Goal: Task Accomplishment & Management: Complete application form

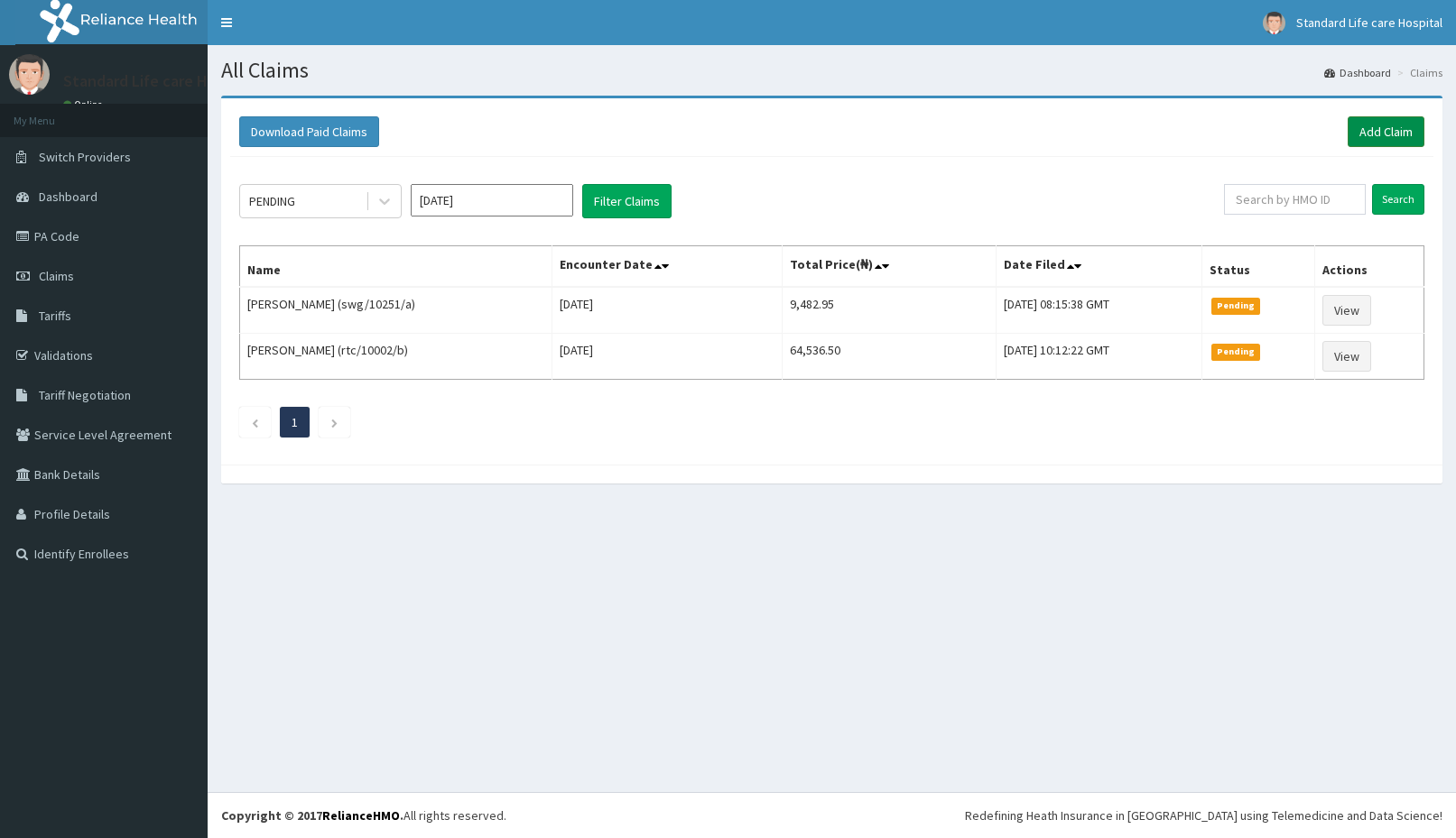
click at [1375, 138] on link "Add Claim" at bounding box center [1386, 132] width 77 height 31
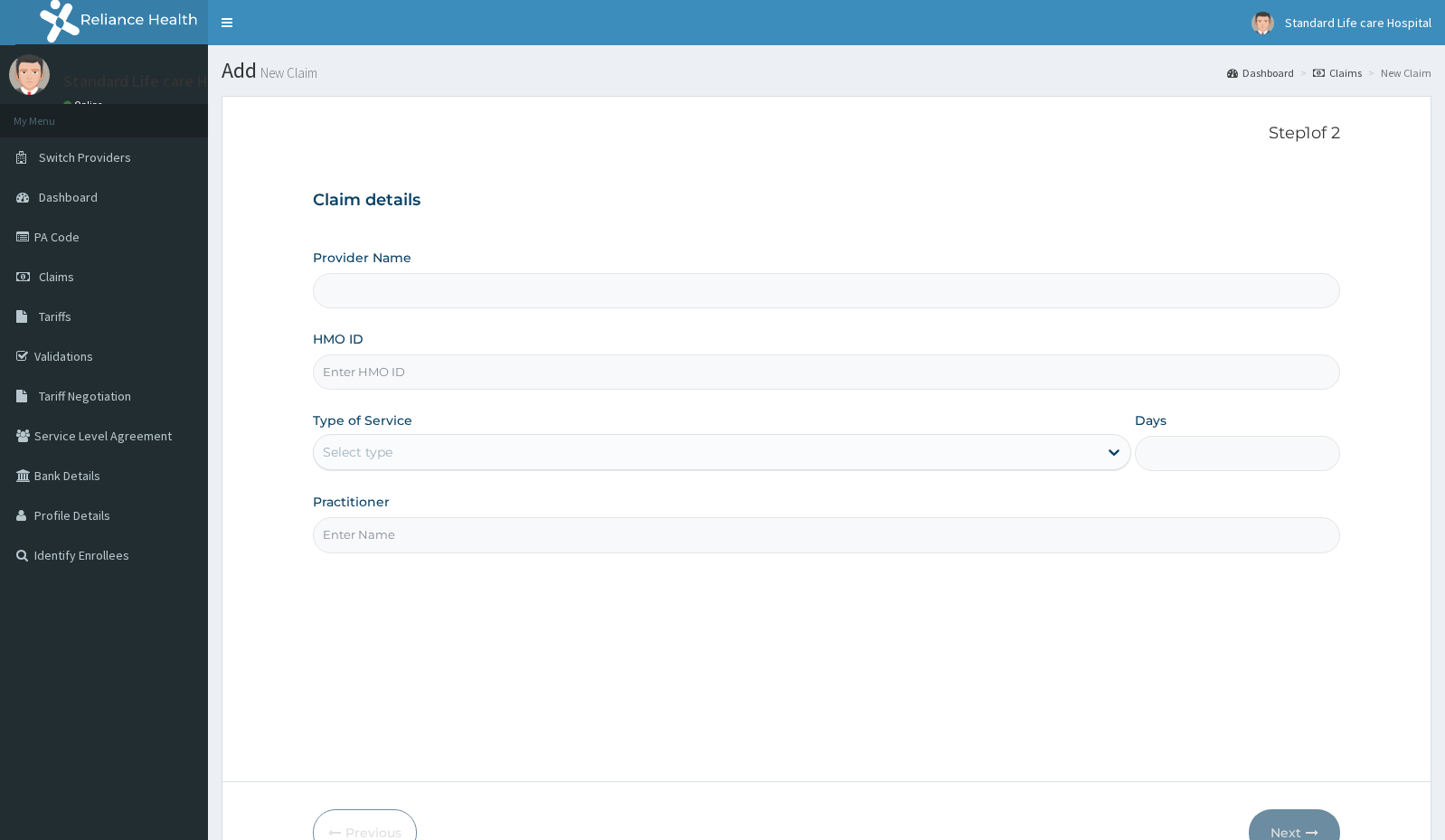
click at [385, 370] on input "HMO ID" at bounding box center [826, 372] width 1027 height 35
type input "Standard Life Care Hospital"
type input "KFO/10047/C"
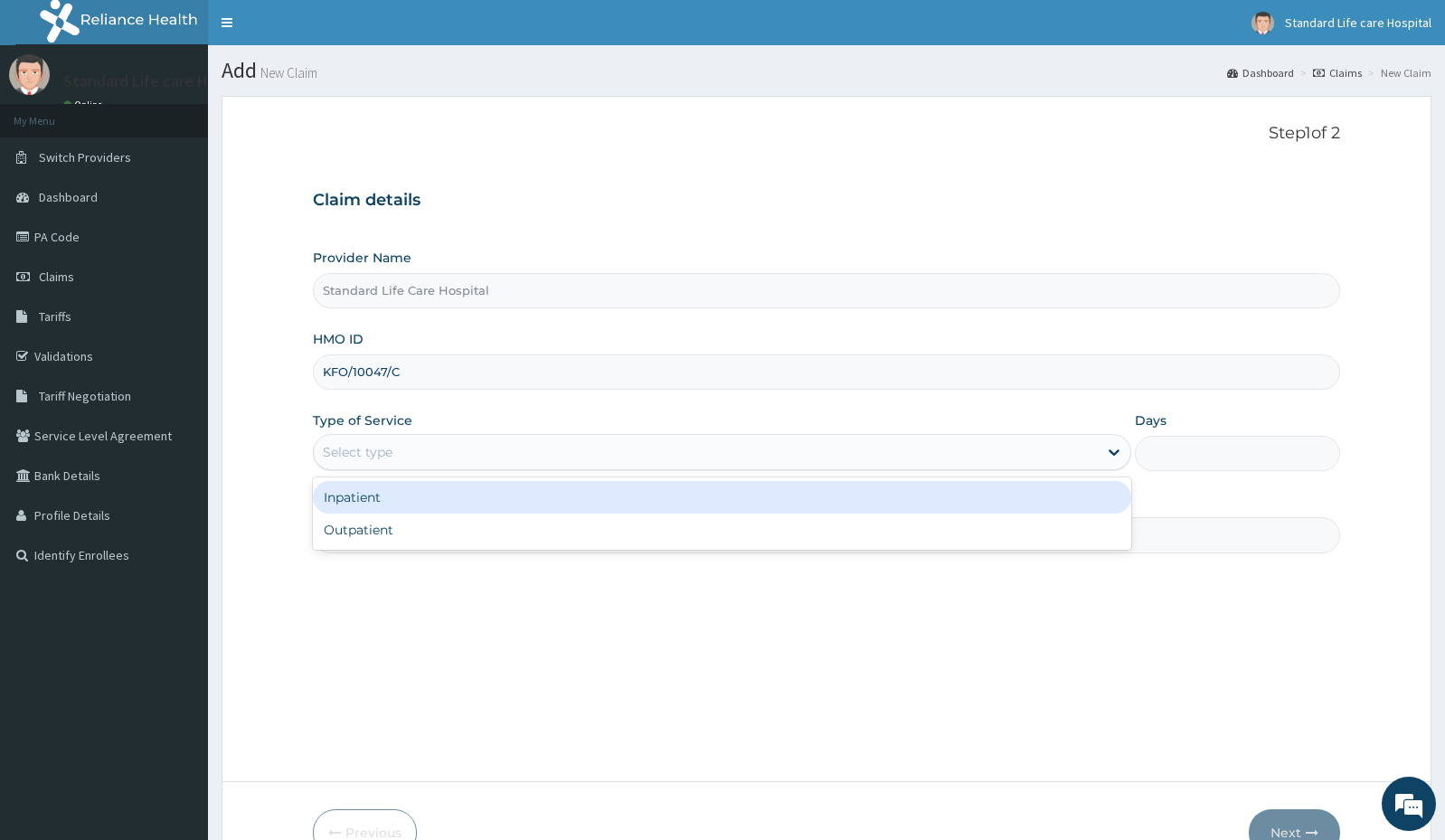
click at [376, 453] on div "Select type" at bounding box center [357, 452] width 70 height 18
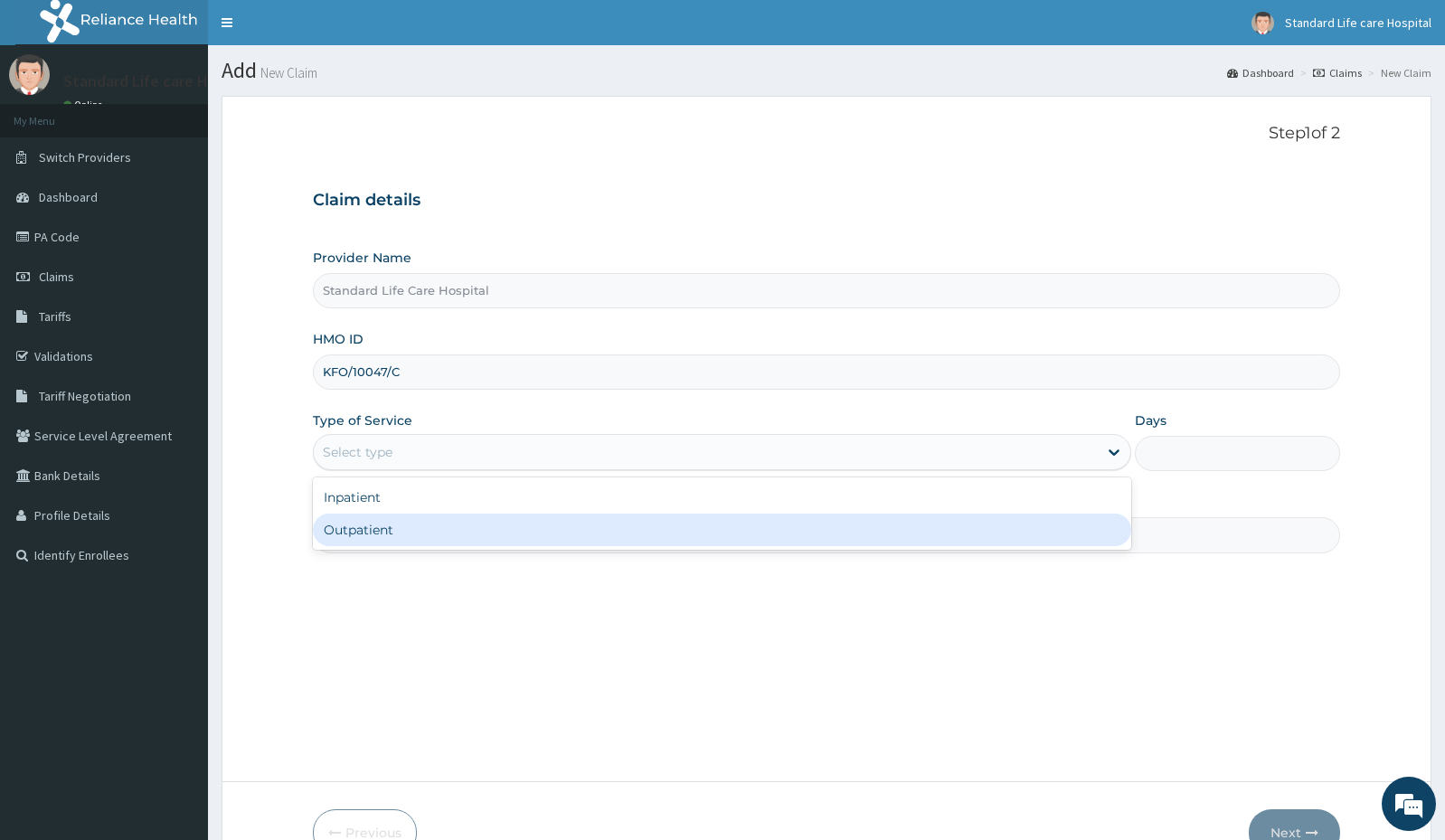
click at [369, 529] on div "Outpatient" at bounding box center [722, 530] width 819 height 33
type input "1"
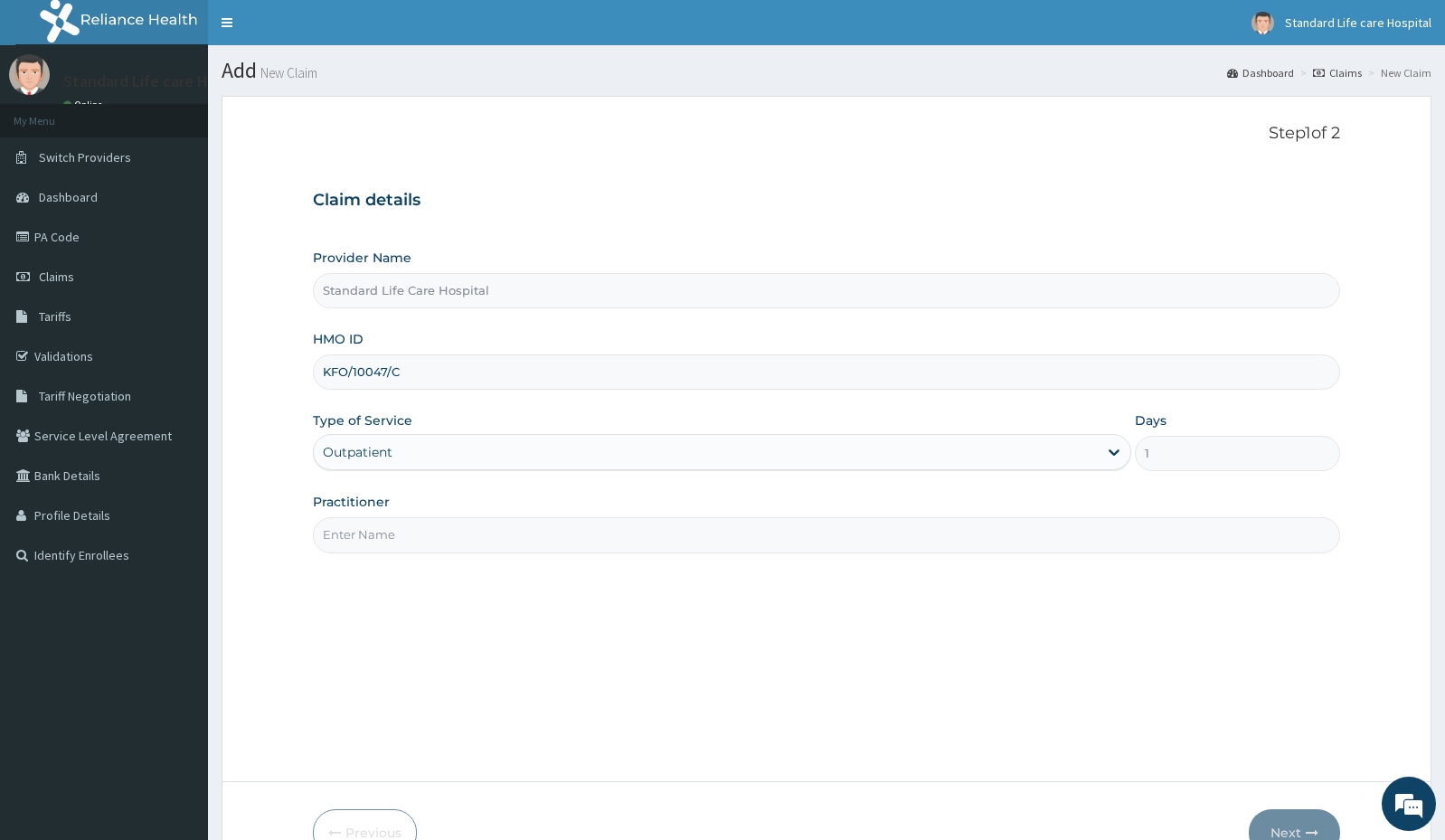
click at [453, 526] on input "Practitioner" at bounding box center [826, 535] width 1027 height 35
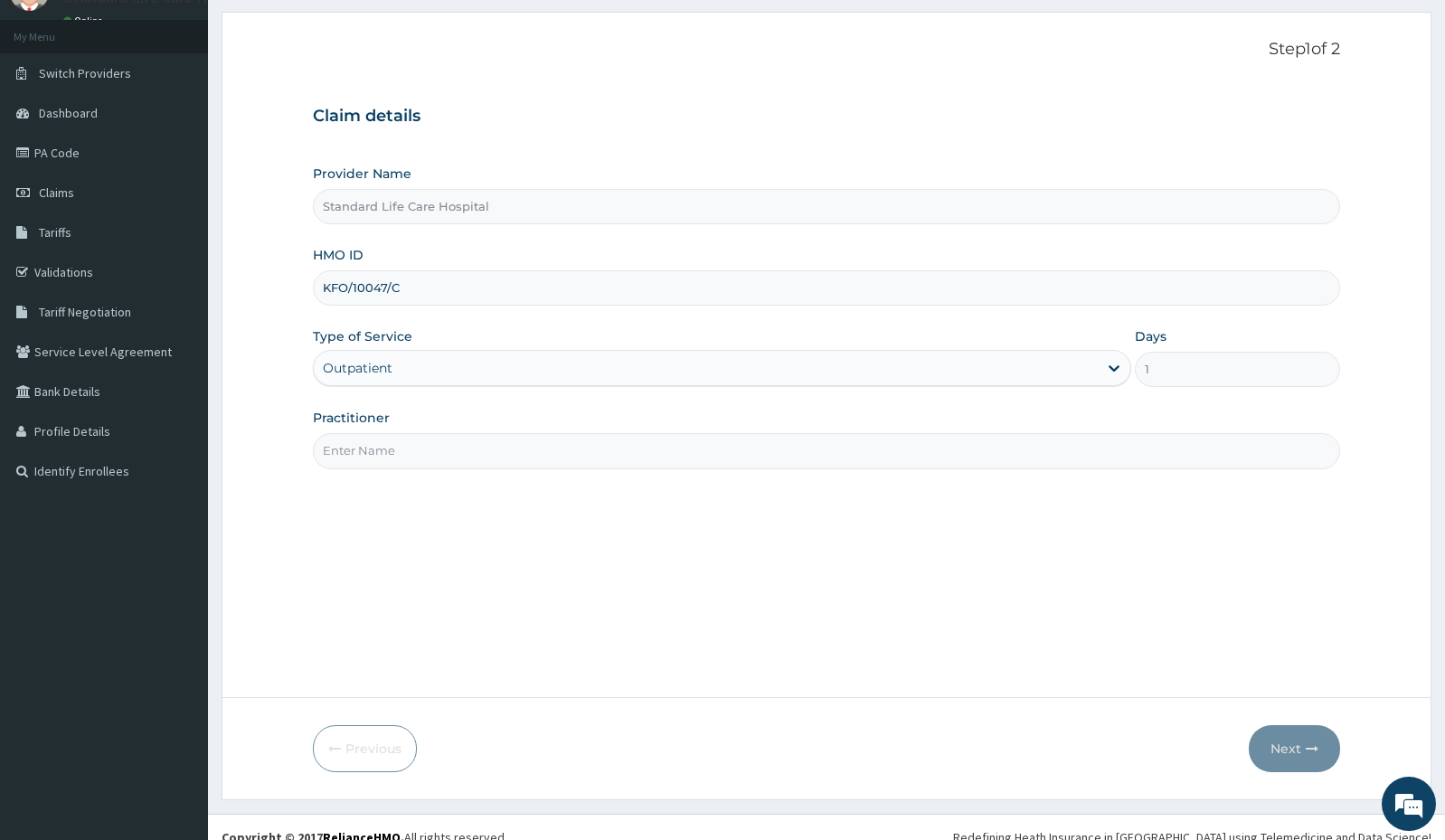
scroll to position [104, 0]
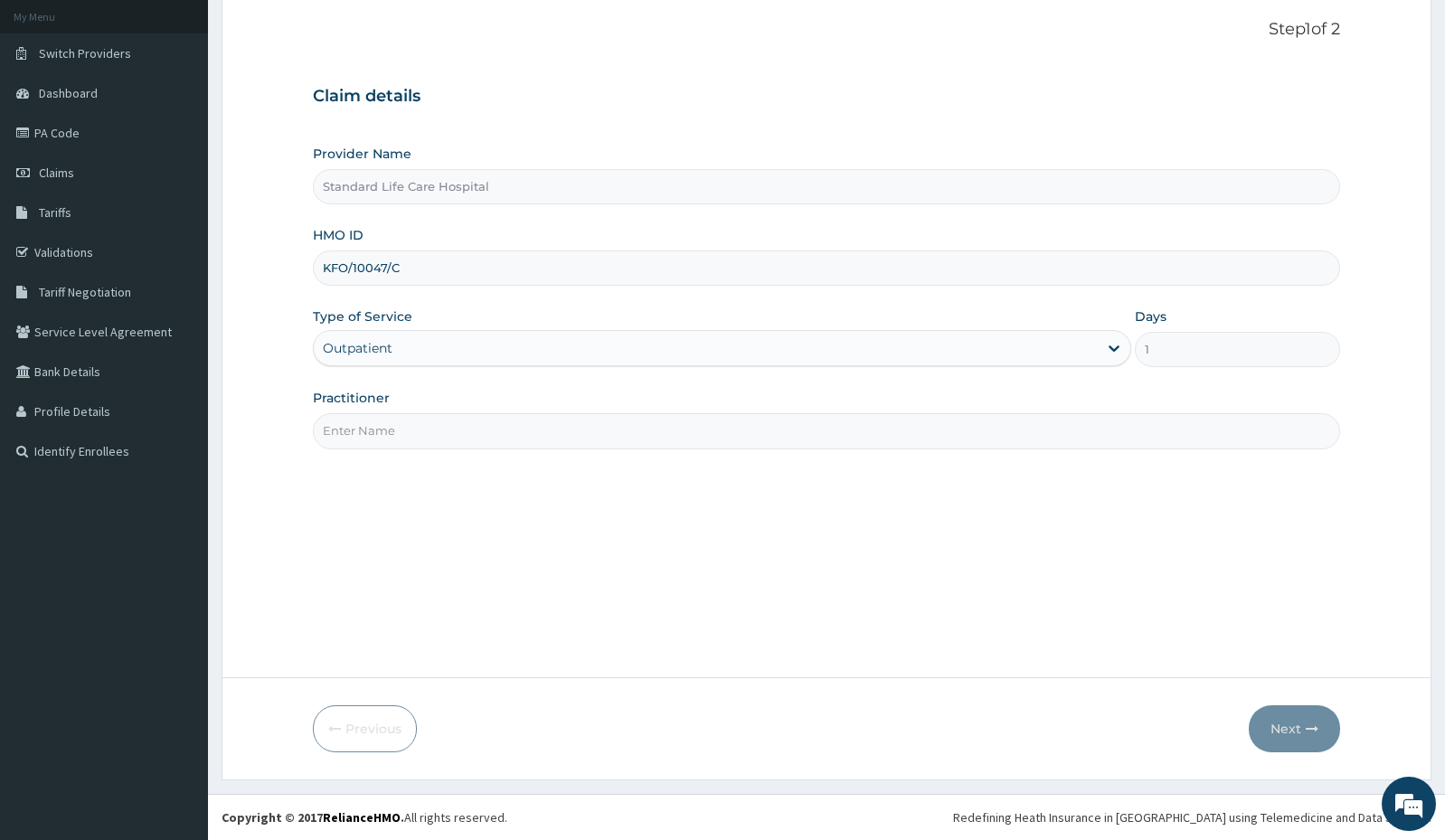
click at [519, 412] on div "Practitioner" at bounding box center [826, 418] width 1027 height 59
click at [503, 436] on input "Practitioner" at bounding box center [826, 431] width 1027 height 35
type input "DR ADEWALE"
click at [1306, 727] on icon "button" at bounding box center [1312, 729] width 13 height 13
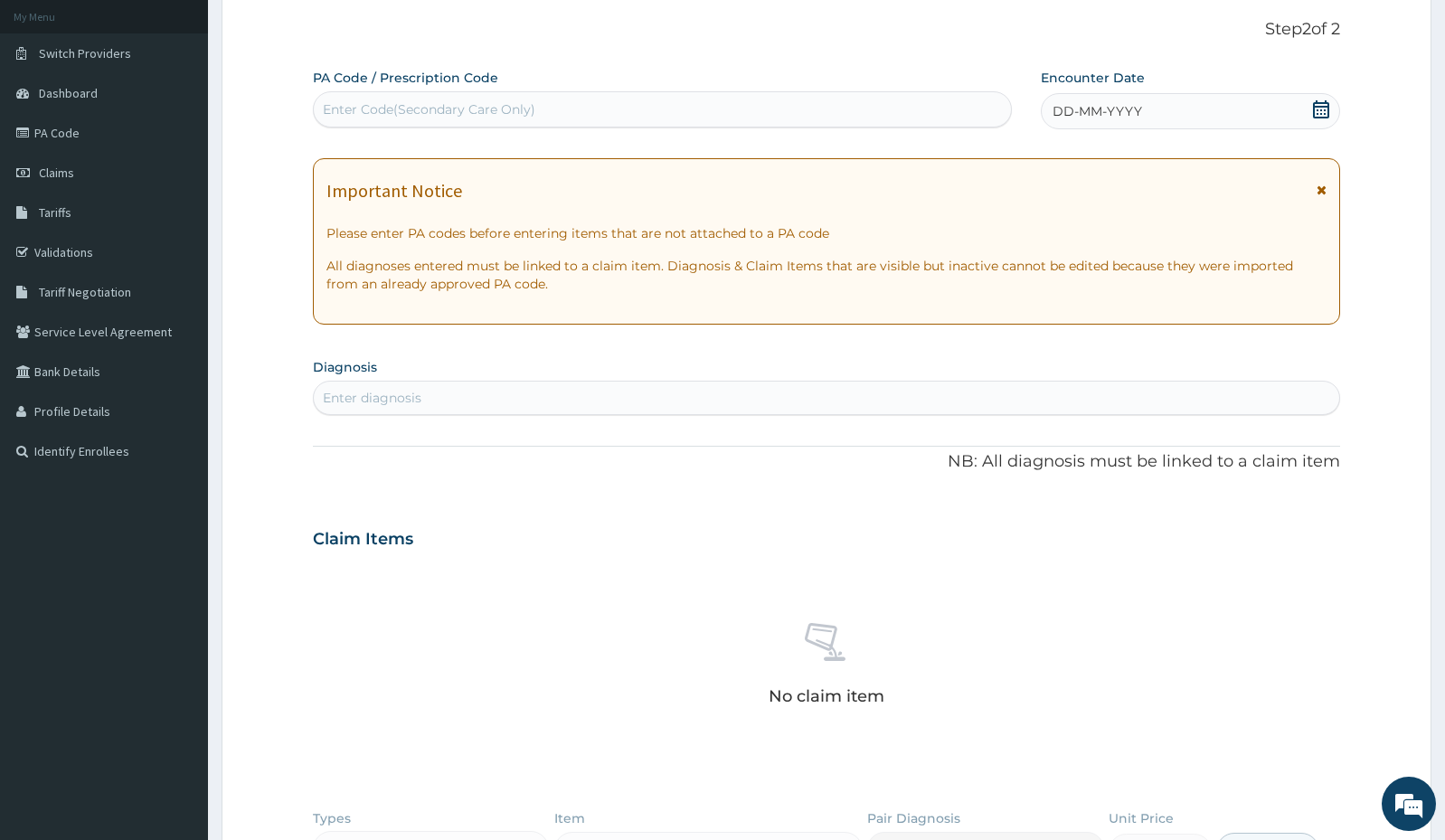
click at [1320, 105] on icon at bounding box center [1320, 109] width 18 height 18
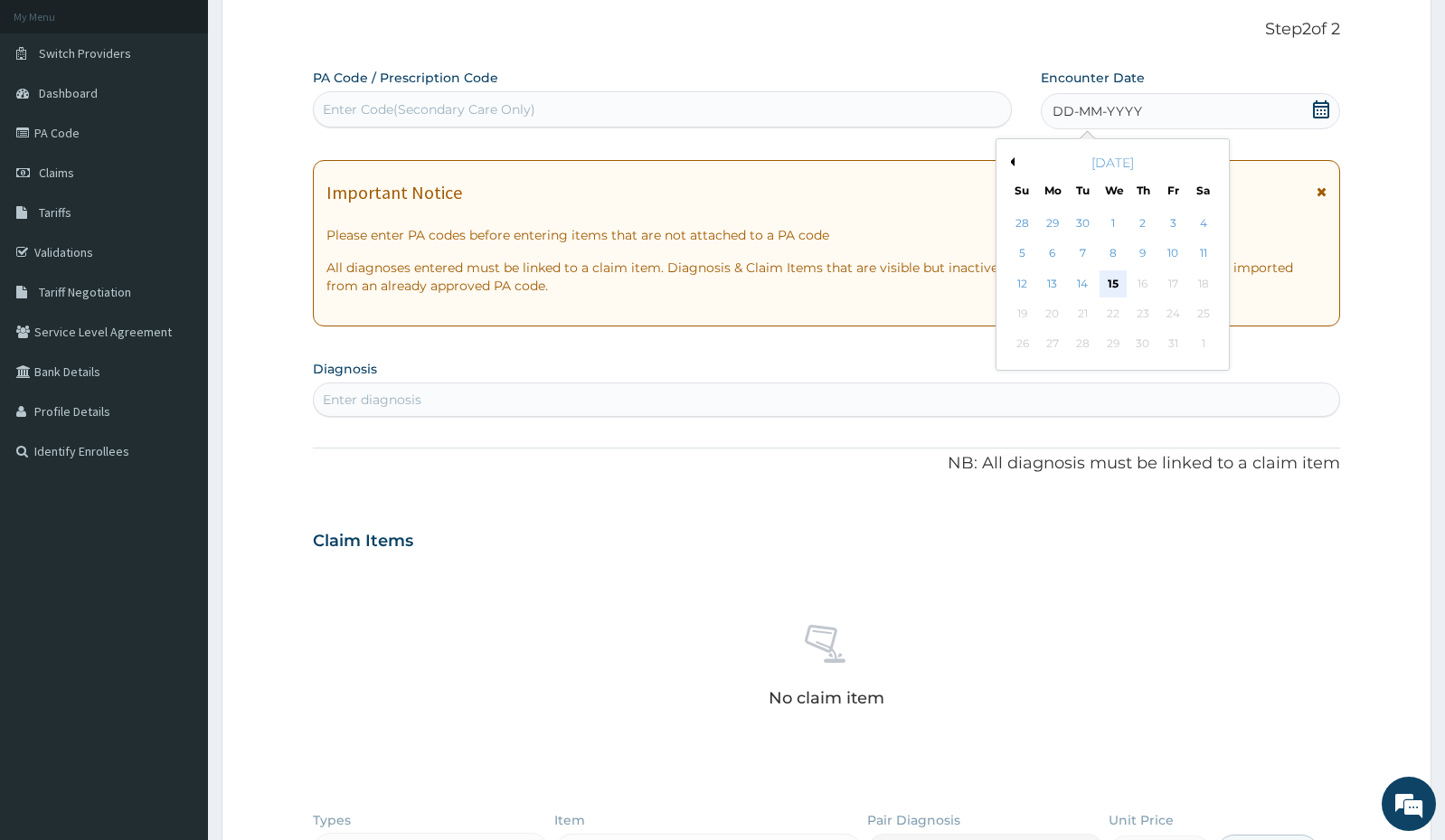
click at [1111, 282] on div "15" at bounding box center [1111, 283] width 27 height 27
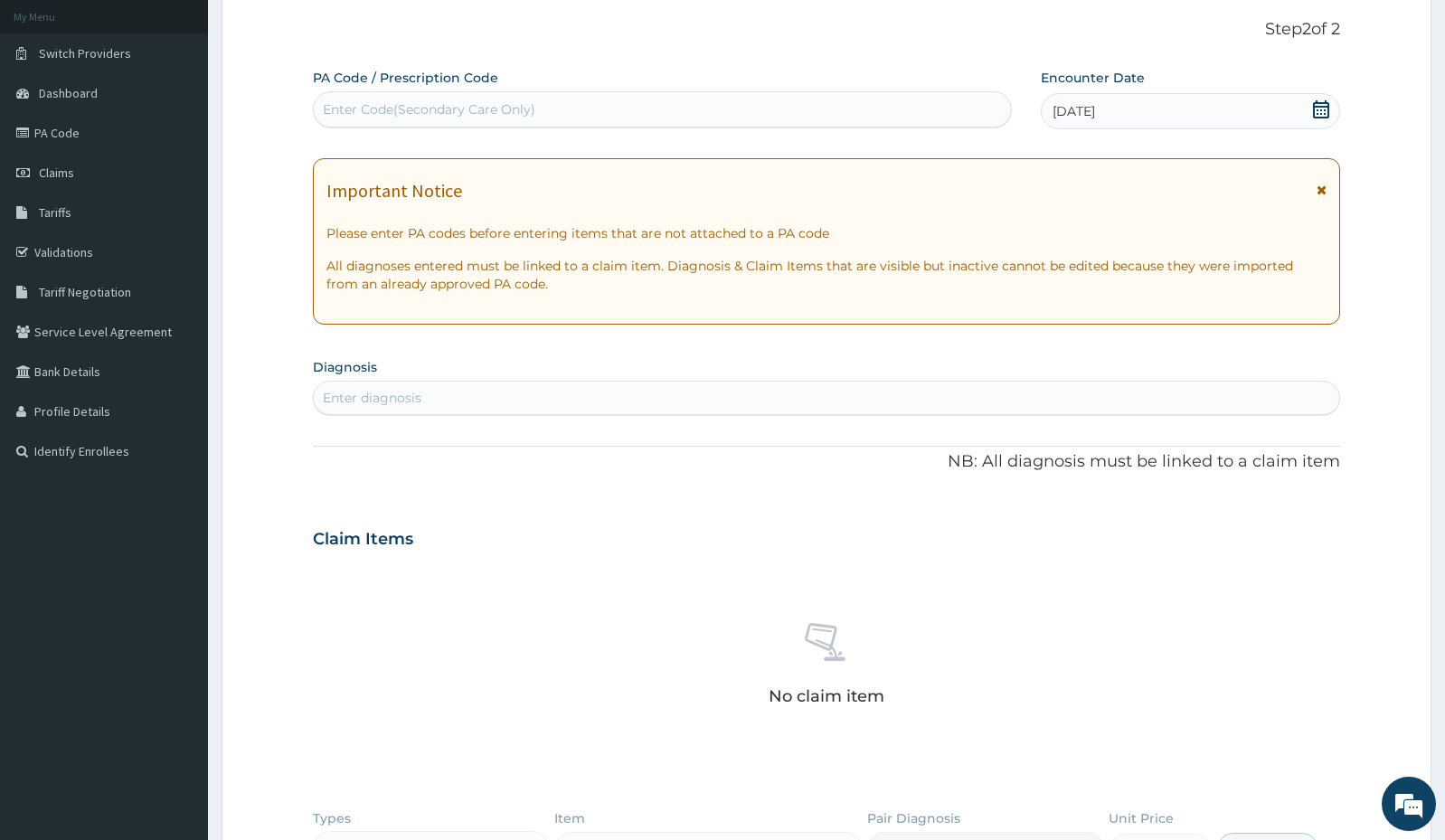
click at [731, 392] on div "Enter diagnosis" at bounding box center [827, 398] width 1026 height 29
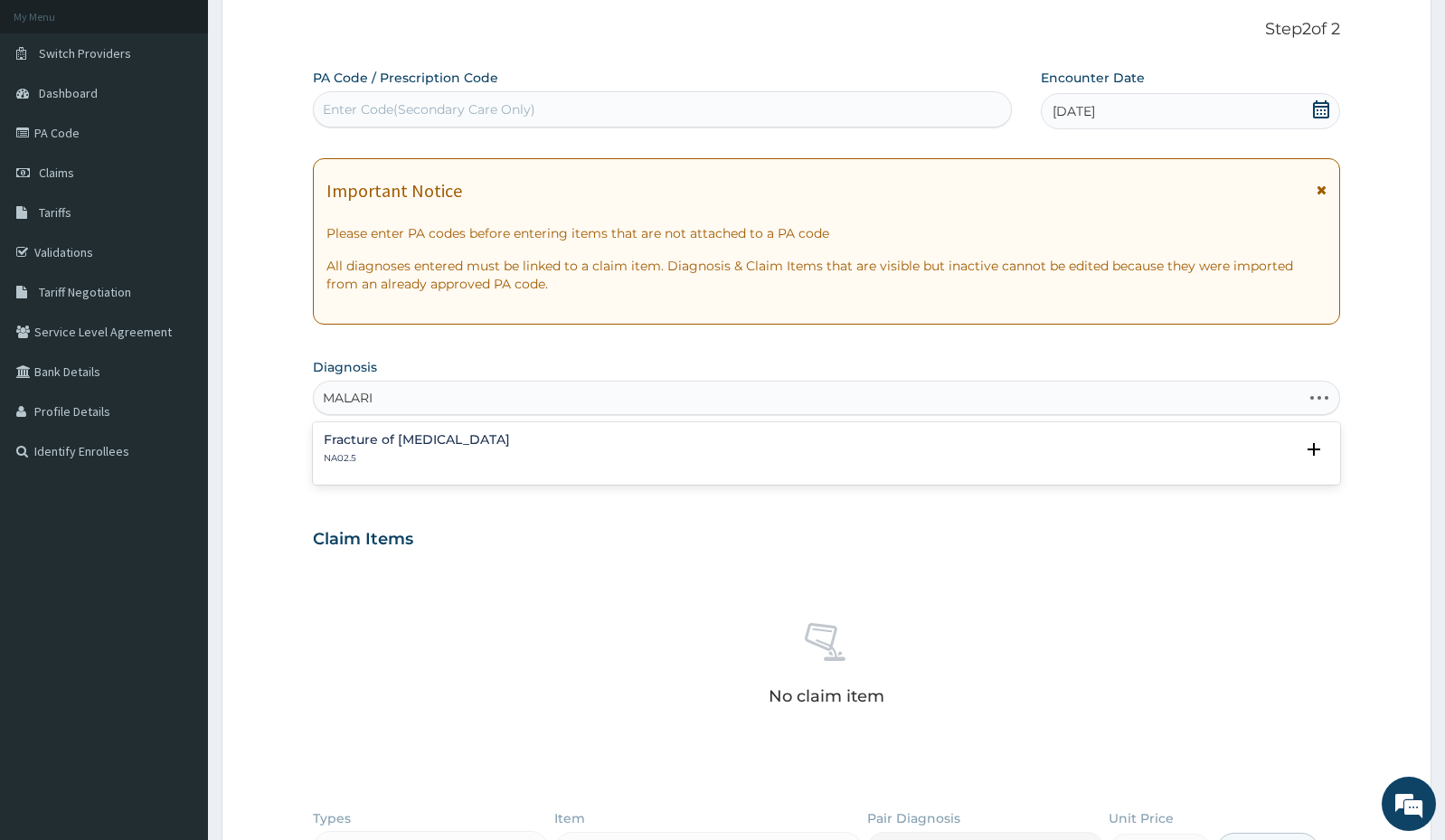
type input "MALARIA"
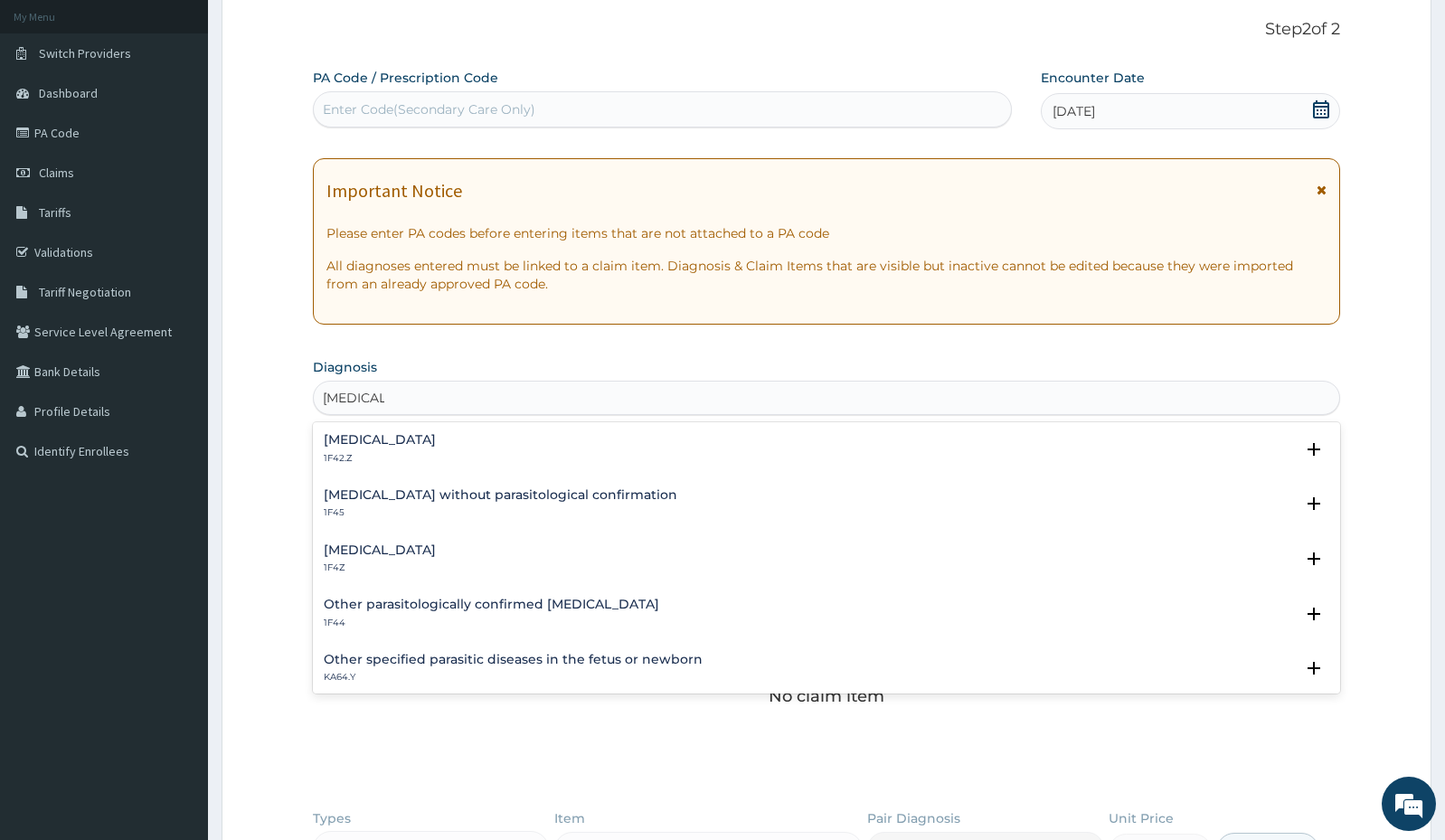
click at [541, 558] on div "Malaria, unspecified 1F4Z" at bounding box center [826, 559] width 1005 height 32
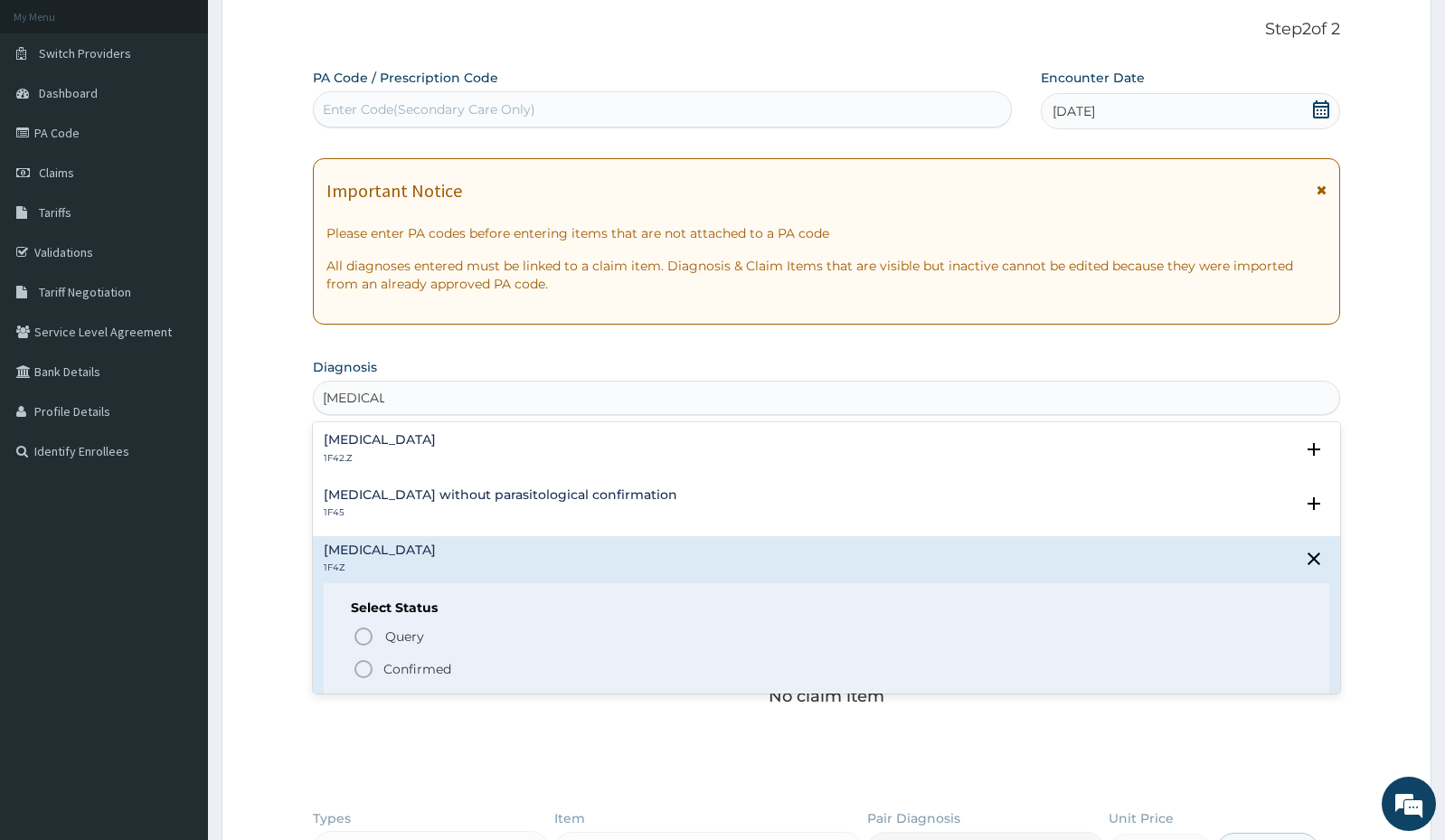
click at [481, 668] on span "Confirmed" at bounding box center [828, 668] width 950 height 21
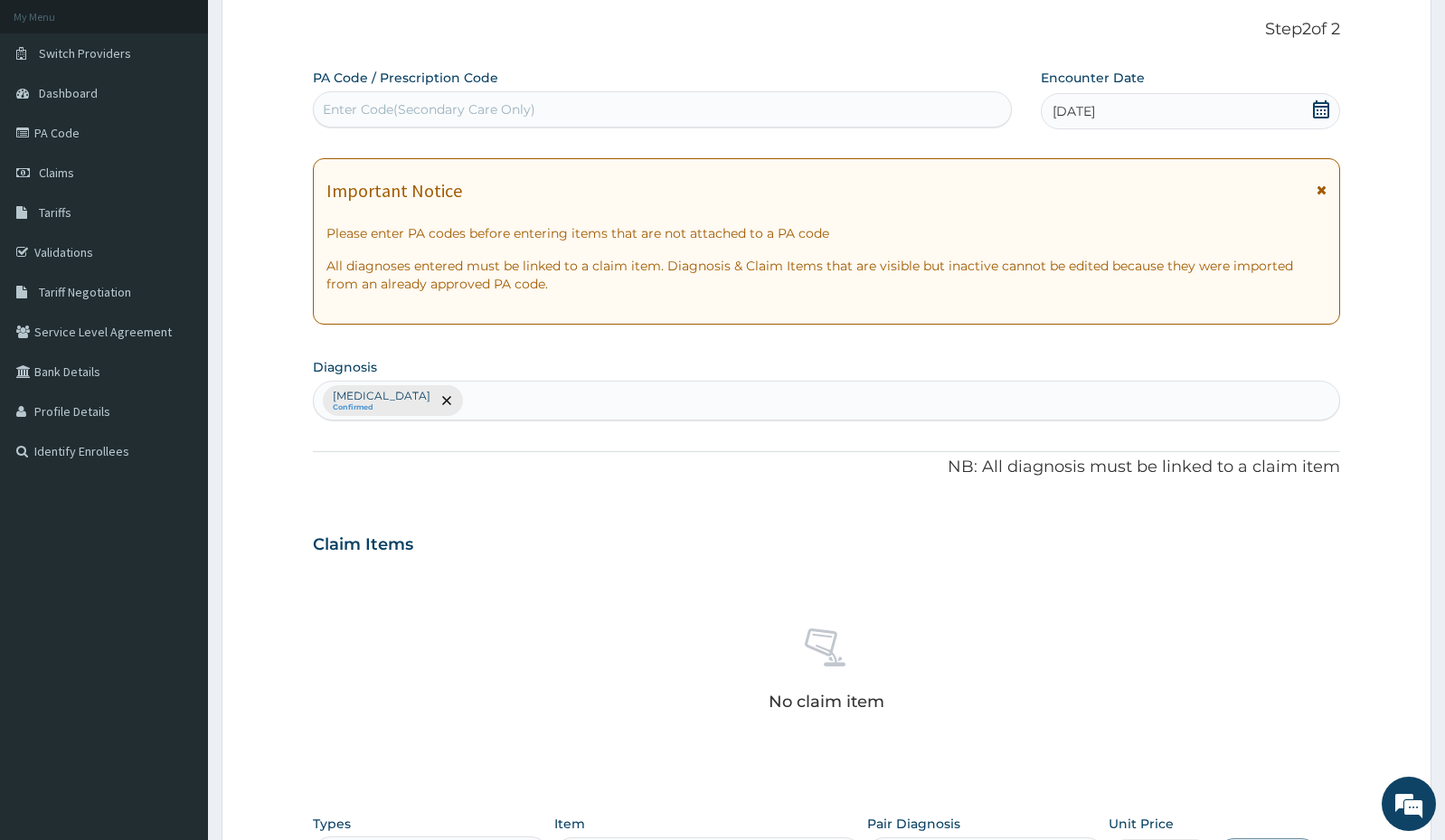
click at [686, 397] on div "Malaria, unspecified Confirmed" at bounding box center [827, 400] width 1026 height 38
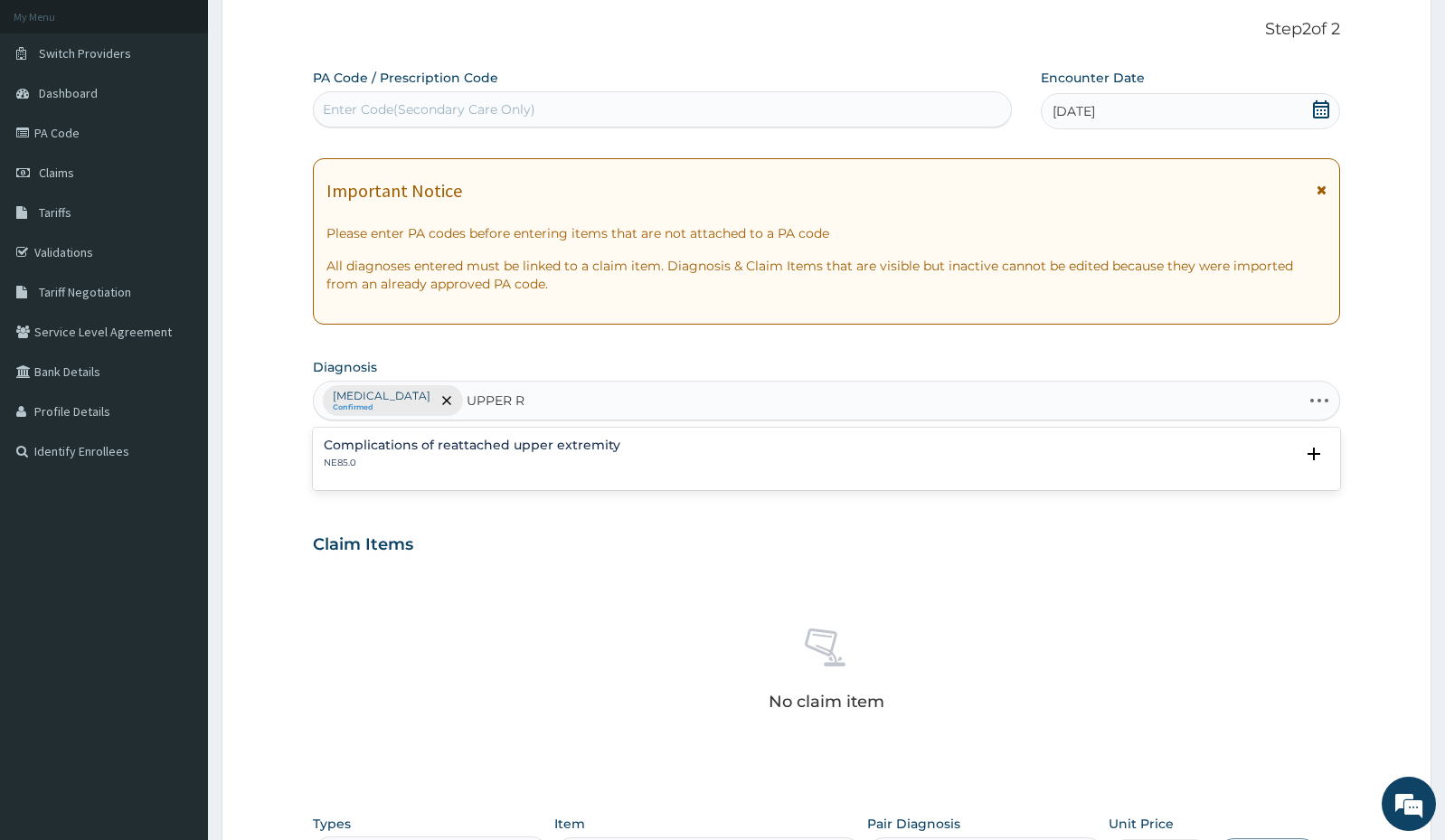
type input "UPPER"
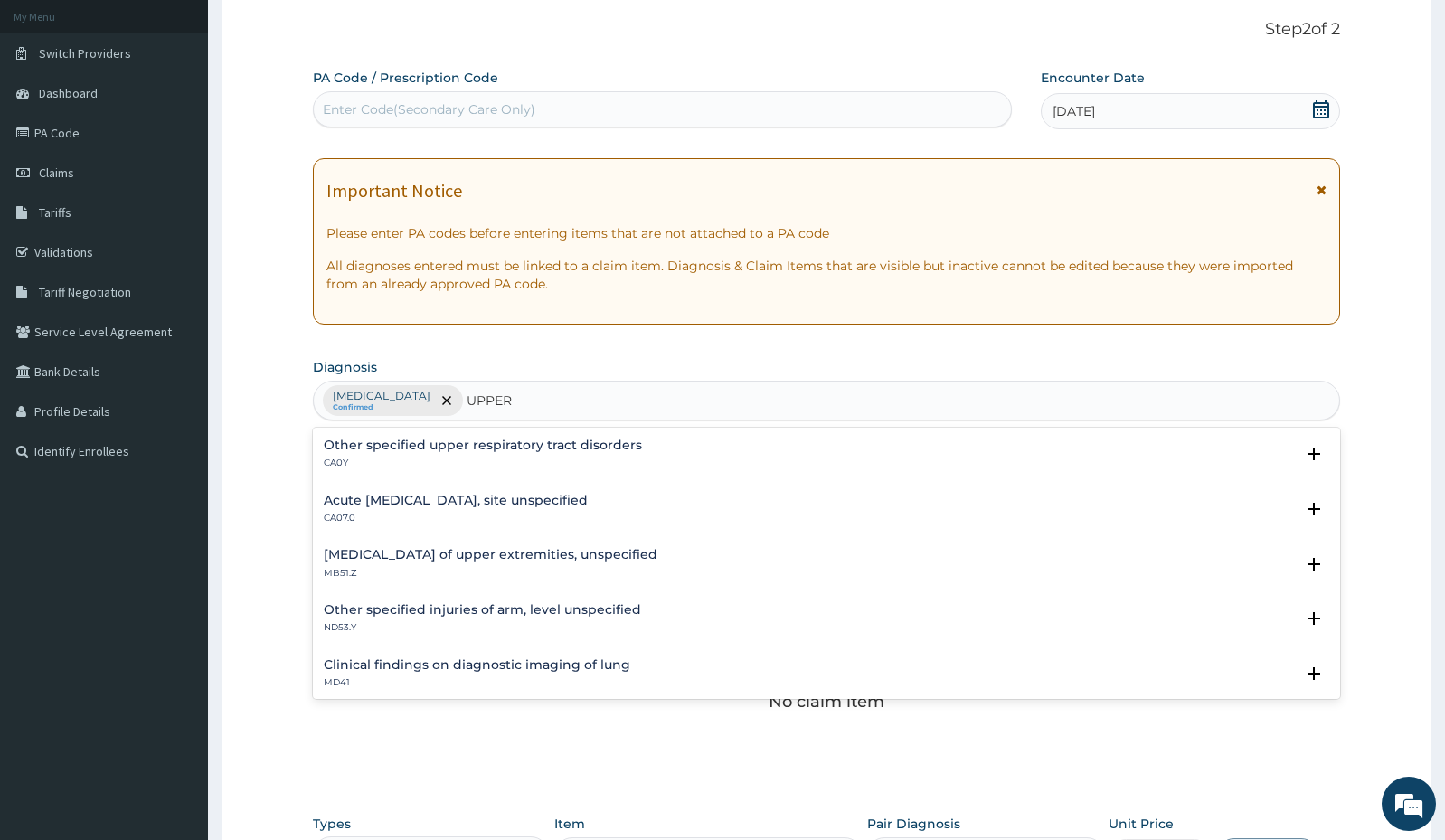
click at [587, 496] on h4 "Acute upper respiratory infection, site unspecified" at bounding box center [455, 500] width 264 height 14
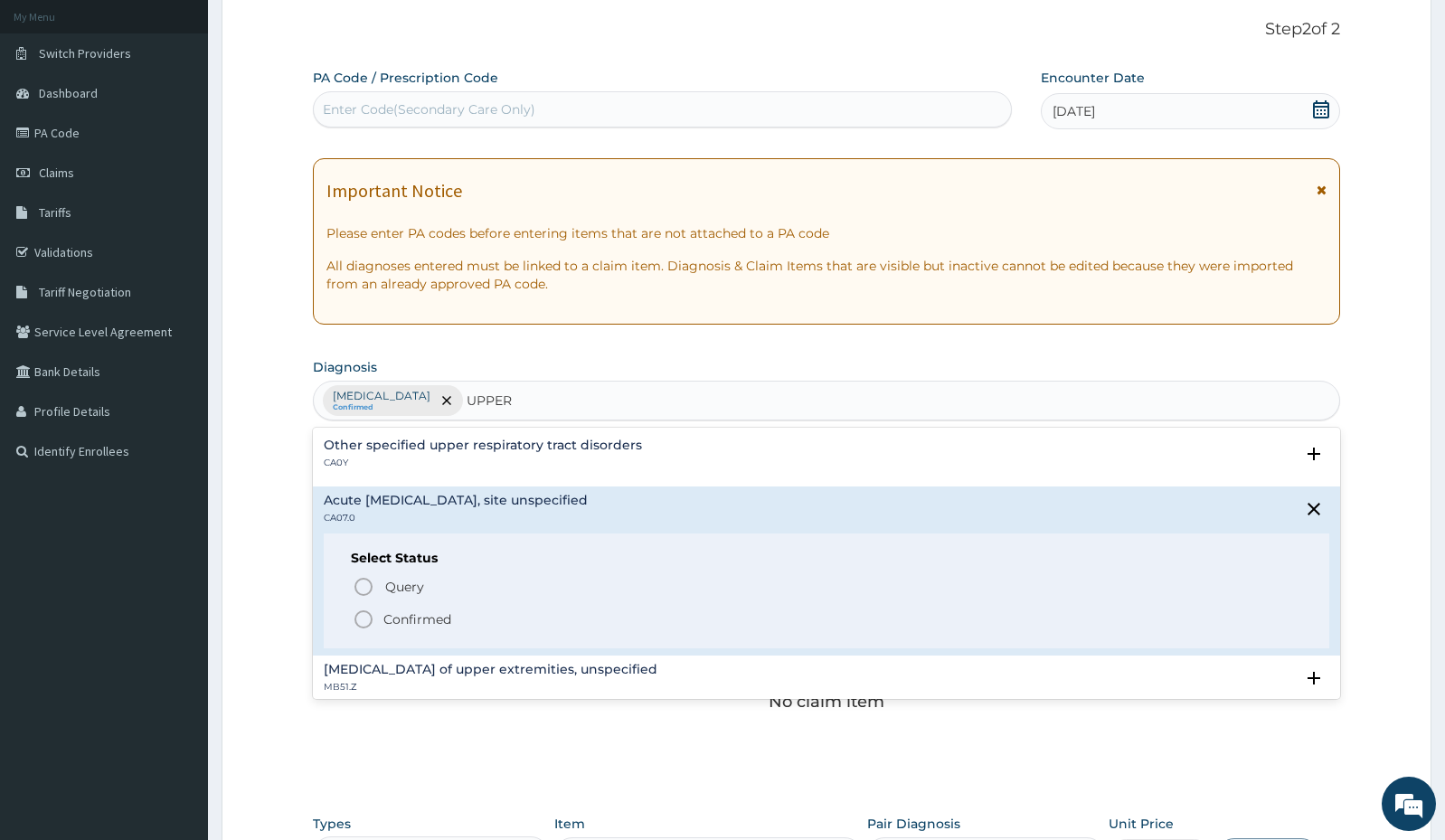
click at [432, 617] on p "Confirmed" at bounding box center [417, 619] width 68 height 18
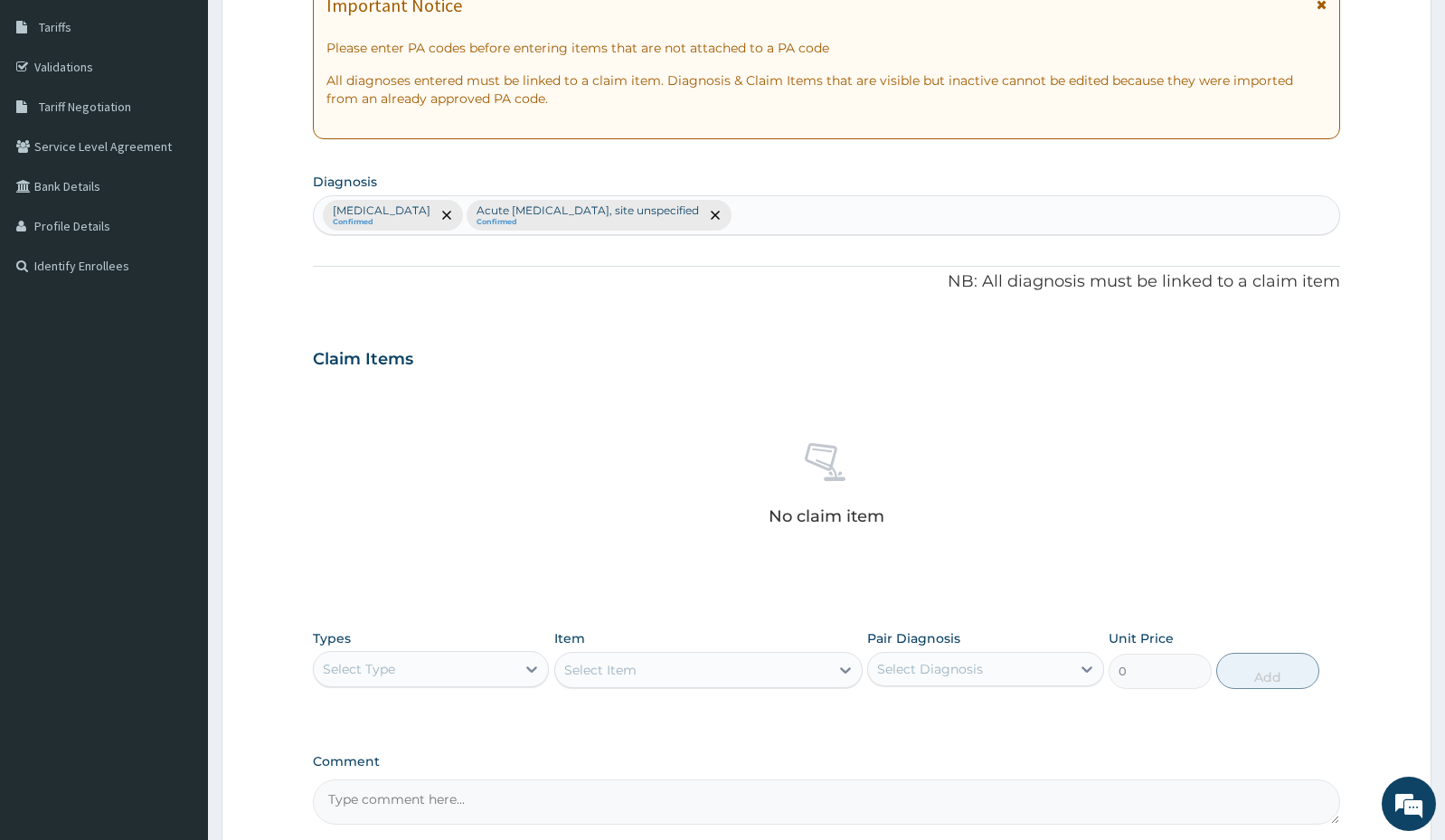
scroll to position [283, 0]
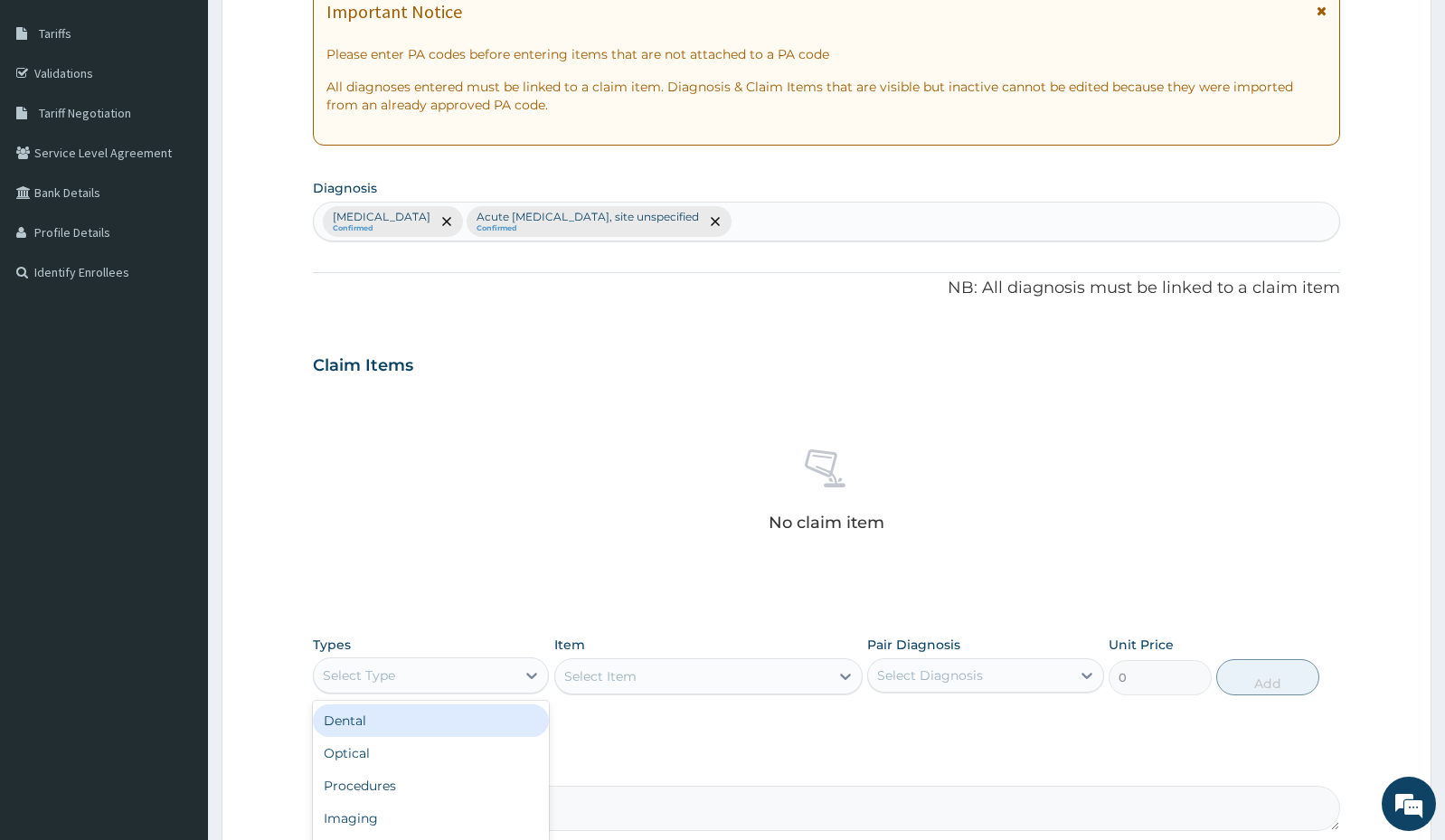
click at [358, 672] on div "Select Type" at bounding box center [359, 675] width 72 height 18
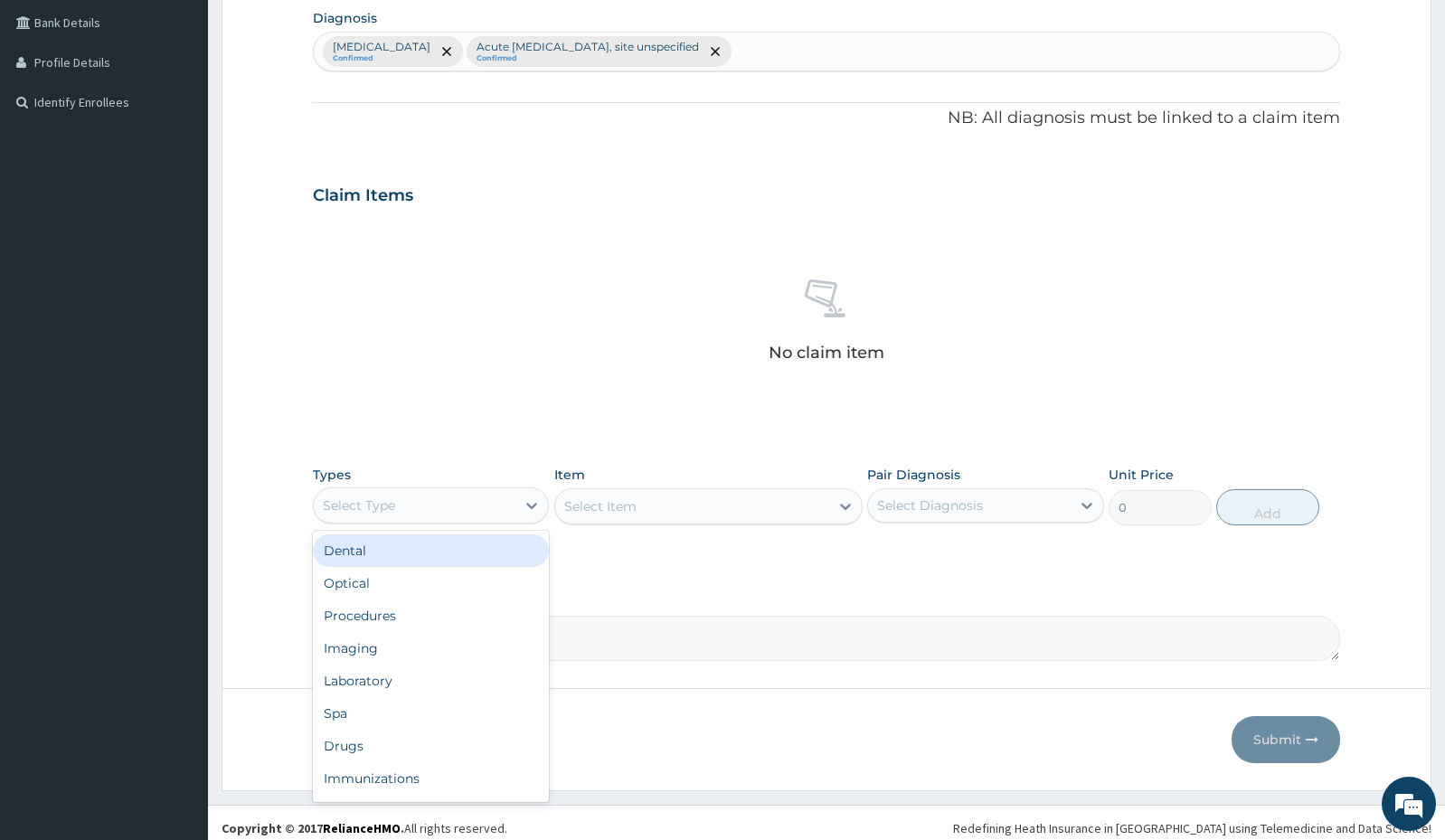
scroll to position [464, 0]
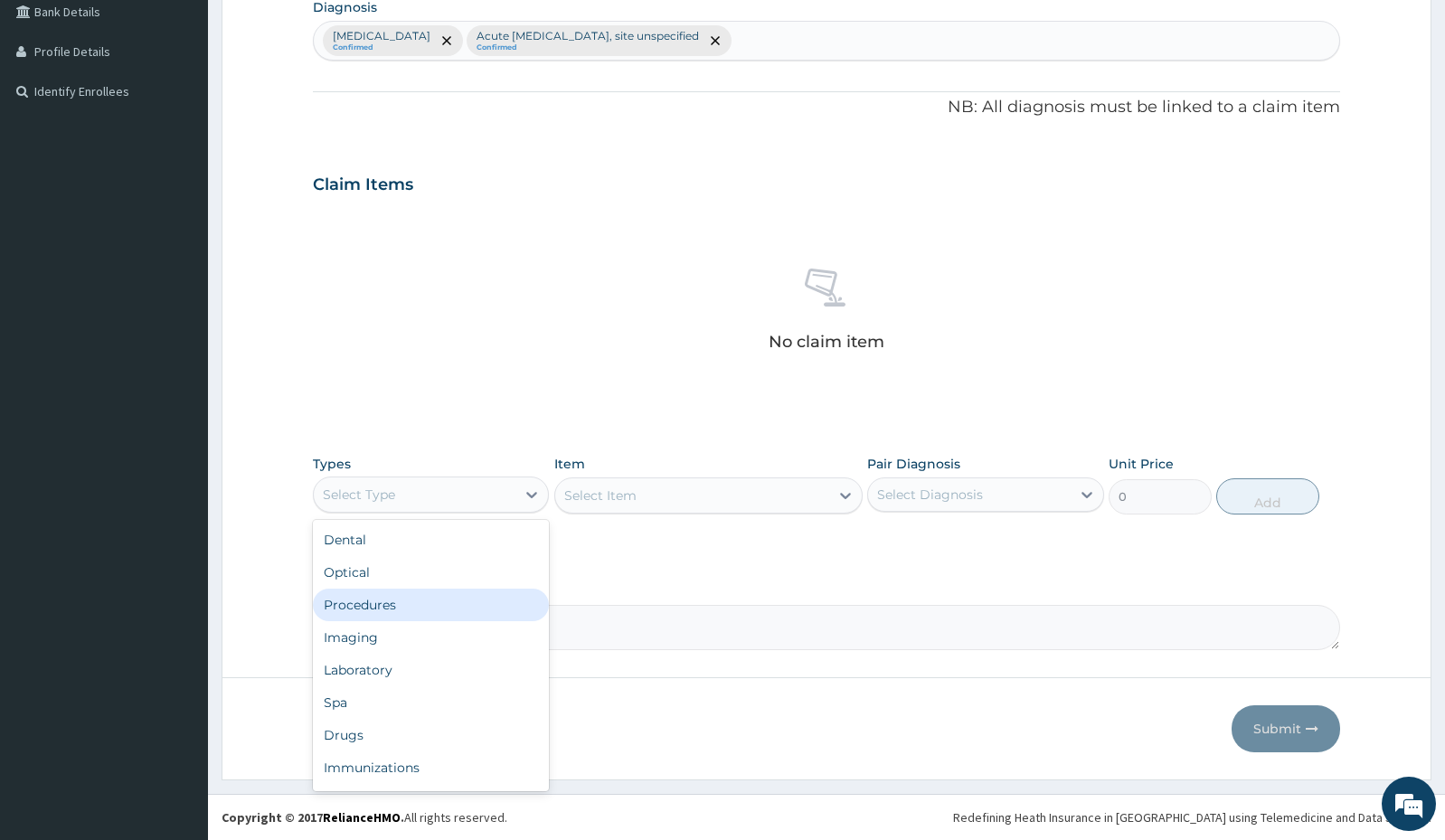
click at [440, 611] on div "Procedures" at bounding box center [431, 604] width 236 height 33
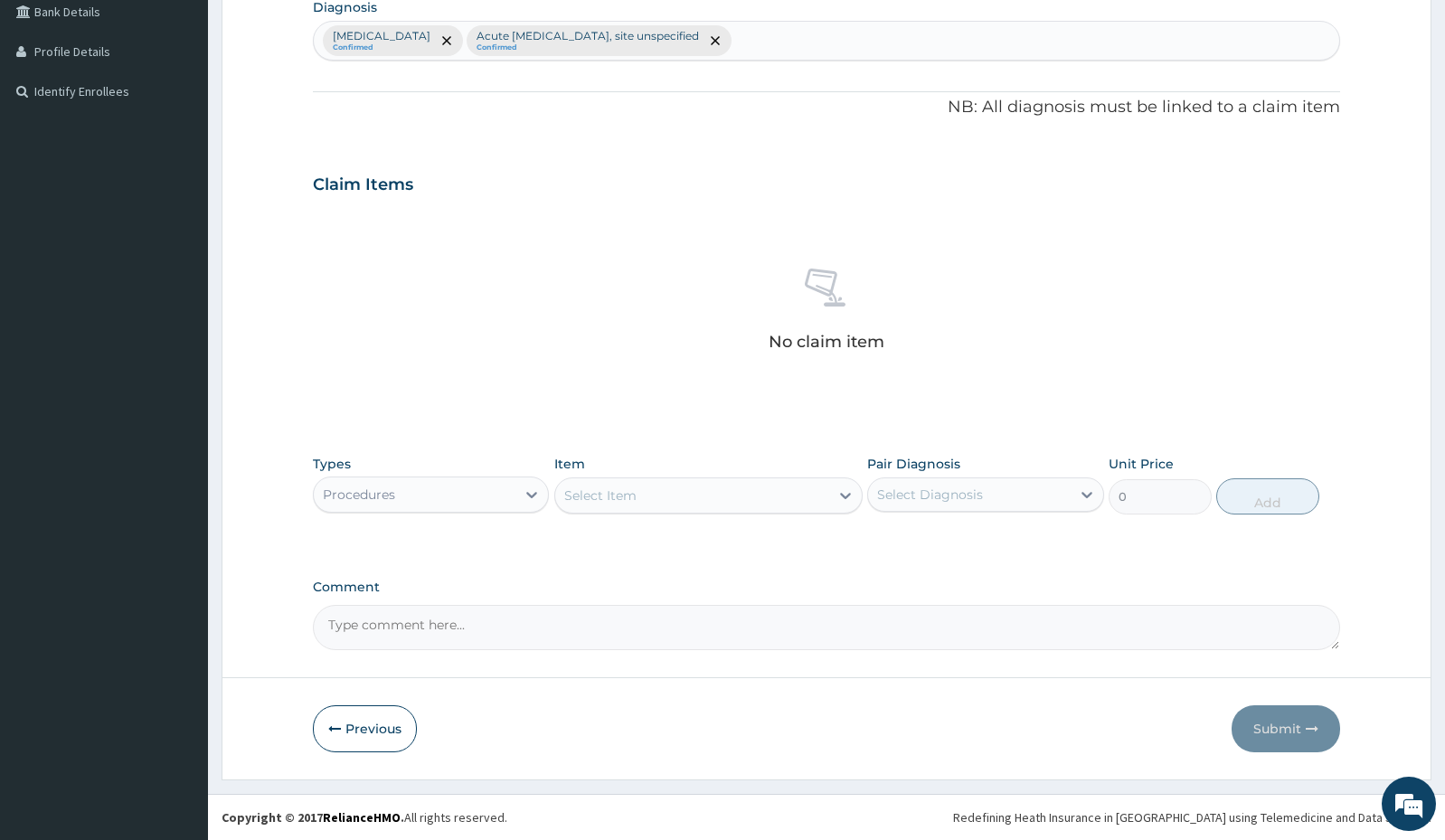
click at [630, 489] on div "Select Item" at bounding box center [600, 495] width 72 height 18
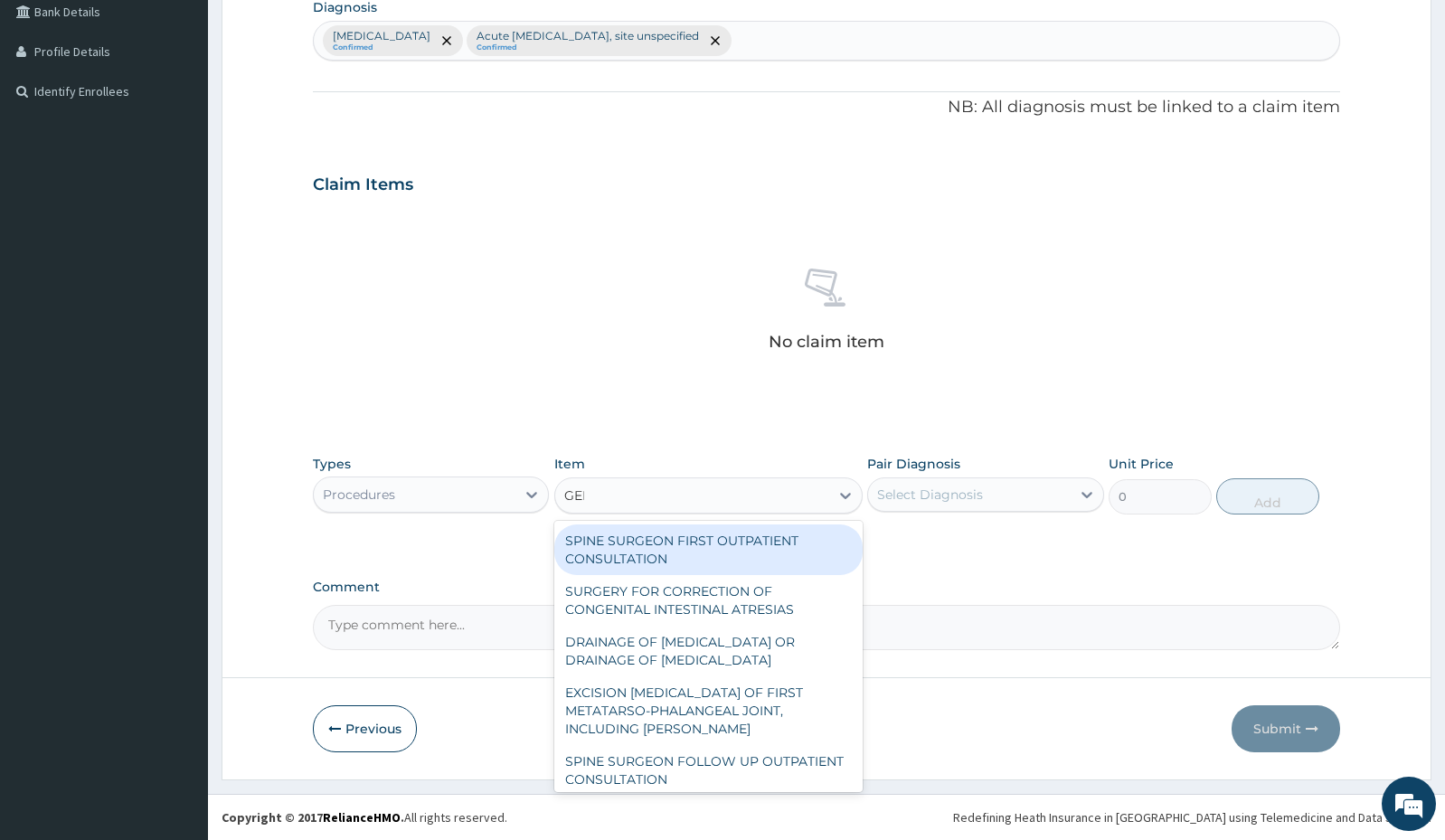
type input "GENE"
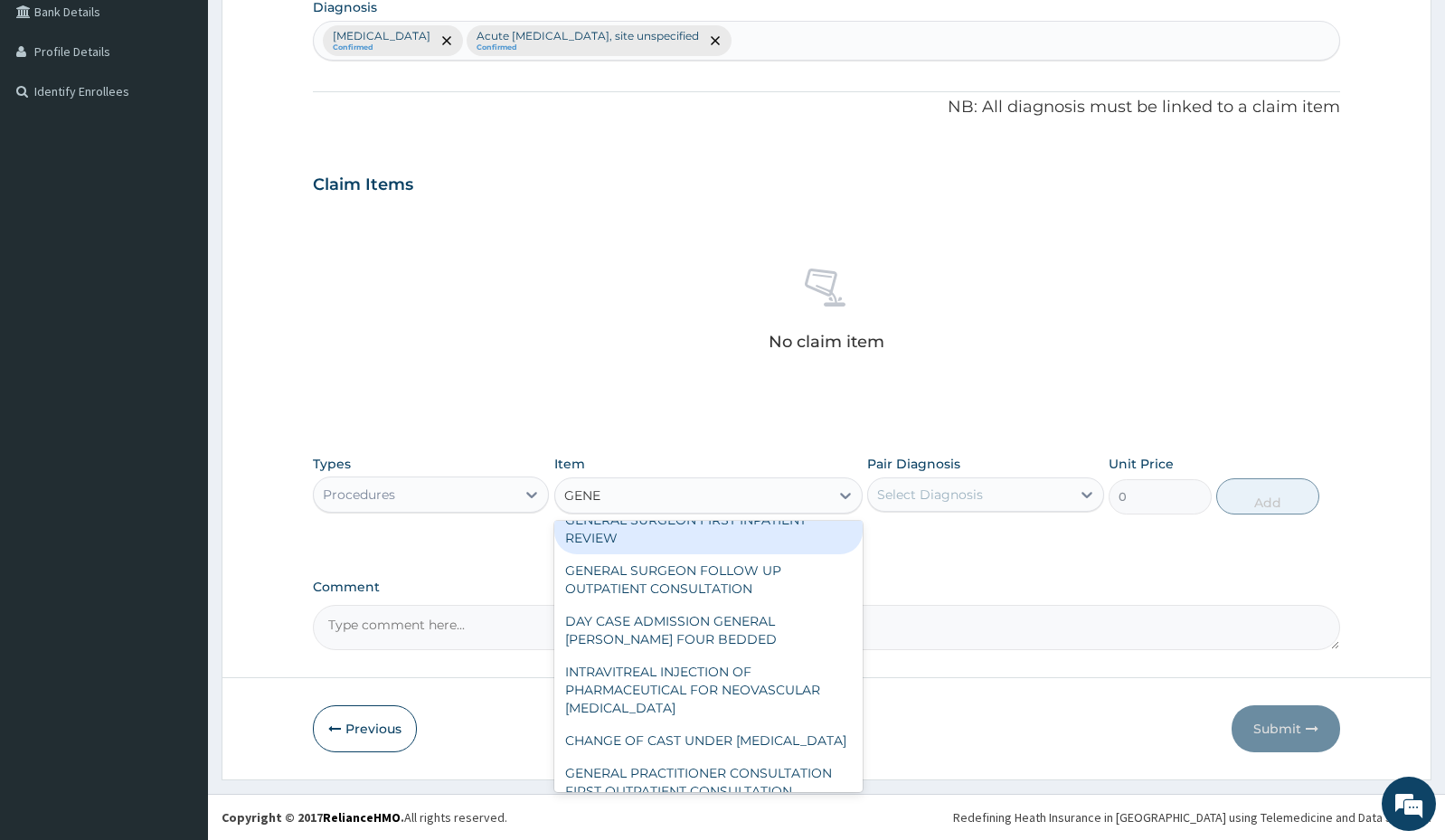
scroll to position [293, 0]
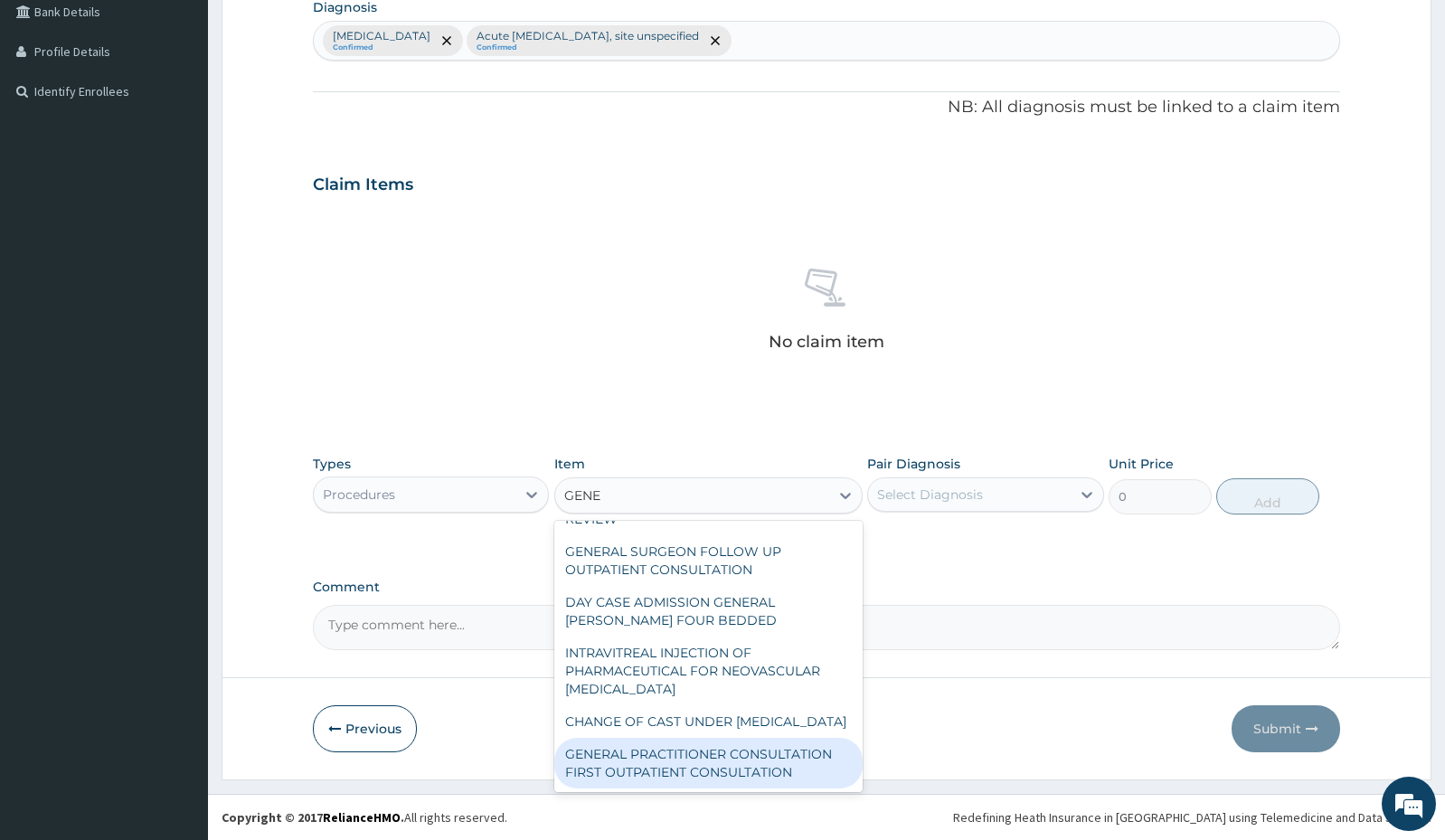
click at [628, 768] on div "GENERAL PRACTITIONER CONSULTATION FIRST OUTPATIENT CONSULTATION" at bounding box center [709, 763] width 309 height 50
type input "3000"
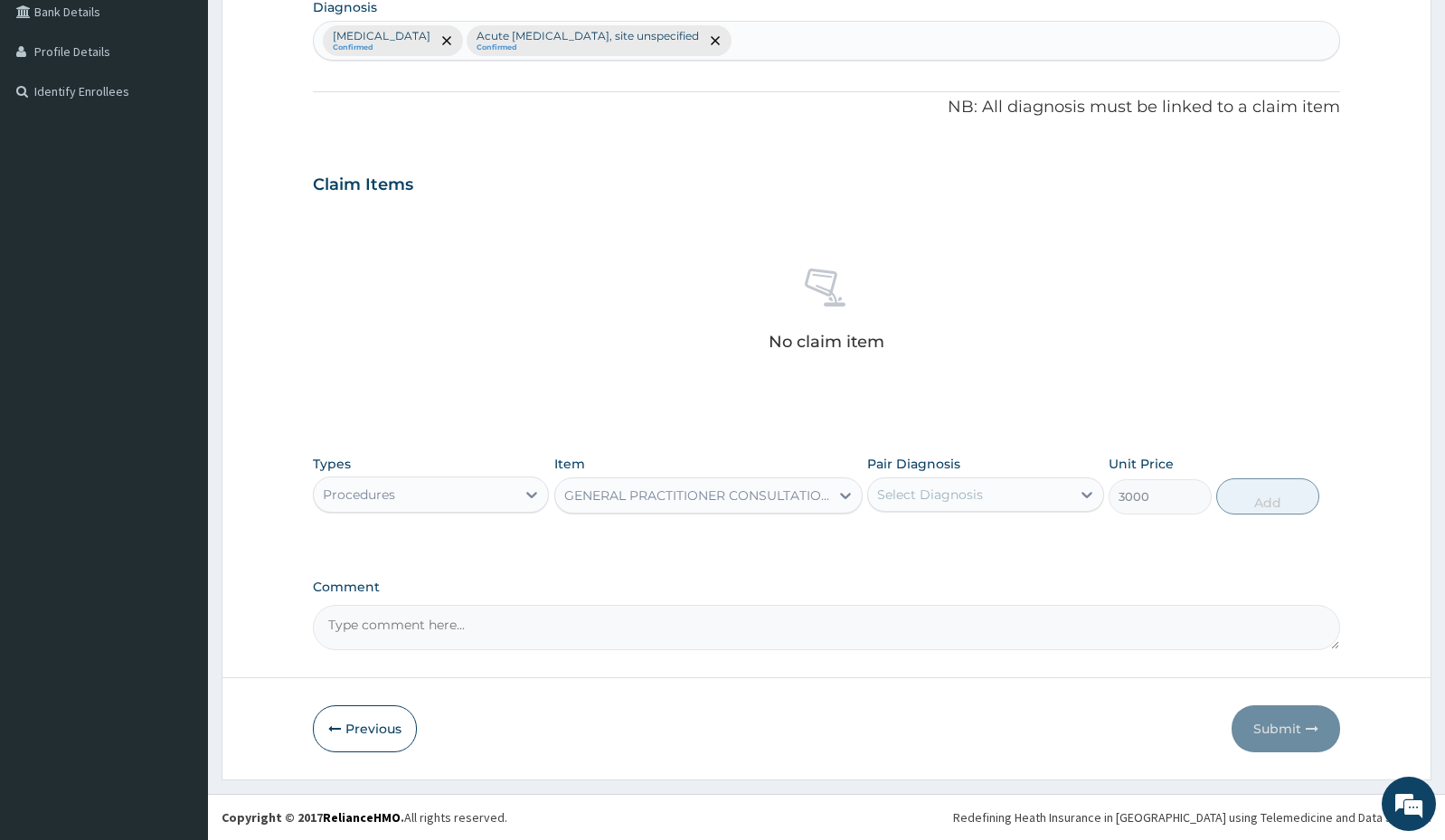
click at [907, 493] on div "Select Diagnosis" at bounding box center [930, 494] width 106 height 18
click at [887, 539] on input "checkbox" at bounding box center [884, 539] width 12 height 12
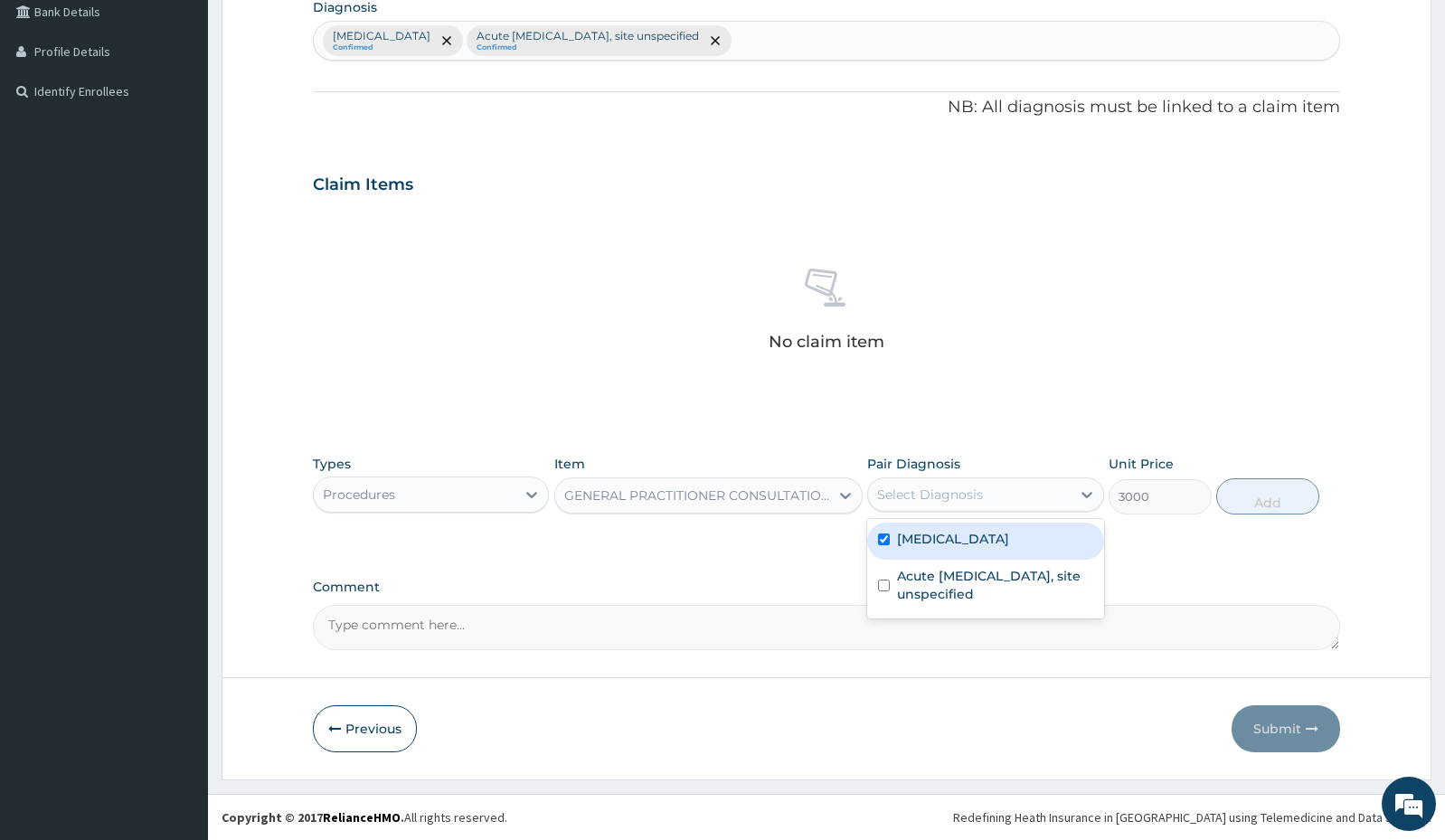
checkbox input "true"
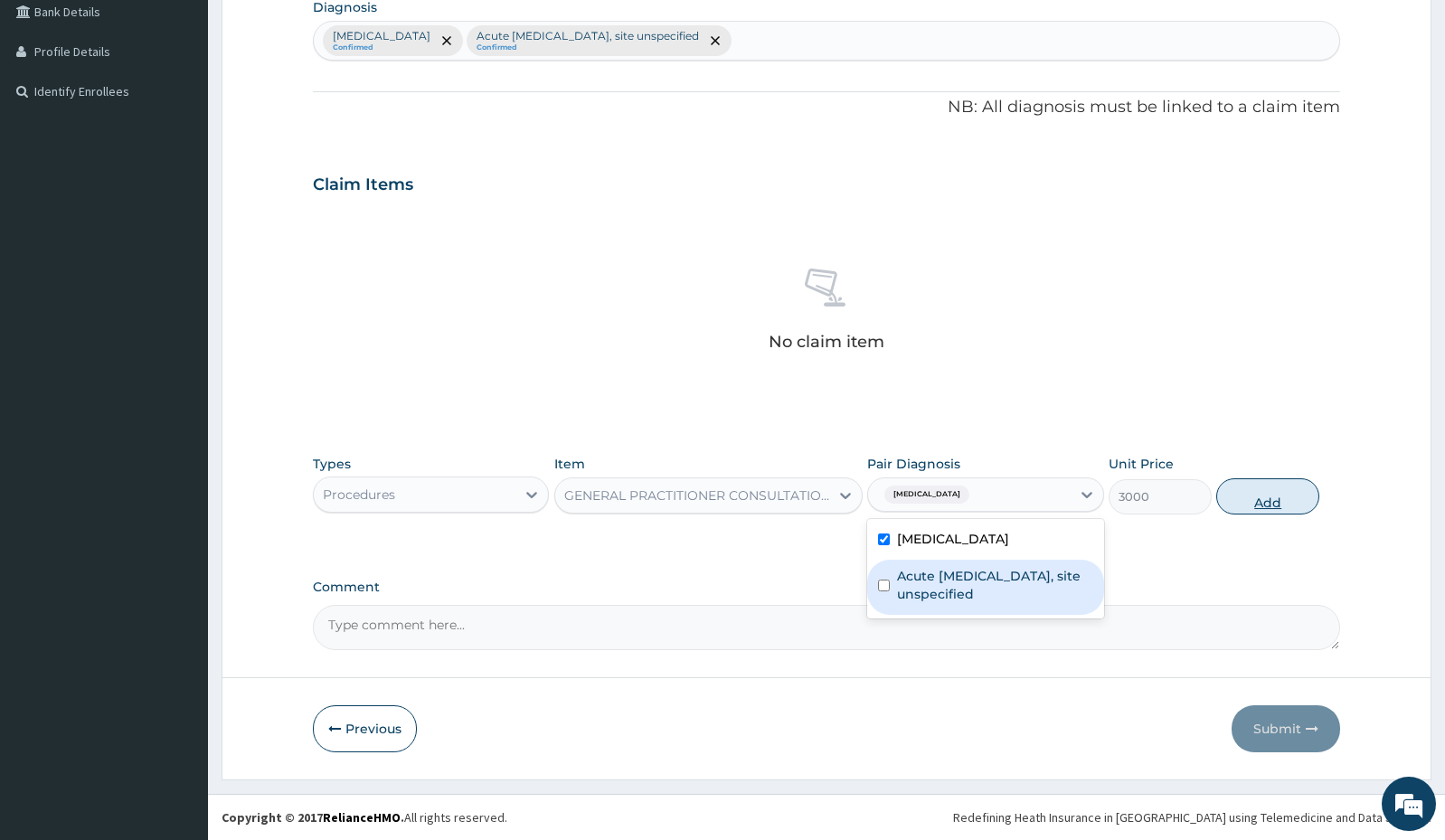
drag, startPoint x: 881, startPoint y: 586, endPoint x: 1226, endPoint y: 494, distance: 357.1
click at [946, 571] on div "Acute upper respiratory infection, site unspecified" at bounding box center [985, 586] width 236 height 55
checkbox input "true"
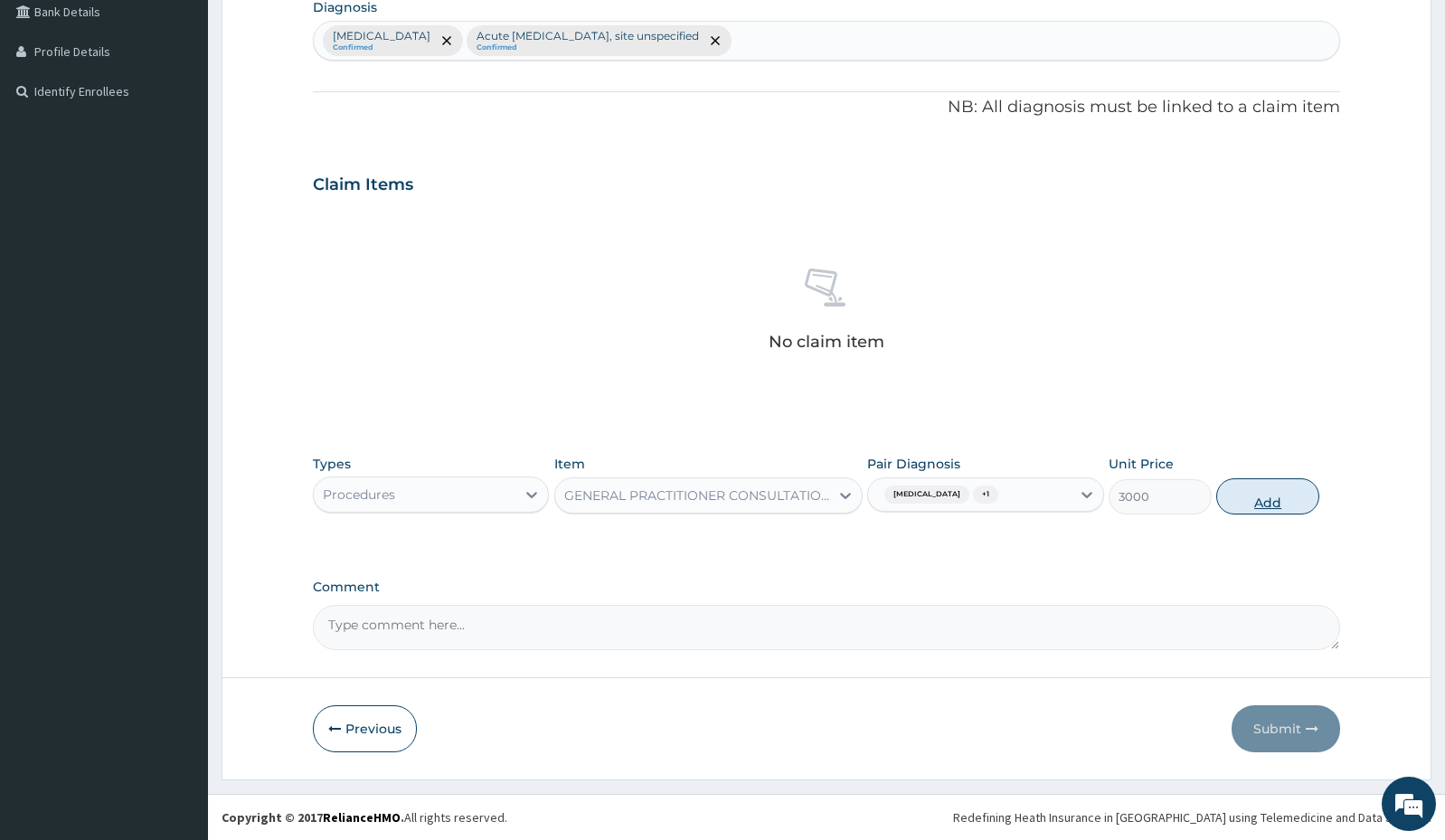
click at [1257, 510] on button "Add" at bounding box center [1268, 496] width 103 height 36
type input "0"
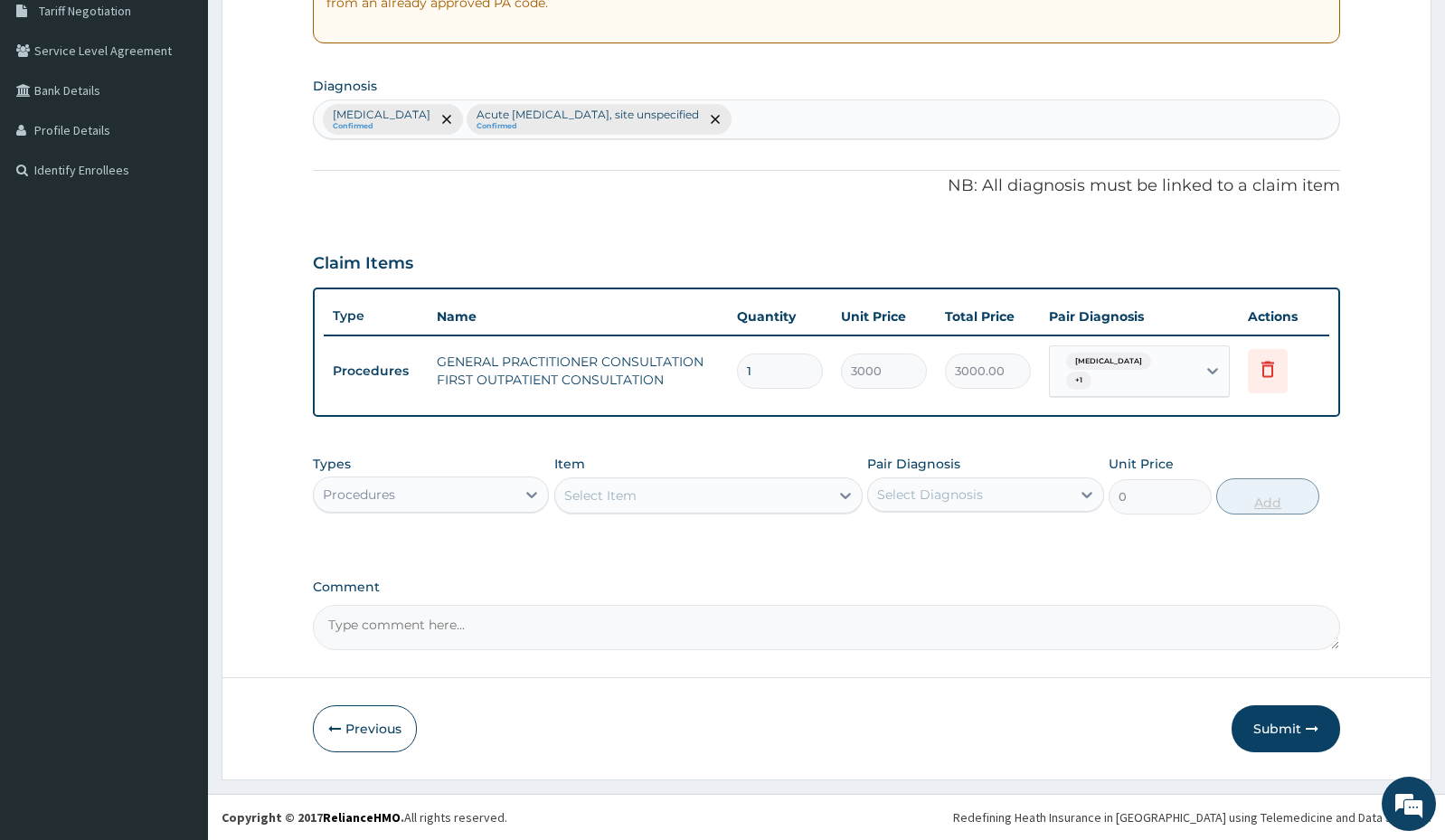
scroll to position [386, 0]
click at [463, 501] on div "Procedures" at bounding box center [414, 494] width 202 height 29
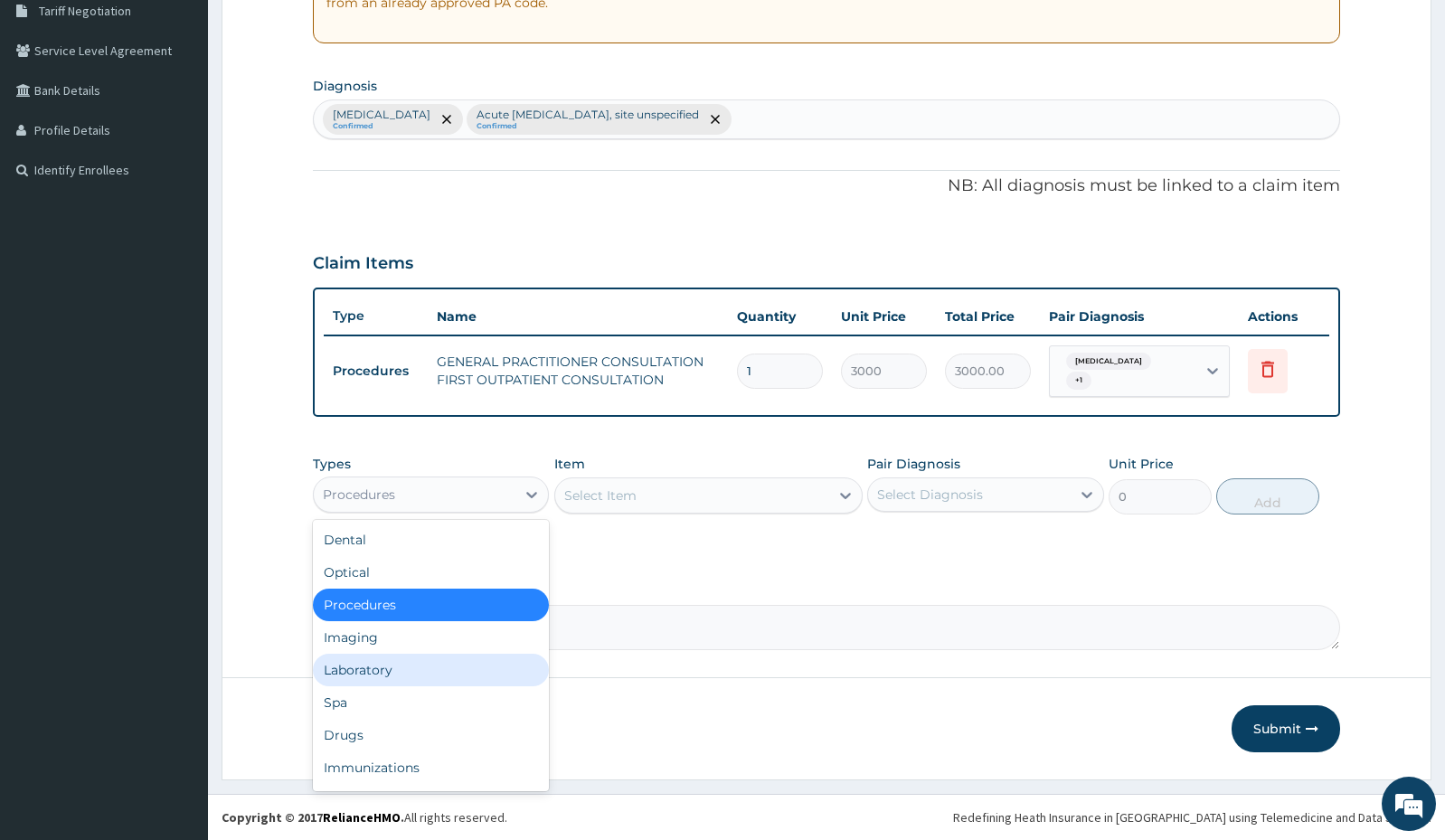
scroll to position [61, 0]
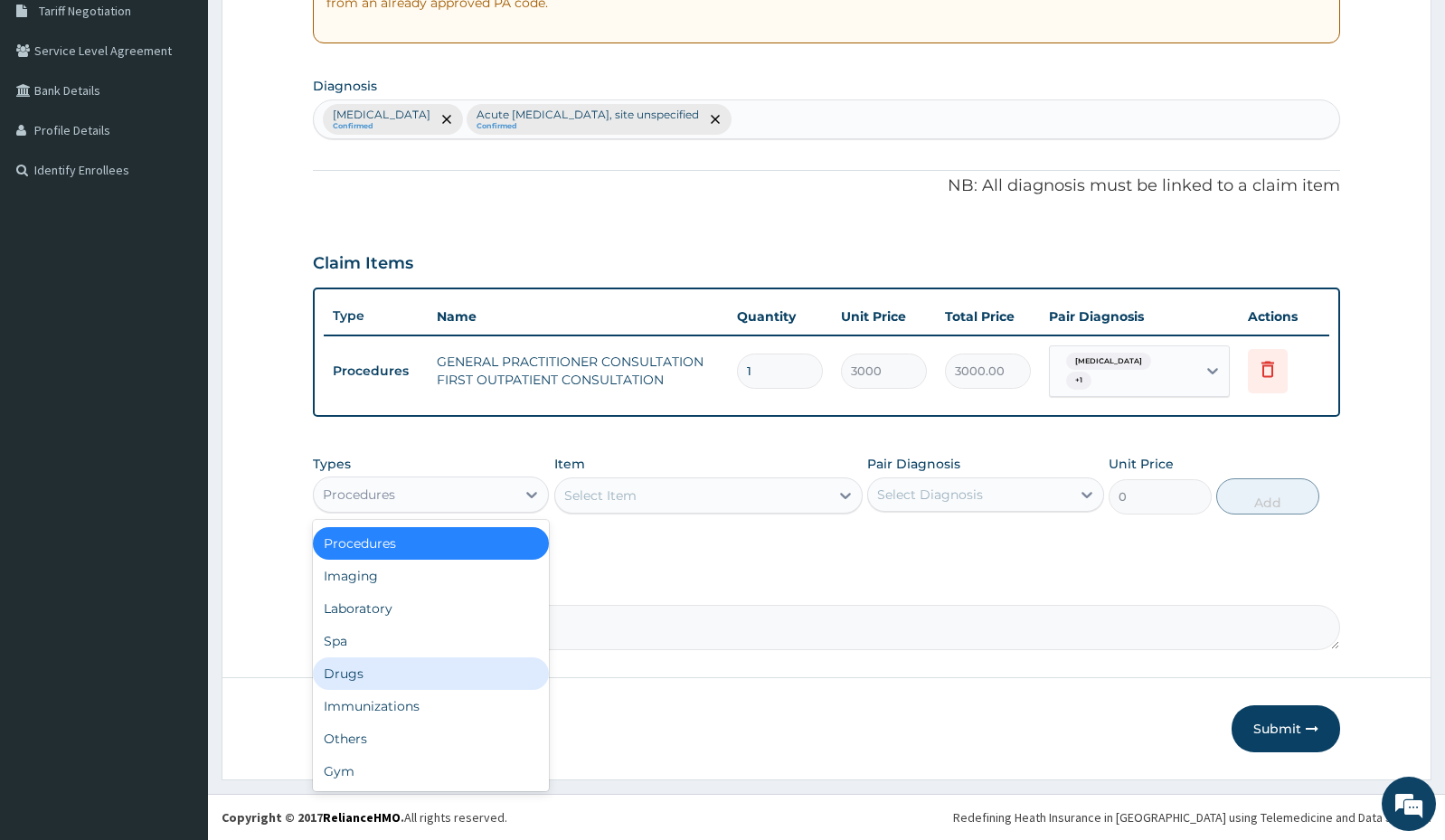
click at [420, 670] on div "Drugs" at bounding box center [431, 673] width 236 height 33
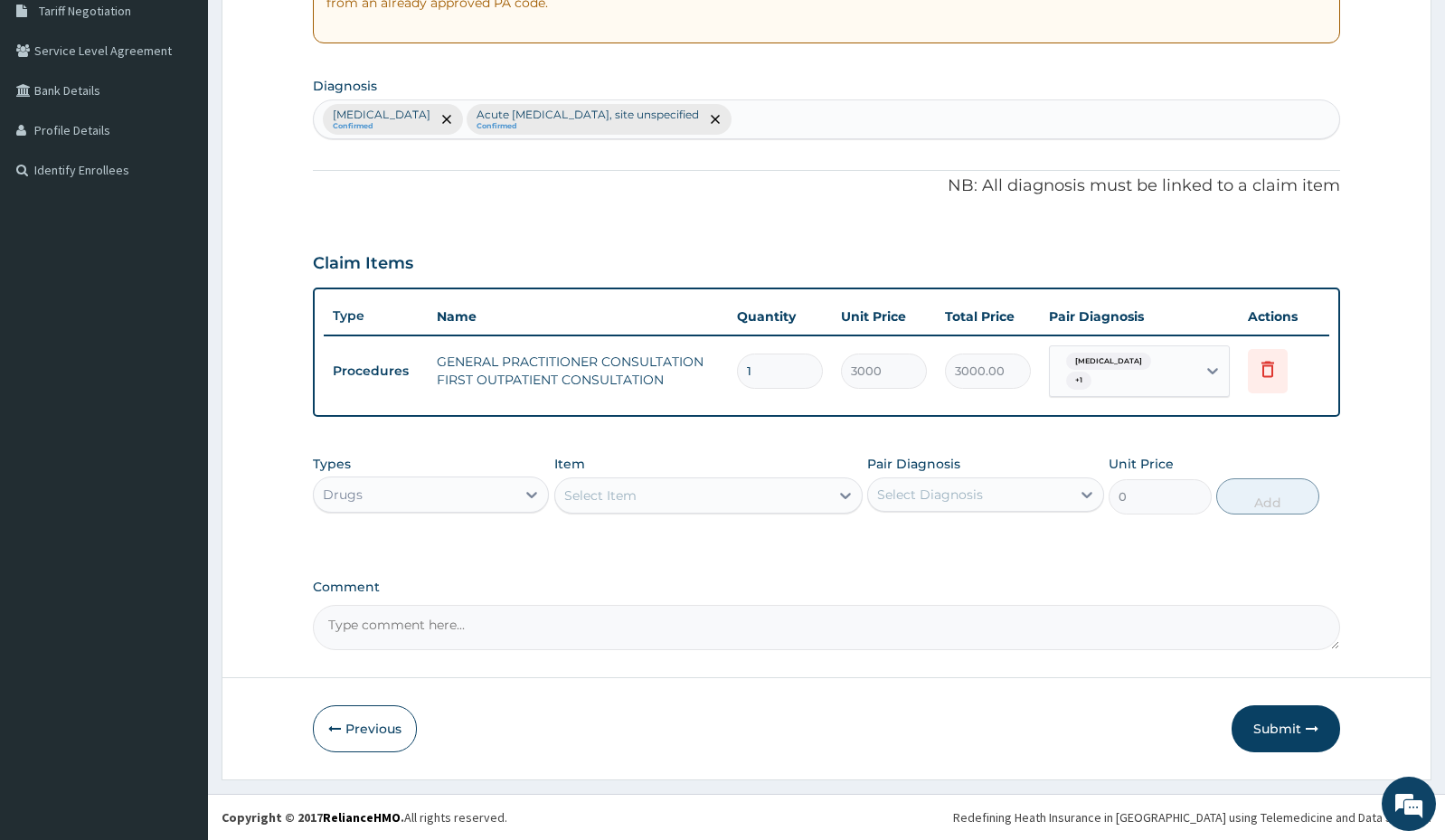
click at [716, 499] on div "Select Item" at bounding box center [691, 495] width 274 height 29
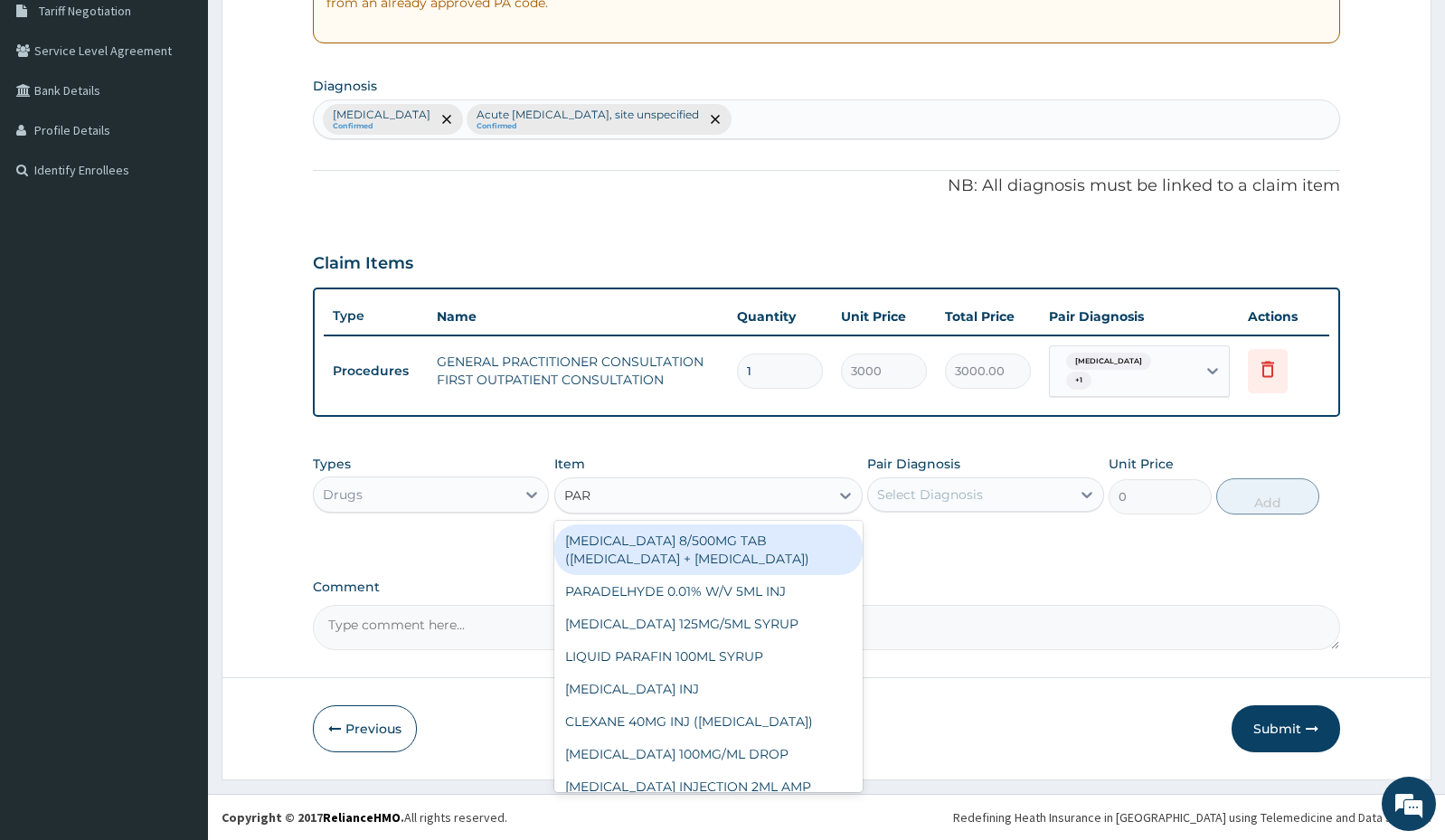
type input "PARA"
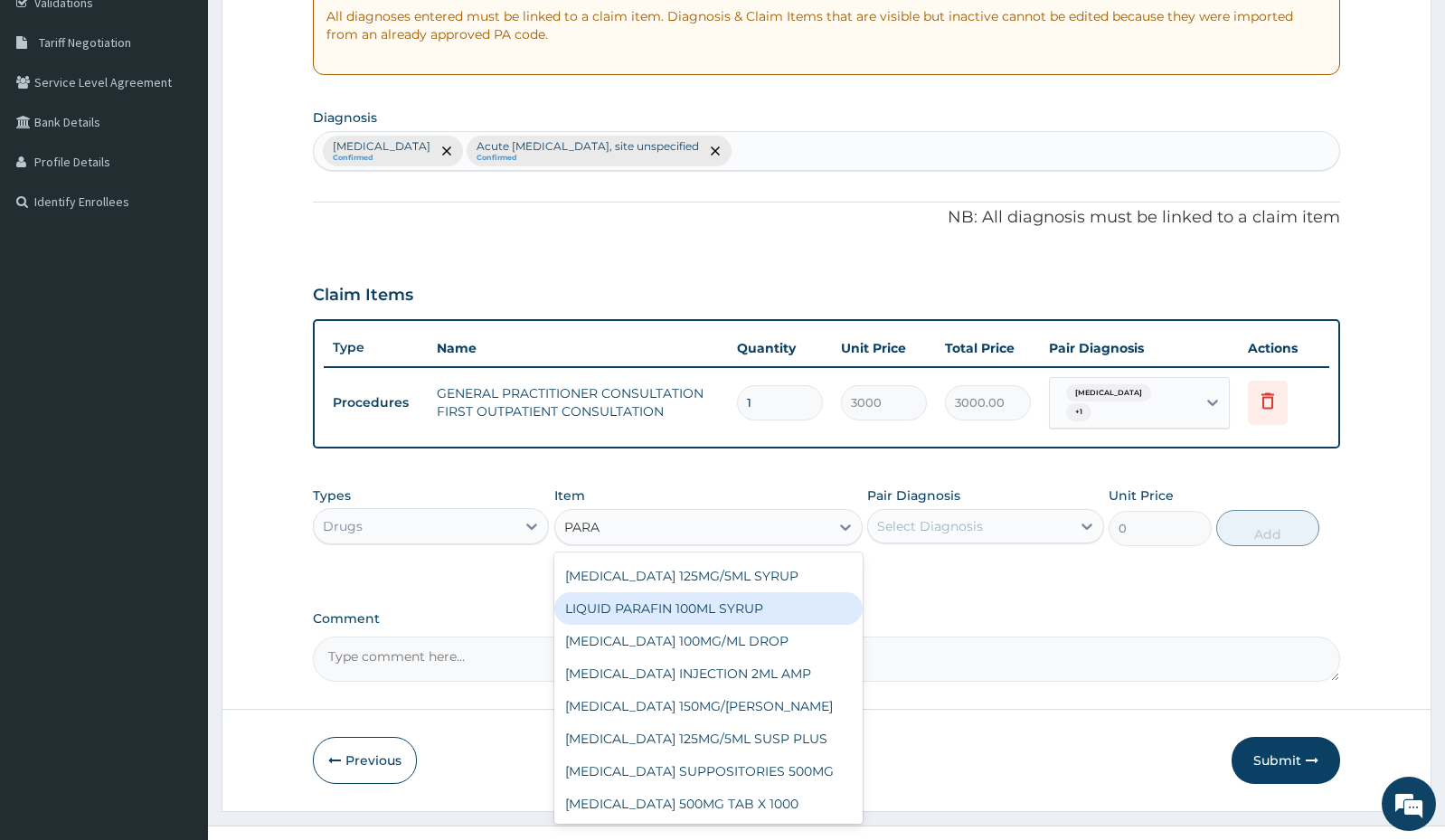
scroll to position [386, 0]
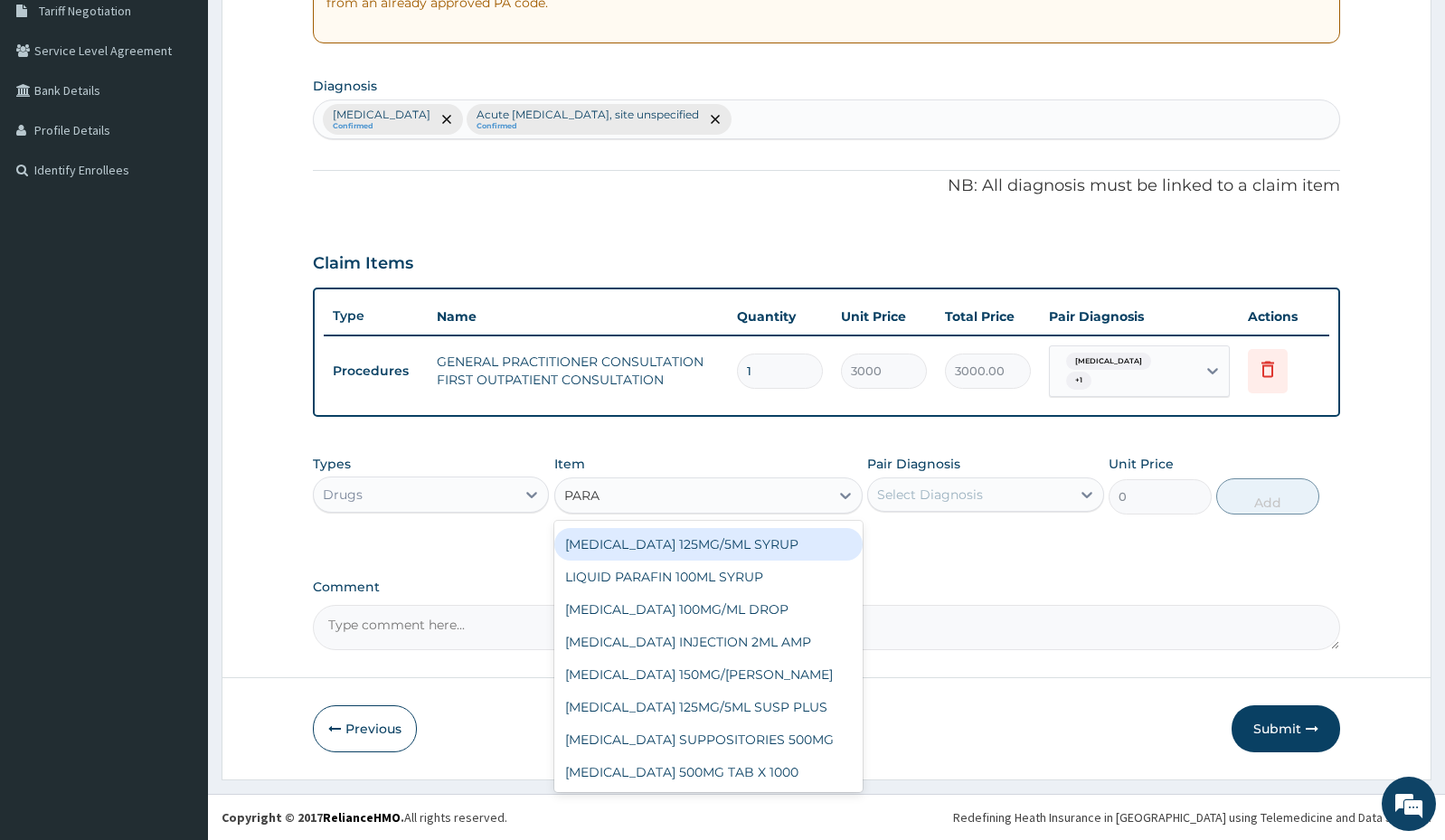
click at [755, 548] on div "PARACETAMOL 125MG/5ML SYRUP" at bounding box center [709, 544] width 309 height 33
type input "525"
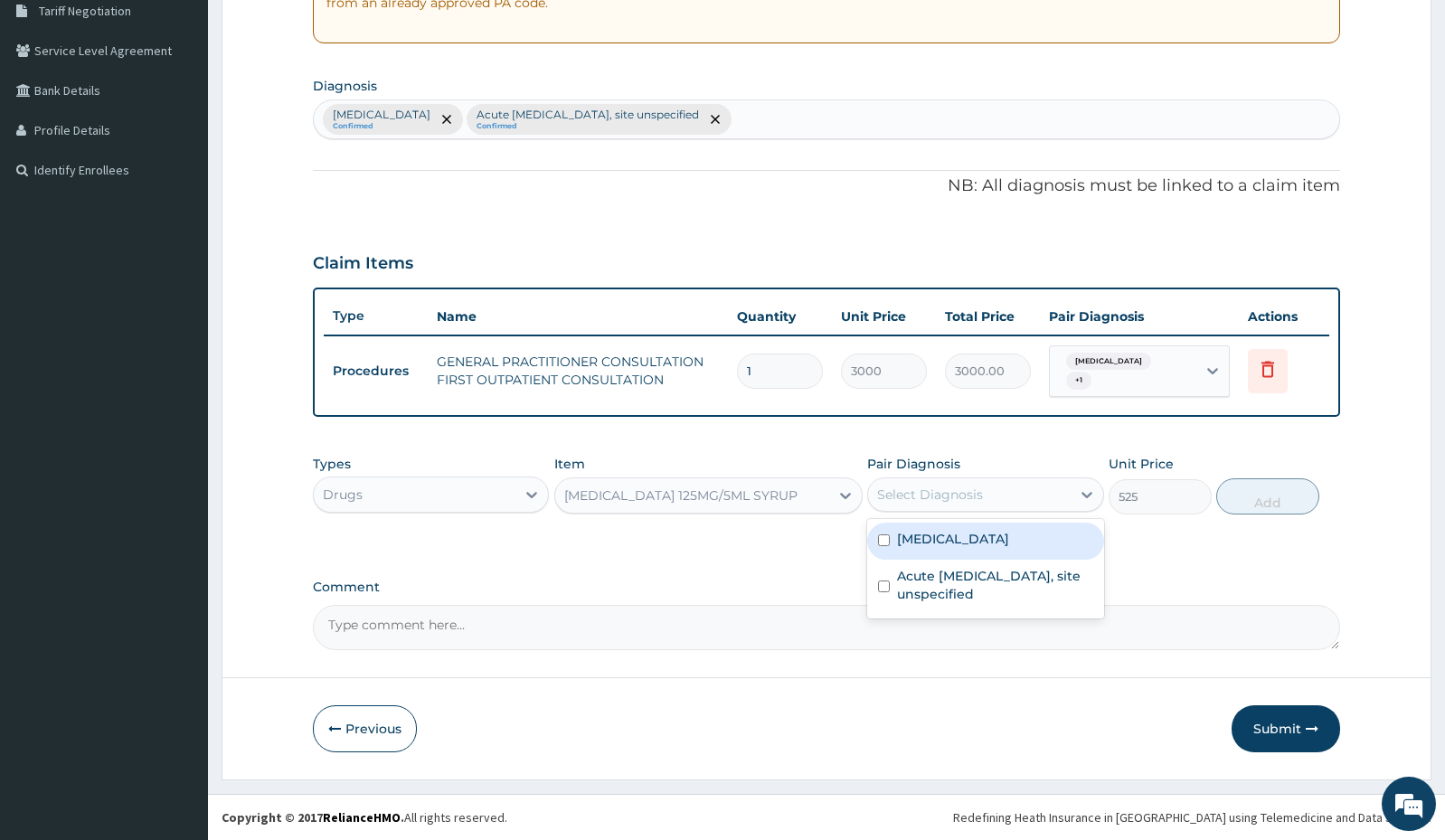
click at [982, 483] on div "Select Diagnosis" at bounding box center [968, 494] width 202 height 29
drag, startPoint x: 883, startPoint y: 531, endPoint x: 869, endPoint y: 579, distance: 50.0
click at [877, 545] on div "Malaria, unspecified" at bounding box center [985, 541] width 236 height 37
checkbox input "true"
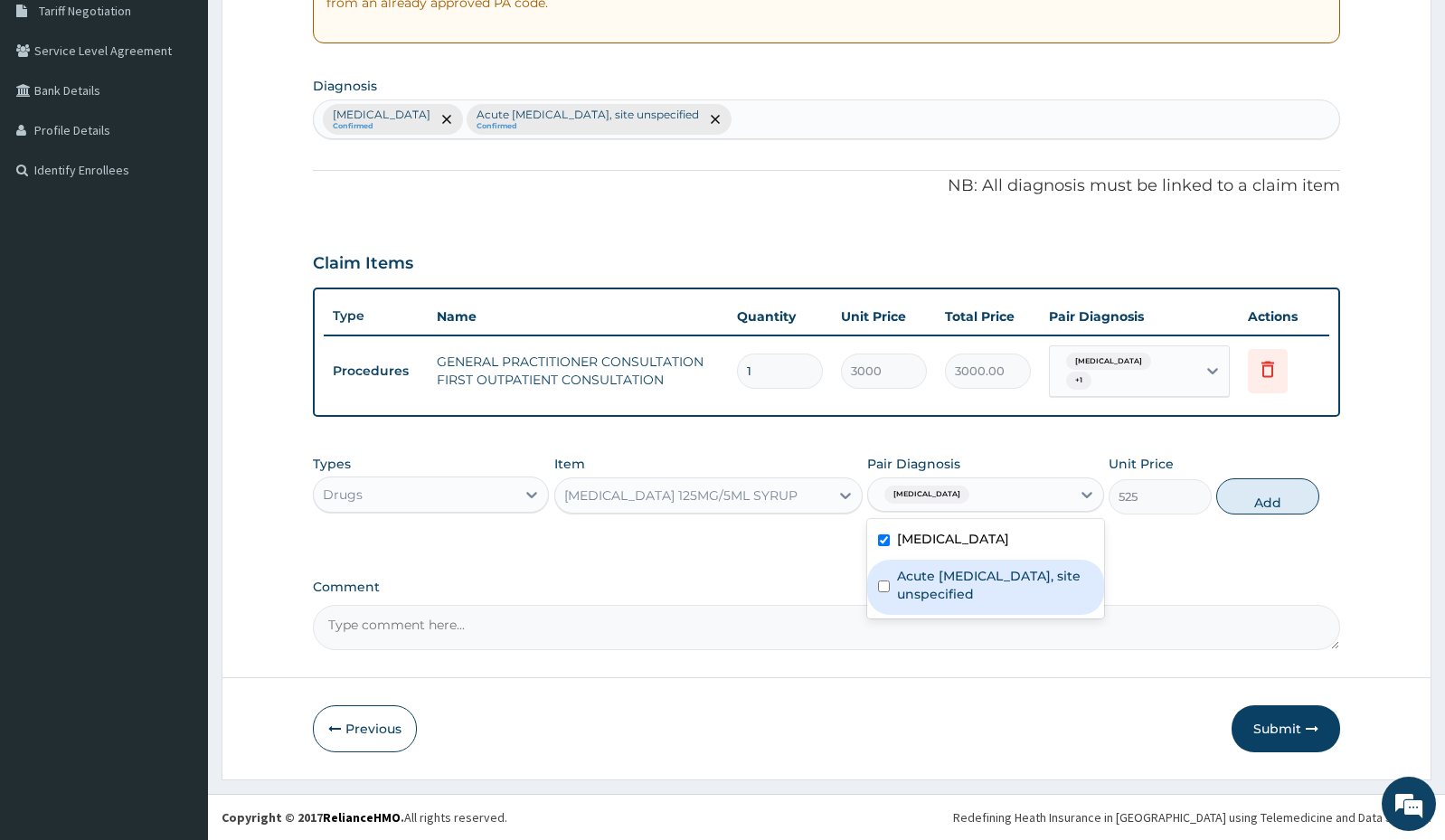
click at [885, 589] on input "checkbox" at bounding box center [884, 586] width 12 height 12
checkbox input "true"
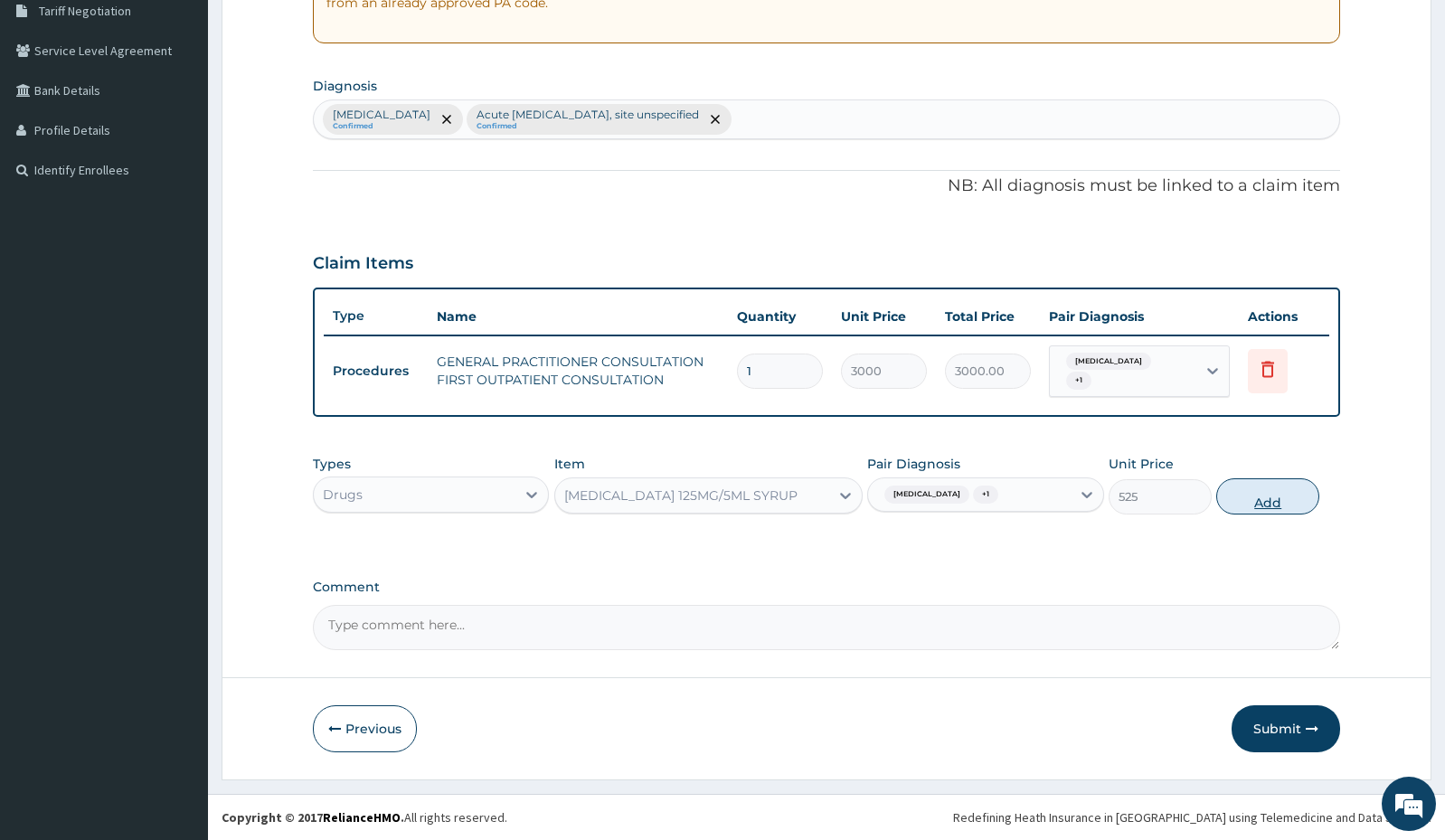
click at [1250, 488] on button "Add" at bounding box center [1268, 496] width 103 height 36
type input "0"
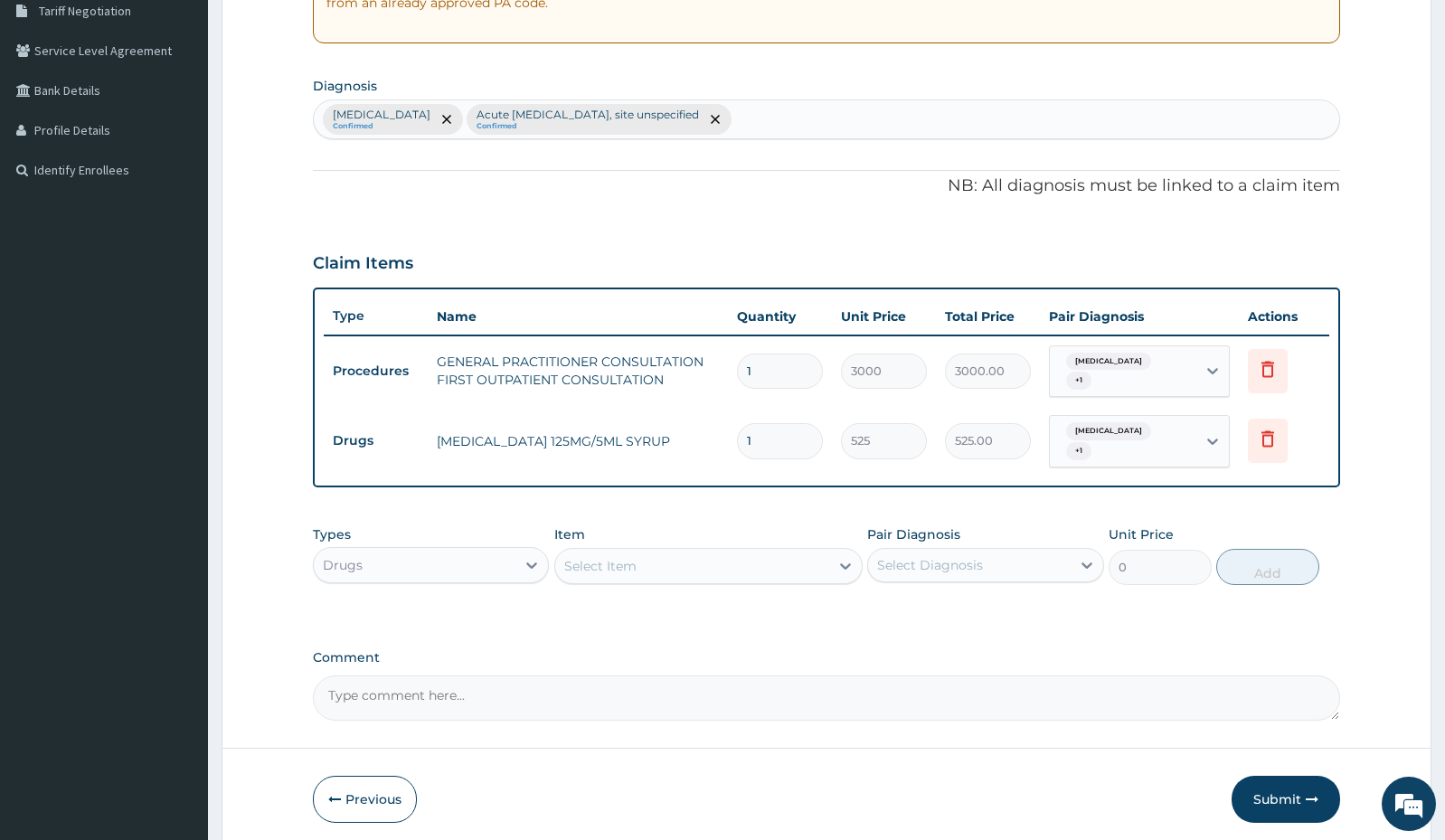
click at [613, 571] on div "Select Item" at bounding box center [600, 565] width 72 height 18
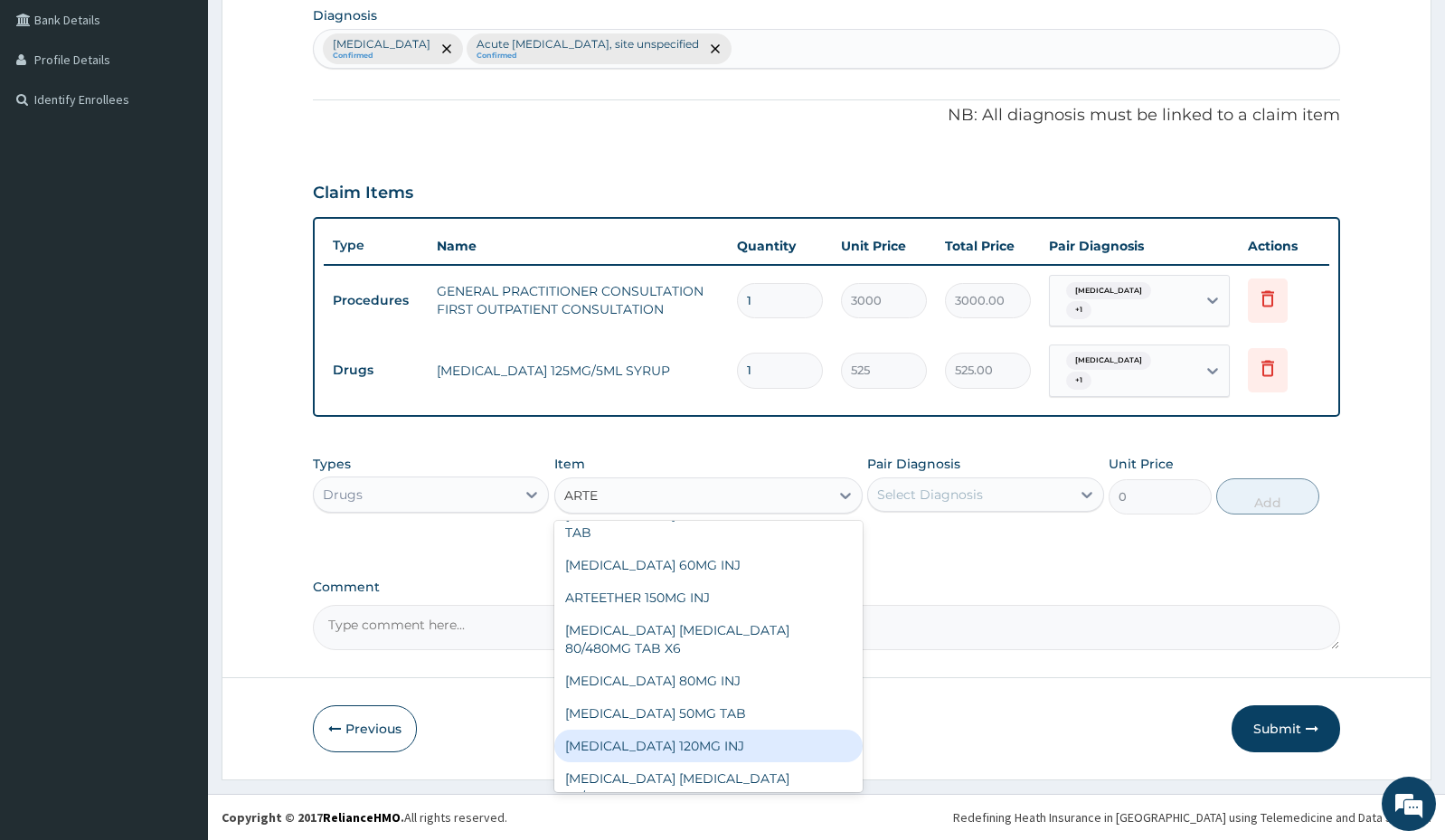
scroll to position [0, 0]
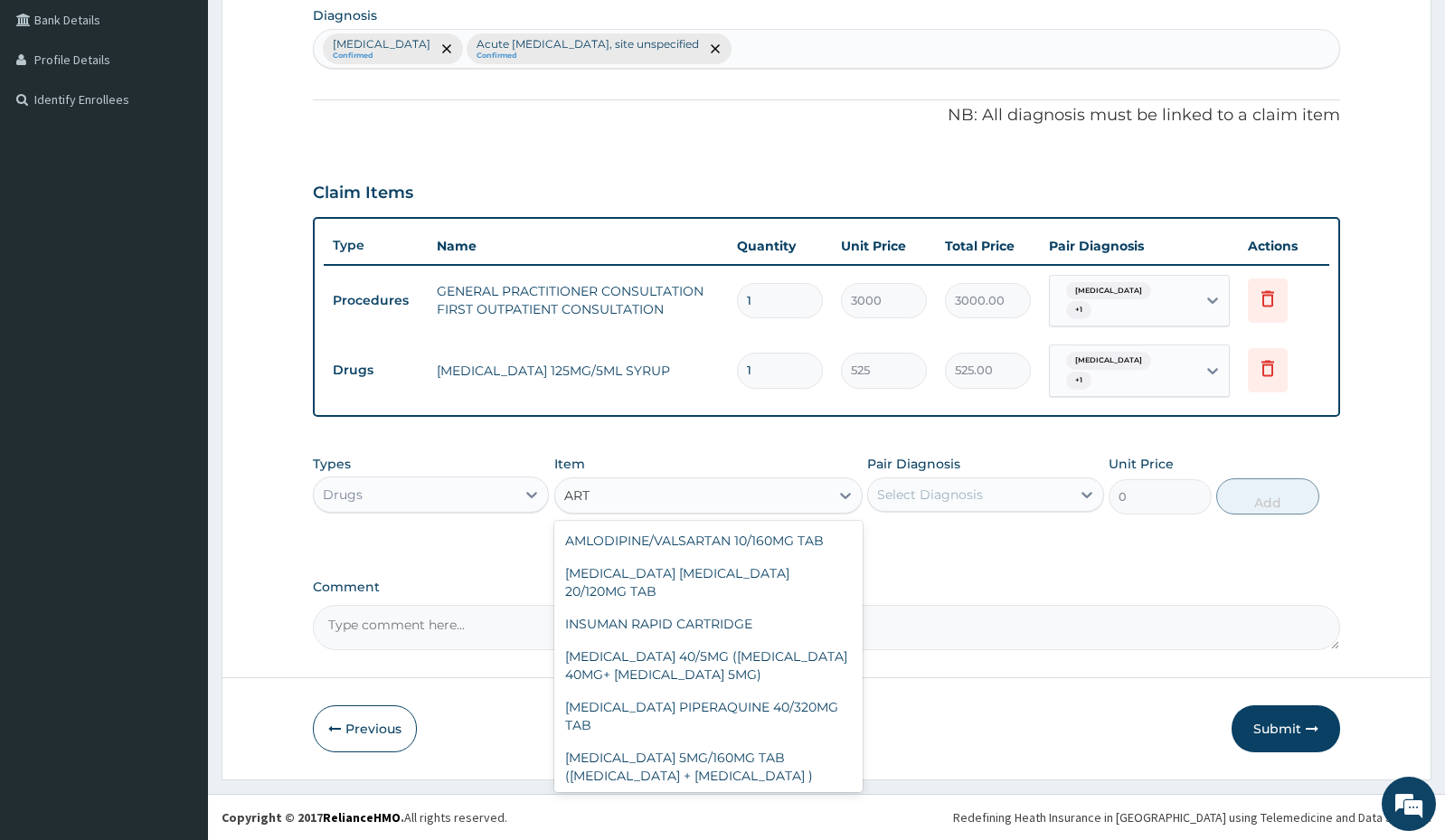
type input "ARTE"
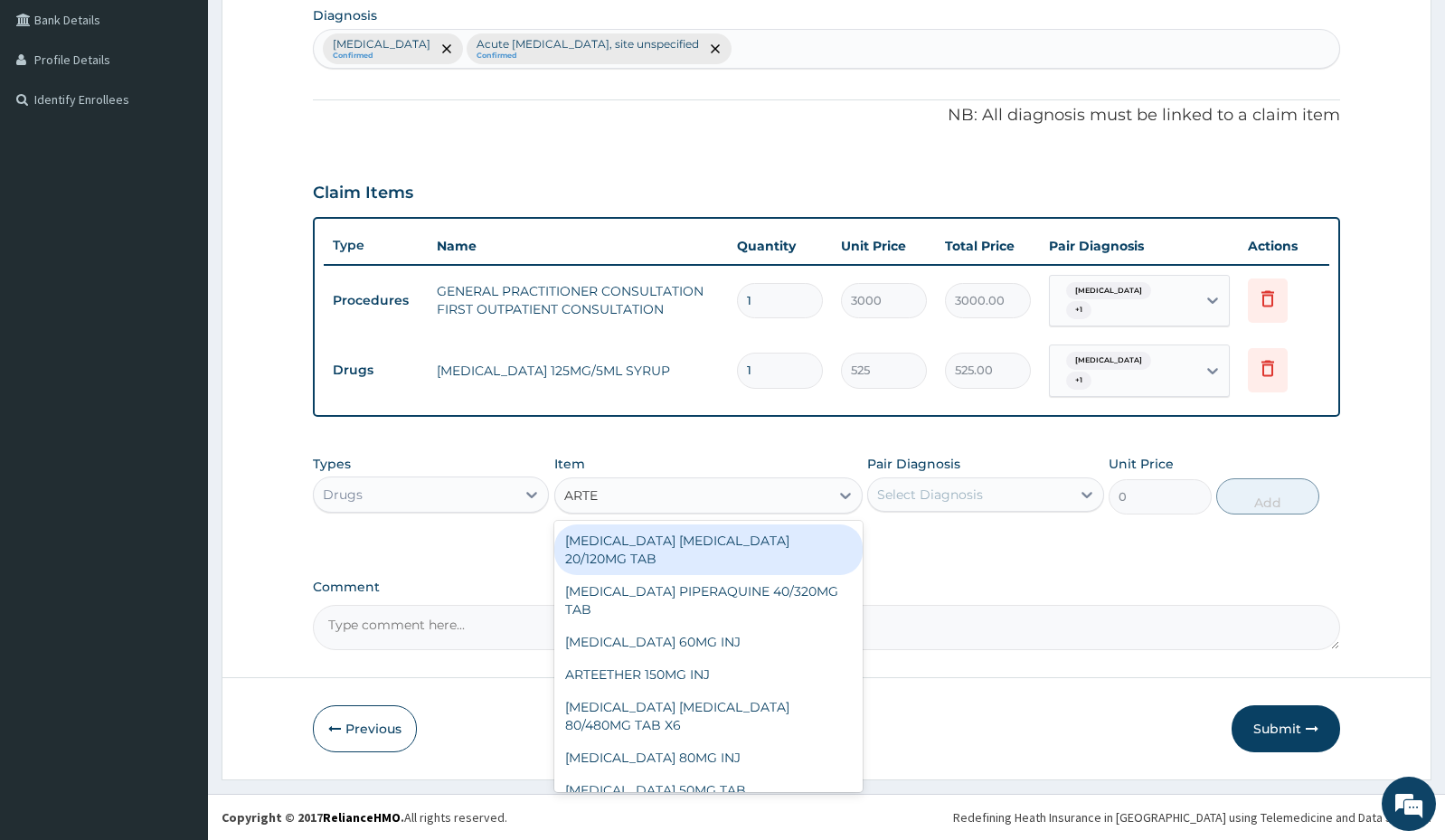
click at [782, 555] on div "ARTEMETHER LUMEFANTRINE 20/120MG TAB" at bounding box center [709, 549] width 309 height 50
type input "84"
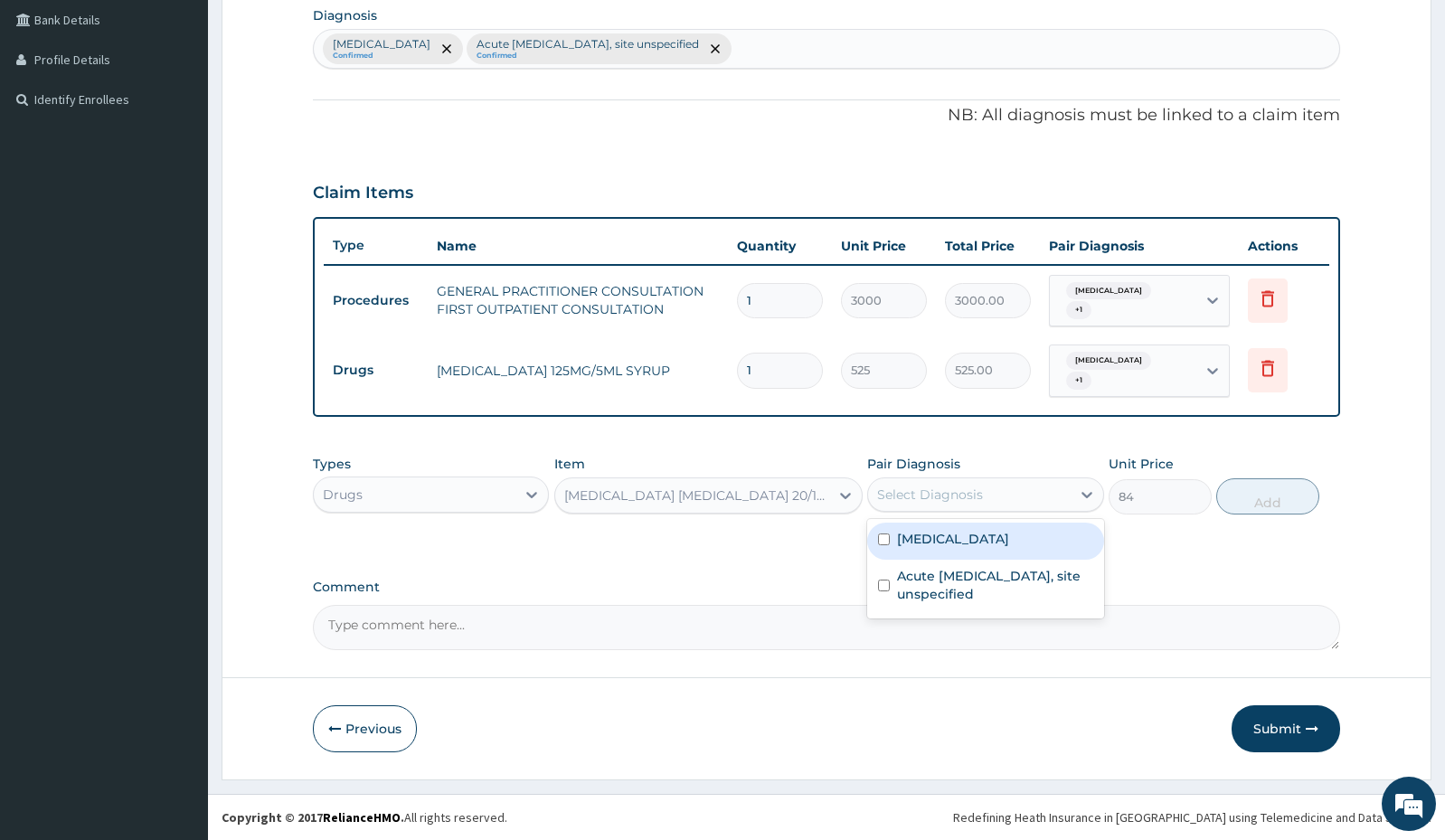
click at [923, 483] on div "Select Diagnosis" at bounding box center [968, 494] width 202 height 29
click at [883, 543] on input "checkbox" at bounding box center [884, 539] width 12 height 12
checkbox input "true"
click at [1269, 501] on button "Add" at bounding box center [1268, 496] width 103 height 36
type input "0"
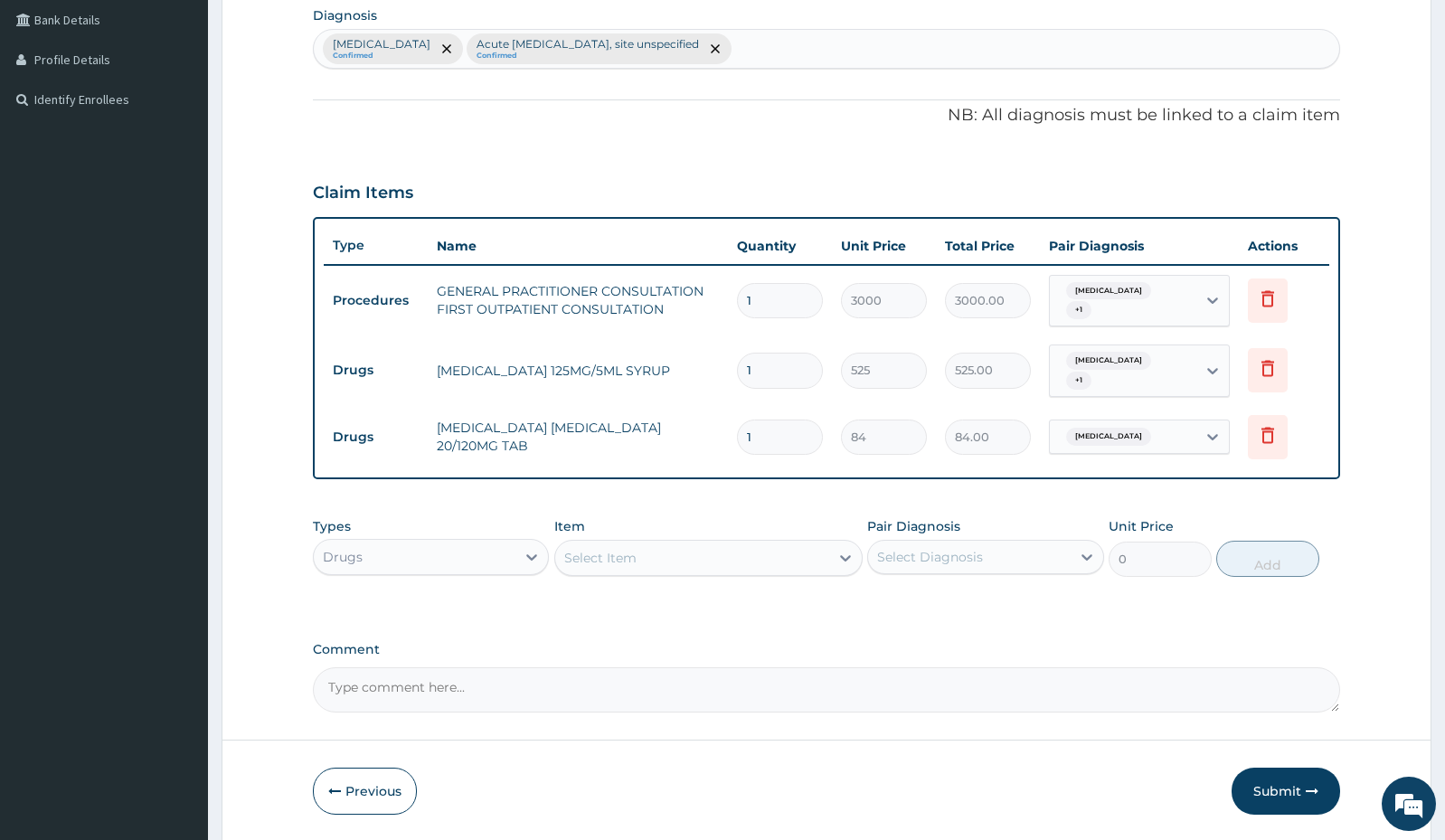
click at [791, 428] on input "1" at bounding box center [780, 438] width 85 height 35
type input "0.00"
type input "6"
type input "504.00"
type input "6"
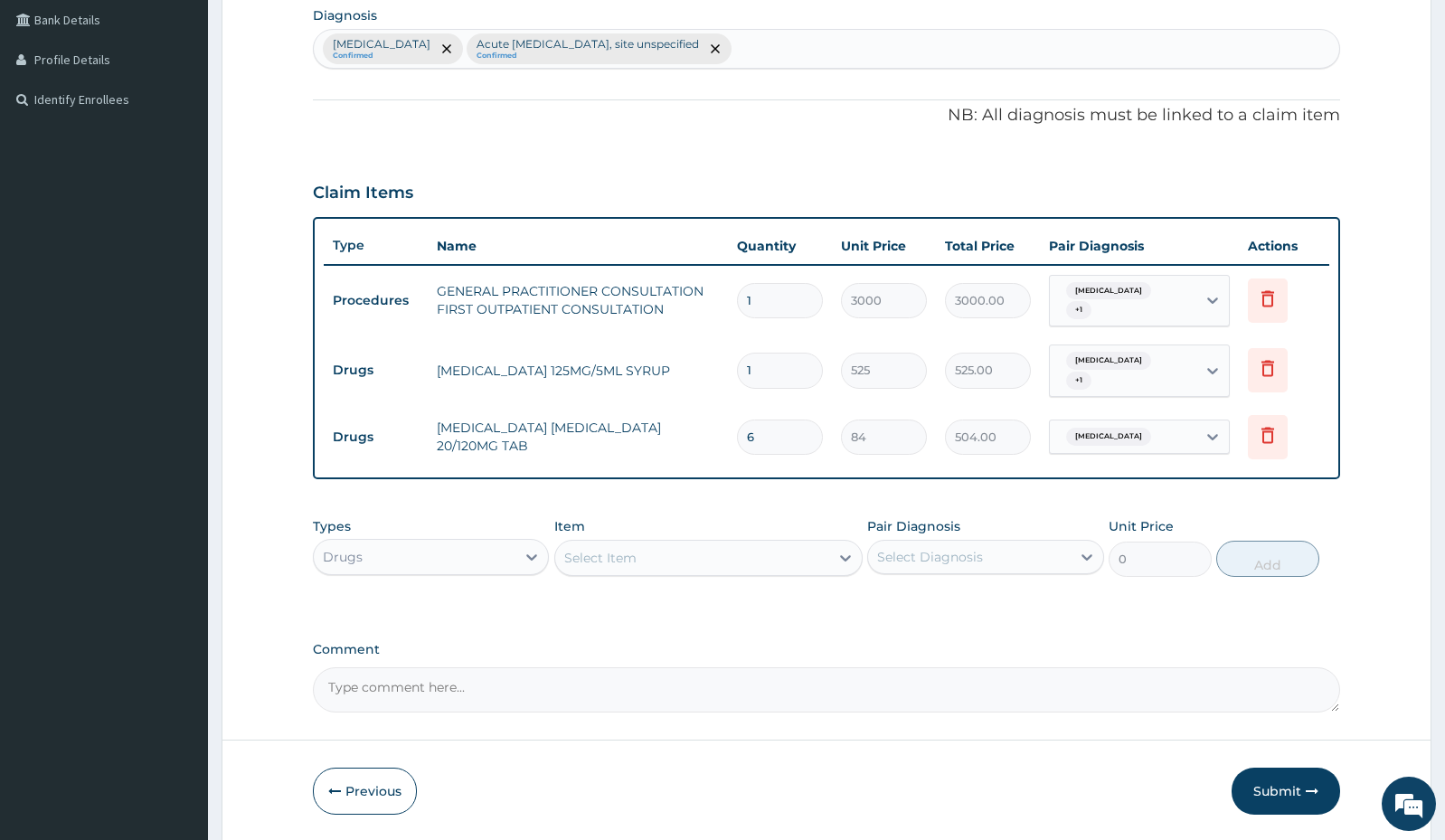
click at [673, 549] on div "Select Item" at bounding box center [691, 558] width 274 height 29
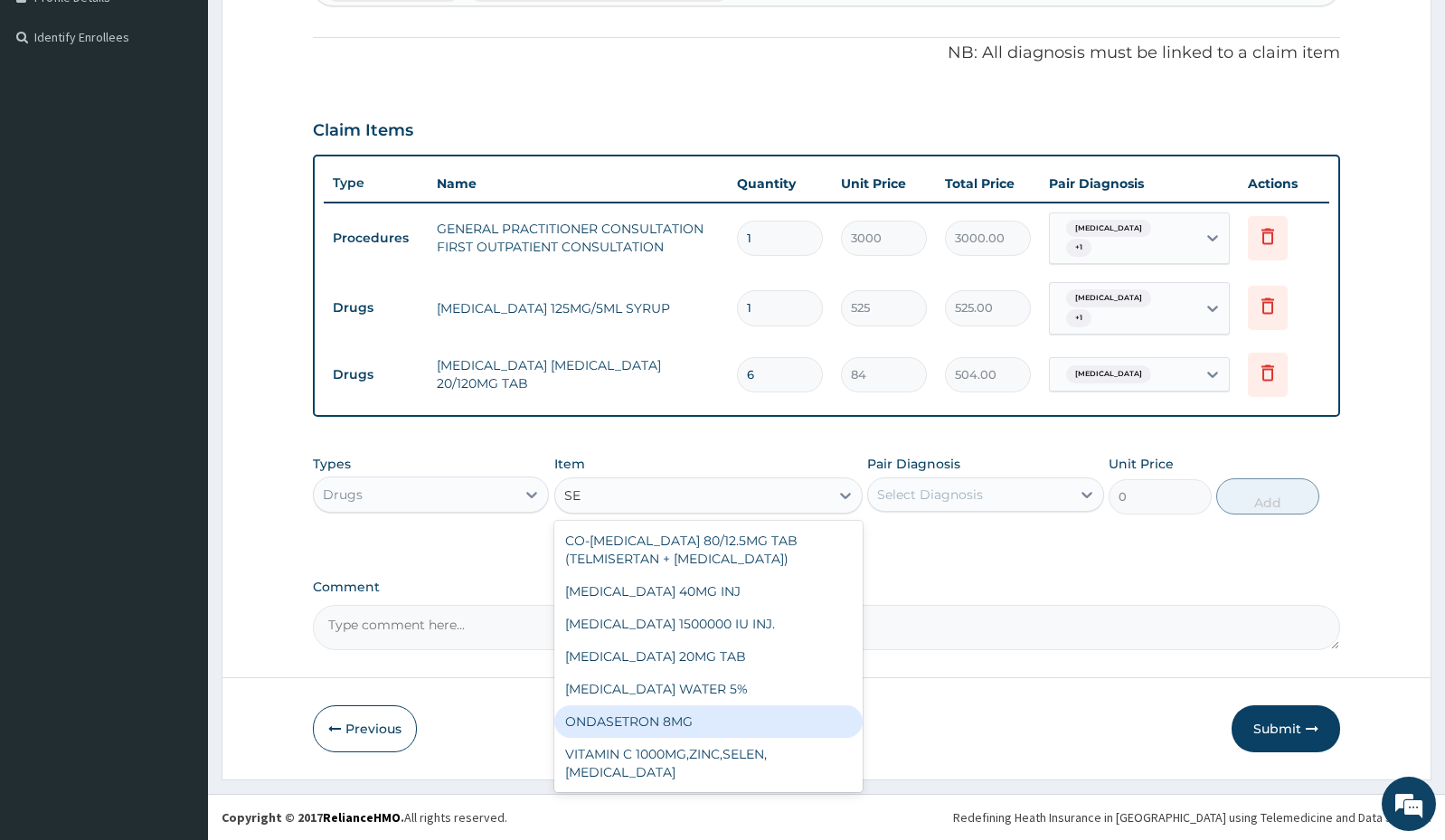
type input "S"
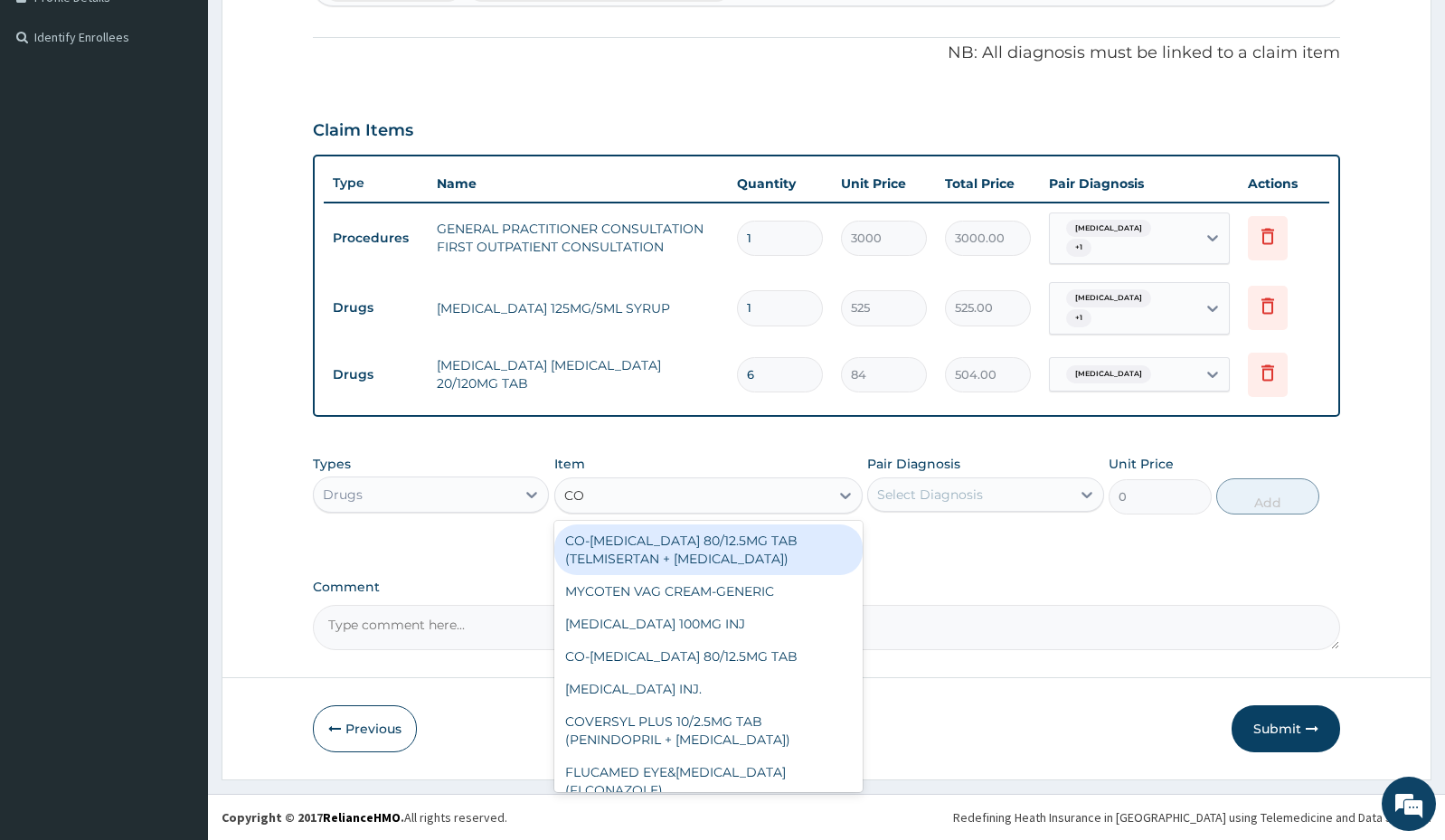
type input "COU"
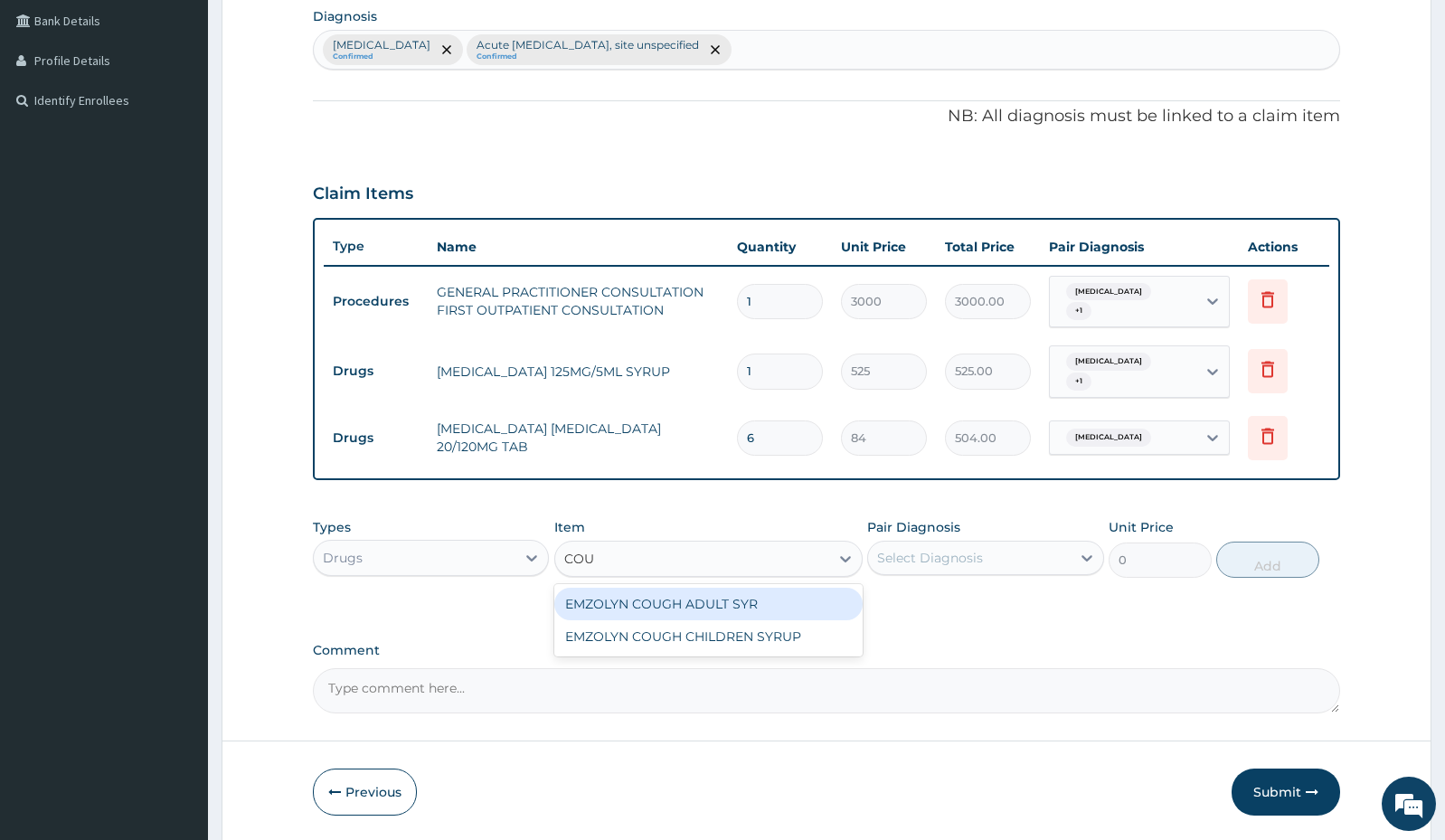
scroll to position [427, 0]
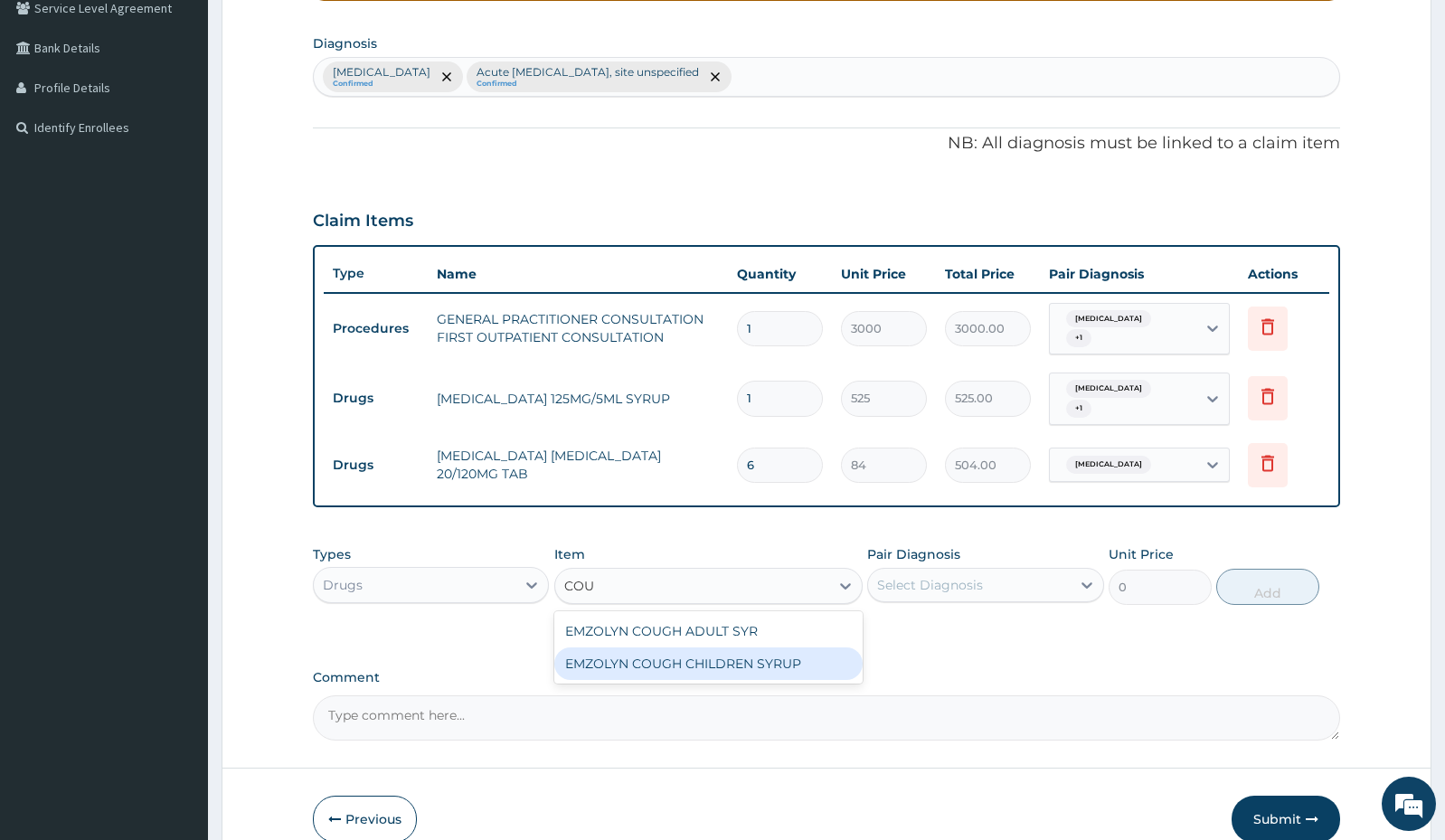
click at [603, 663] on div "EMZOLYN COUGH CHILDREN SYRUP" at bounding box center [709, 663] width 309 height 33
type input "525"
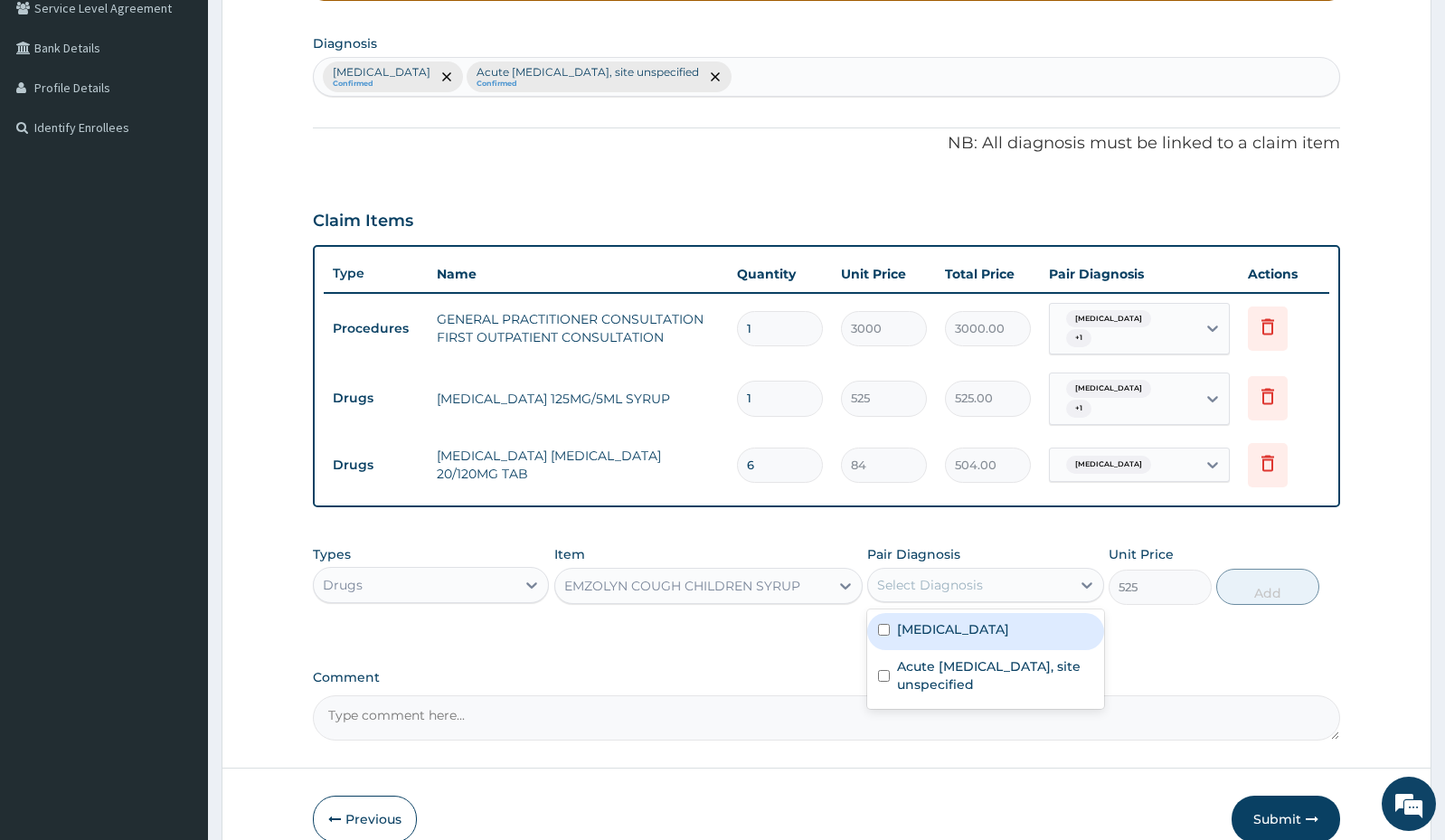
click at [936, 585] on div "Select Diagnosis" at bounding box center [930, 584] width 106 height 18
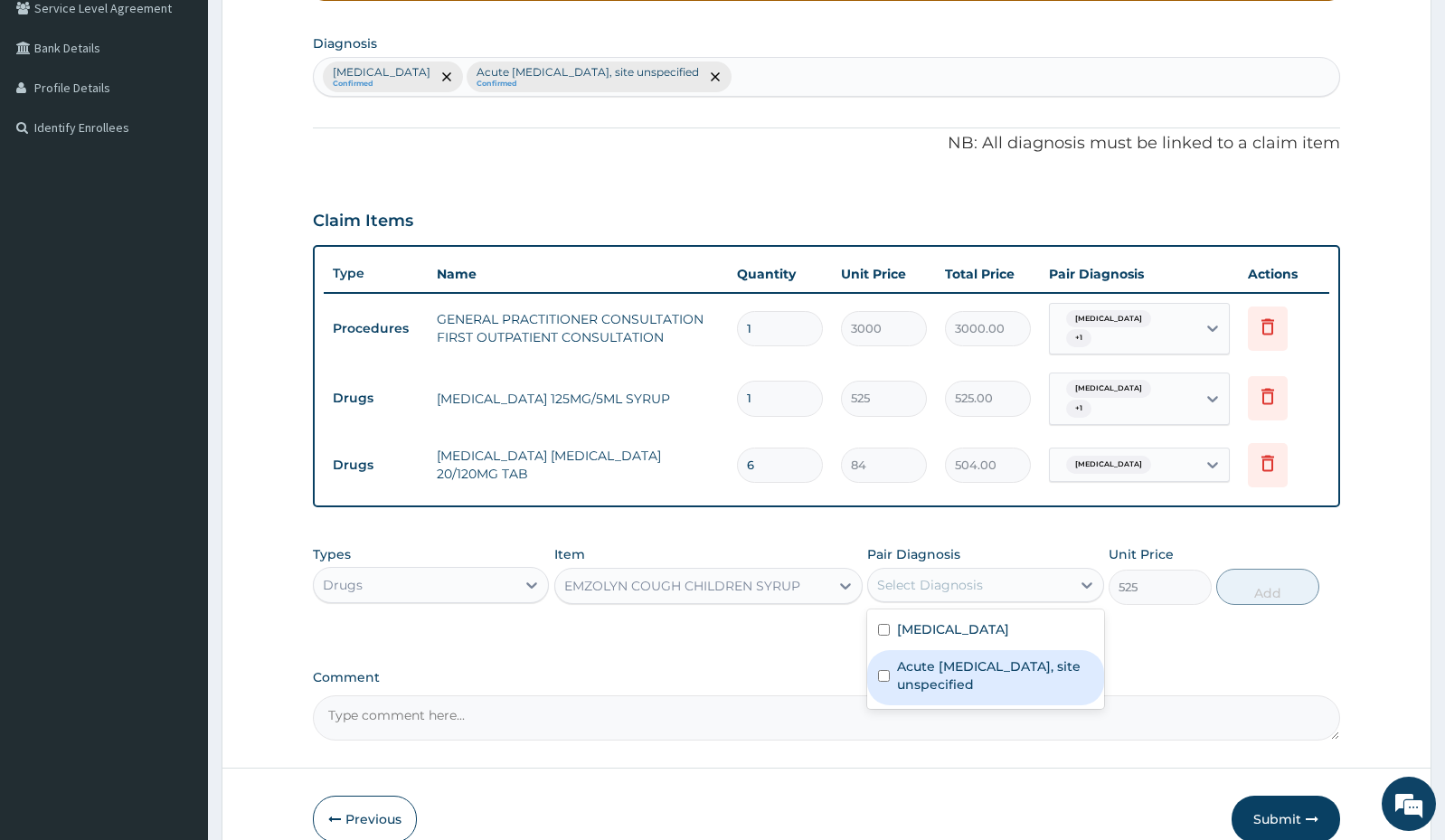
click at [875, 673] on div "Acute upper respiratory infection, site unspecified" at bounding box center [985, 677] width 236 height 55
checkbox input "true"
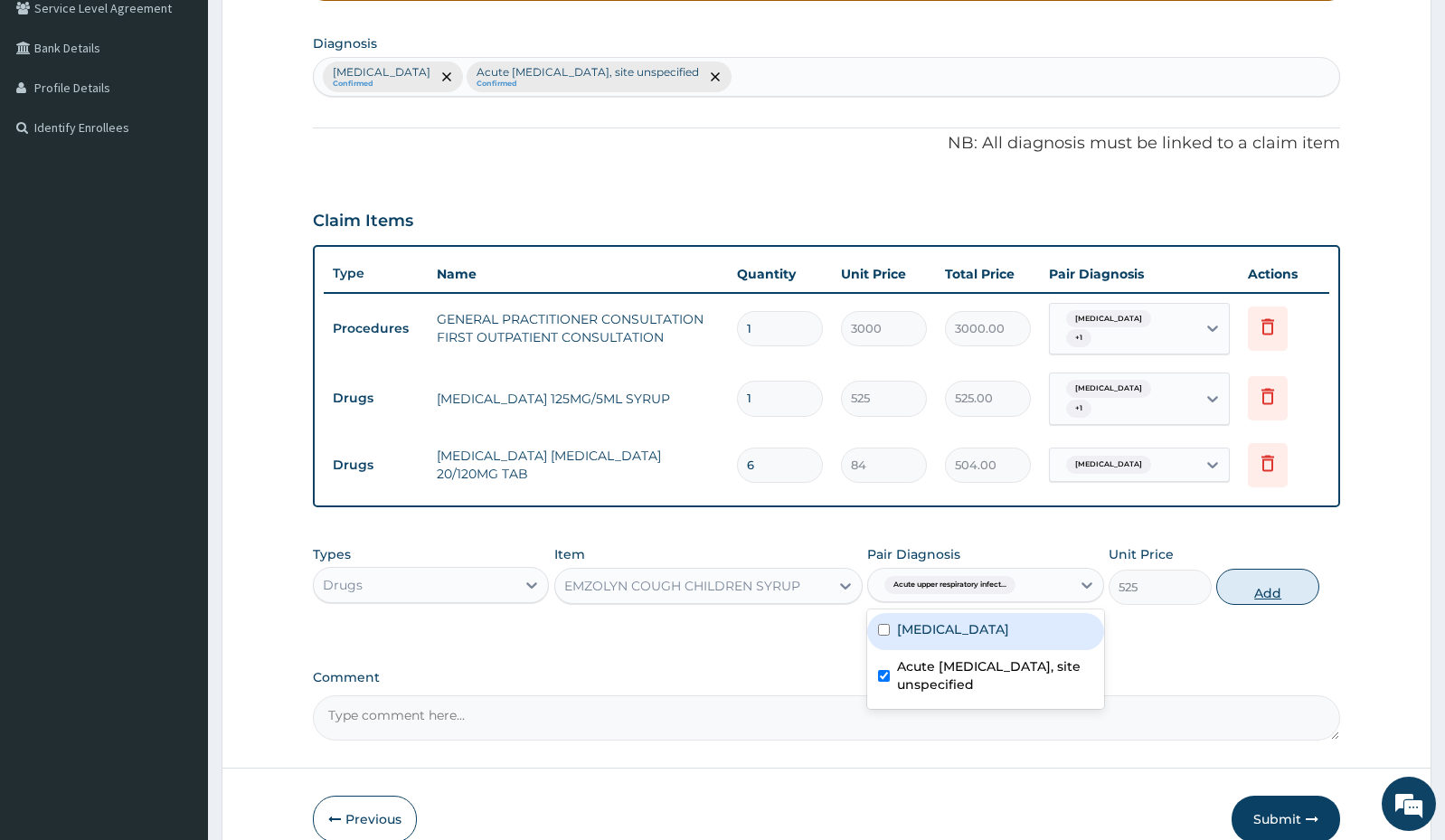
click at [1268, 590] on button "Add" at bounding box center [1268, 586] width 103 height 36
type input "0"
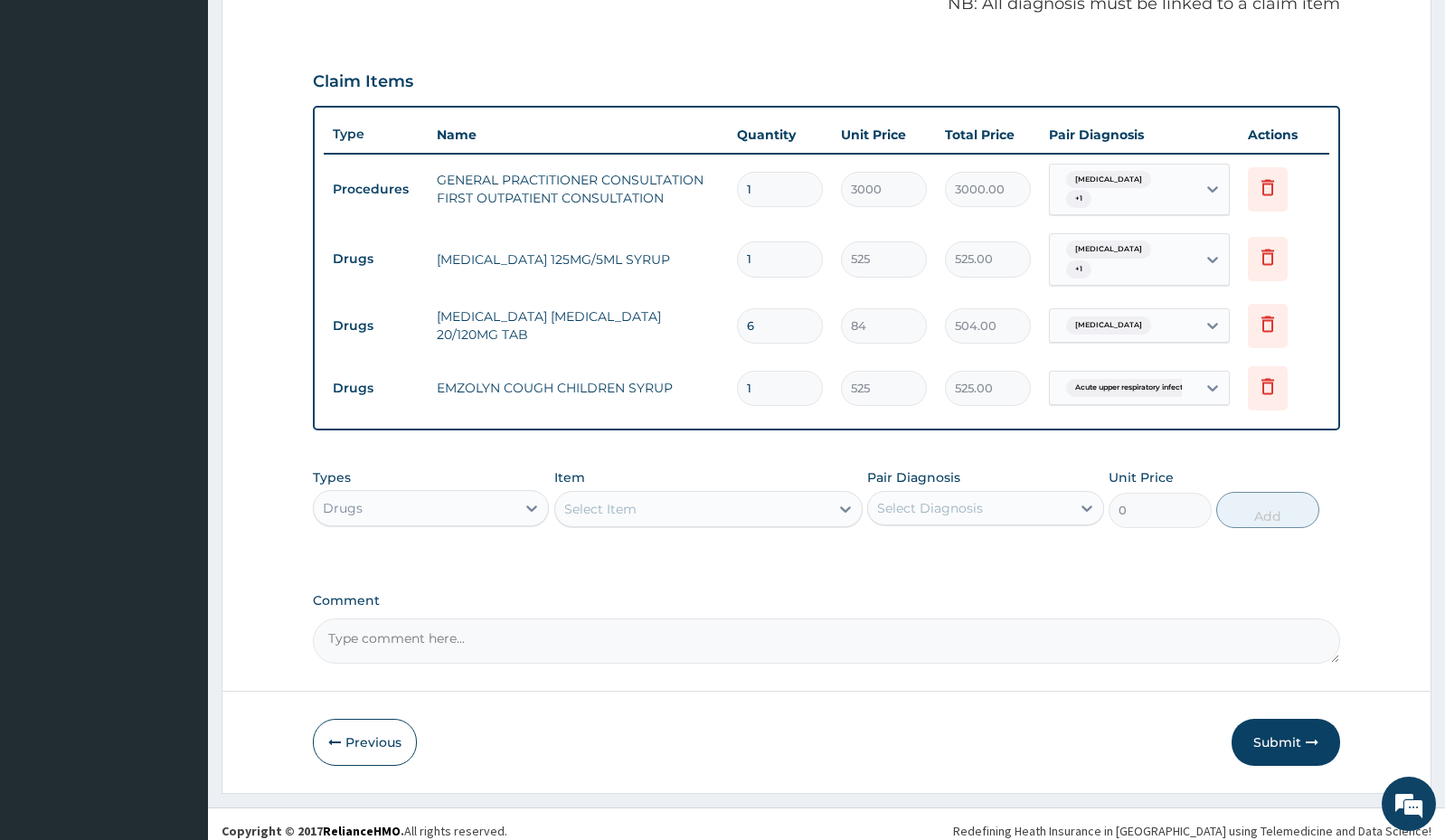
scroll to position [490, 0]
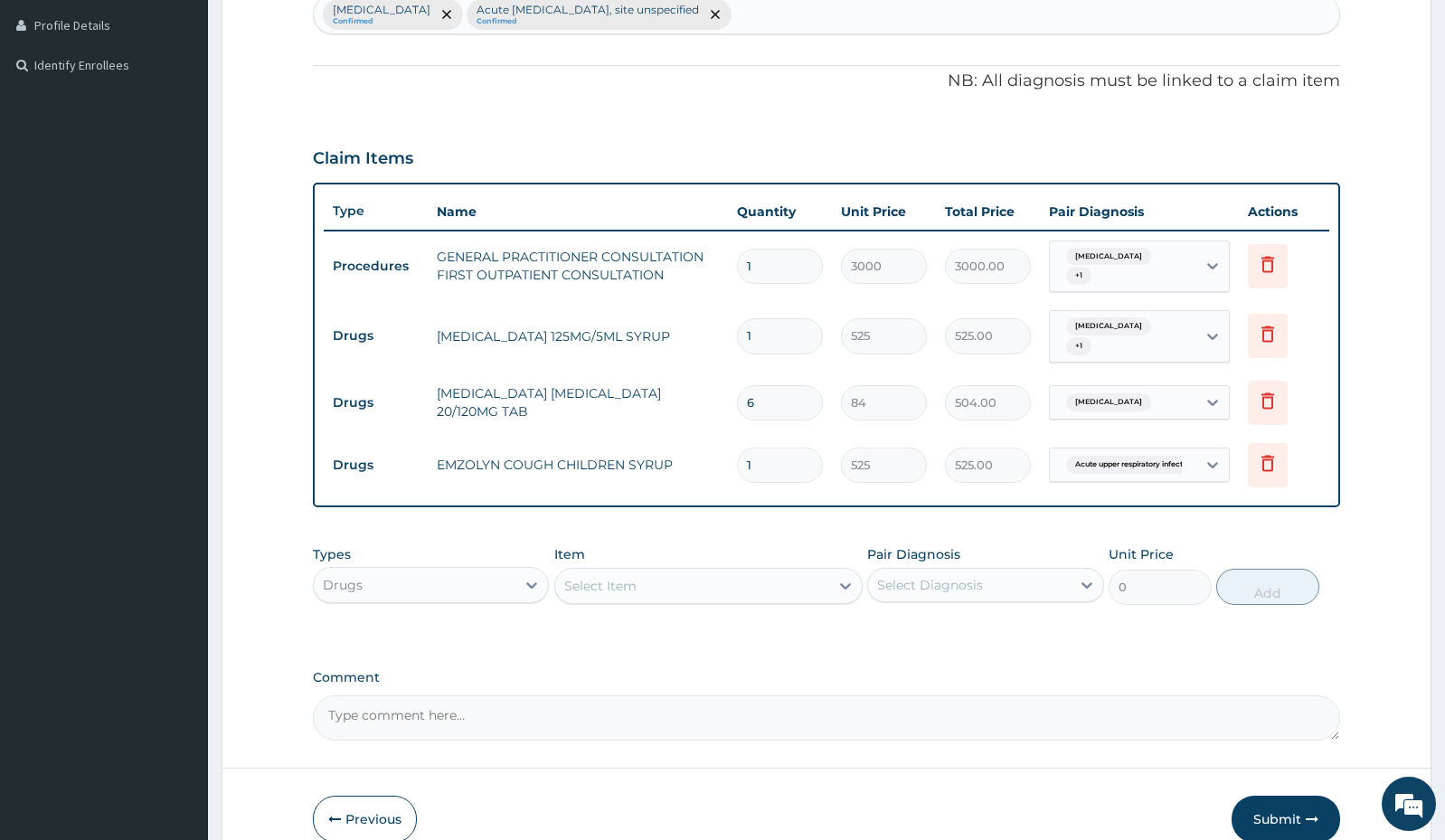
drag, startPoint x: 1268, startPoint y: 812, endPoint x: 1263, endPoint y: 824, distance: 13.0
click at [1268, 814] on button "Submit" at bounding box center [1285, 819] width 109 height 47
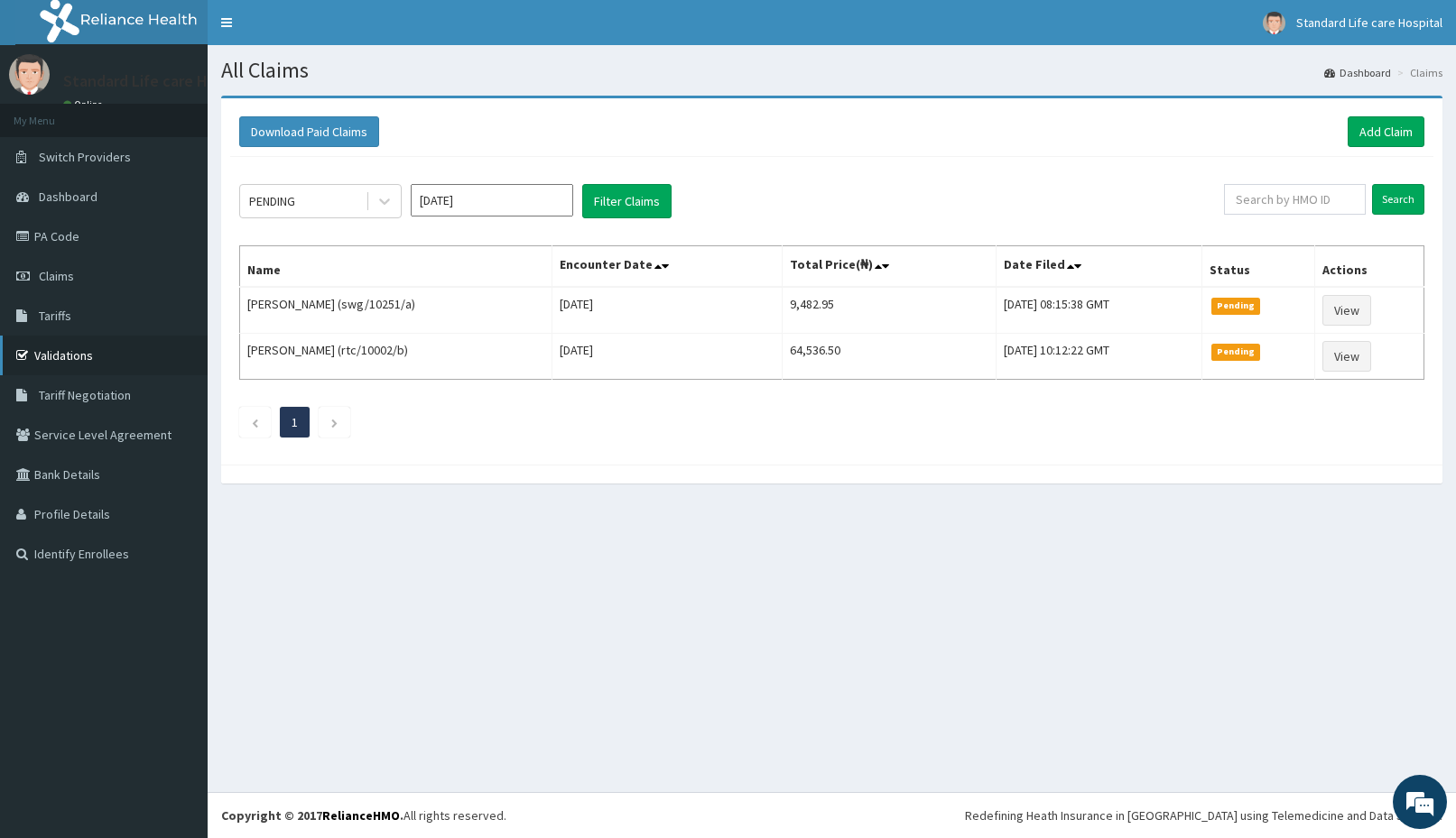
drag, startPoint x: 83, startPoint y: 361, endPoint x: 83, endPoint y: 352, distance: 9.0
click at [83, 360] on link "Validations" at bounding box center [104, 355] width 208 height 40
drag, startPoint x: 1386, startPoint y: 108, endPoint x: 1373, endPoint y: 128, distance: 23.9
click at [1373, 128] on div "Download Paid Claims Add Claim" at bounding box center [831, 133] width 1203 height 50
click at [1369, 130] on link "Add Claim" at bounding box center [1386, 132] width 77 height 31
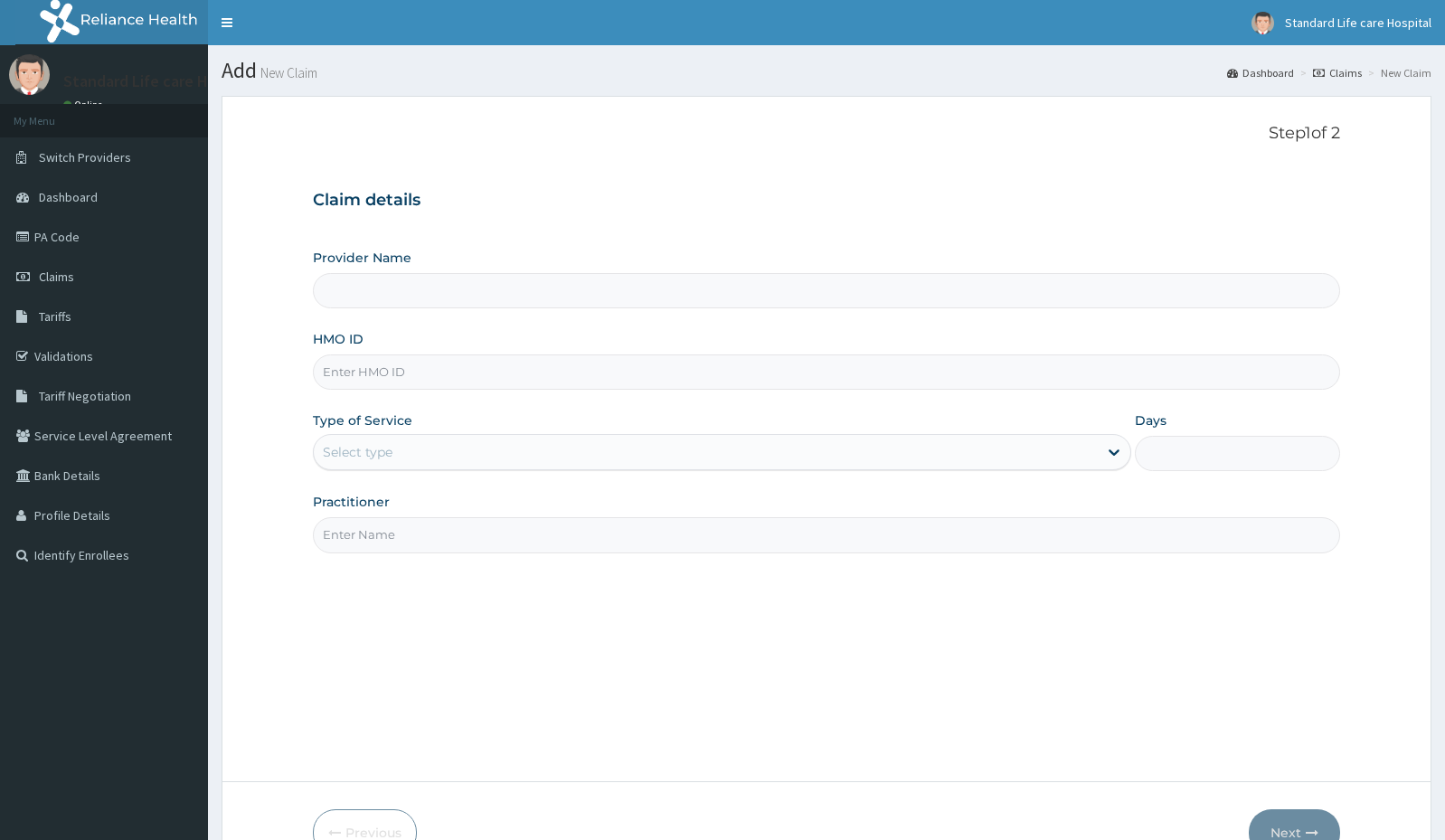
click at [448, 375] on input "HMO ID" at bounding box center [826, 372] width 1027 height 35
type input "Standard Life Care Hospital"
type input "NEM/10052/B"
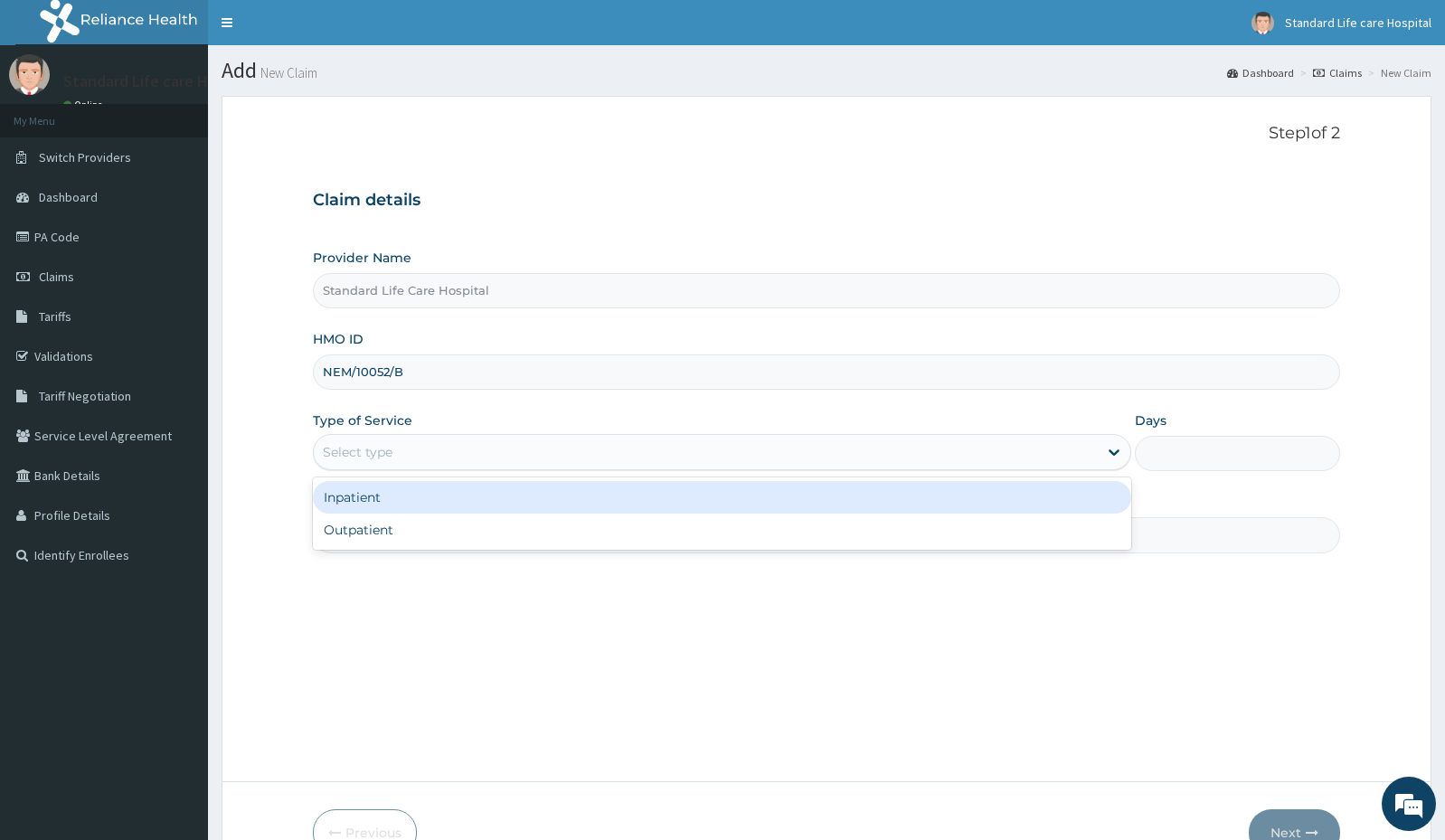
click at [420, 447] on div "Select type" at bounding box center [706, 452] width 784 height 29
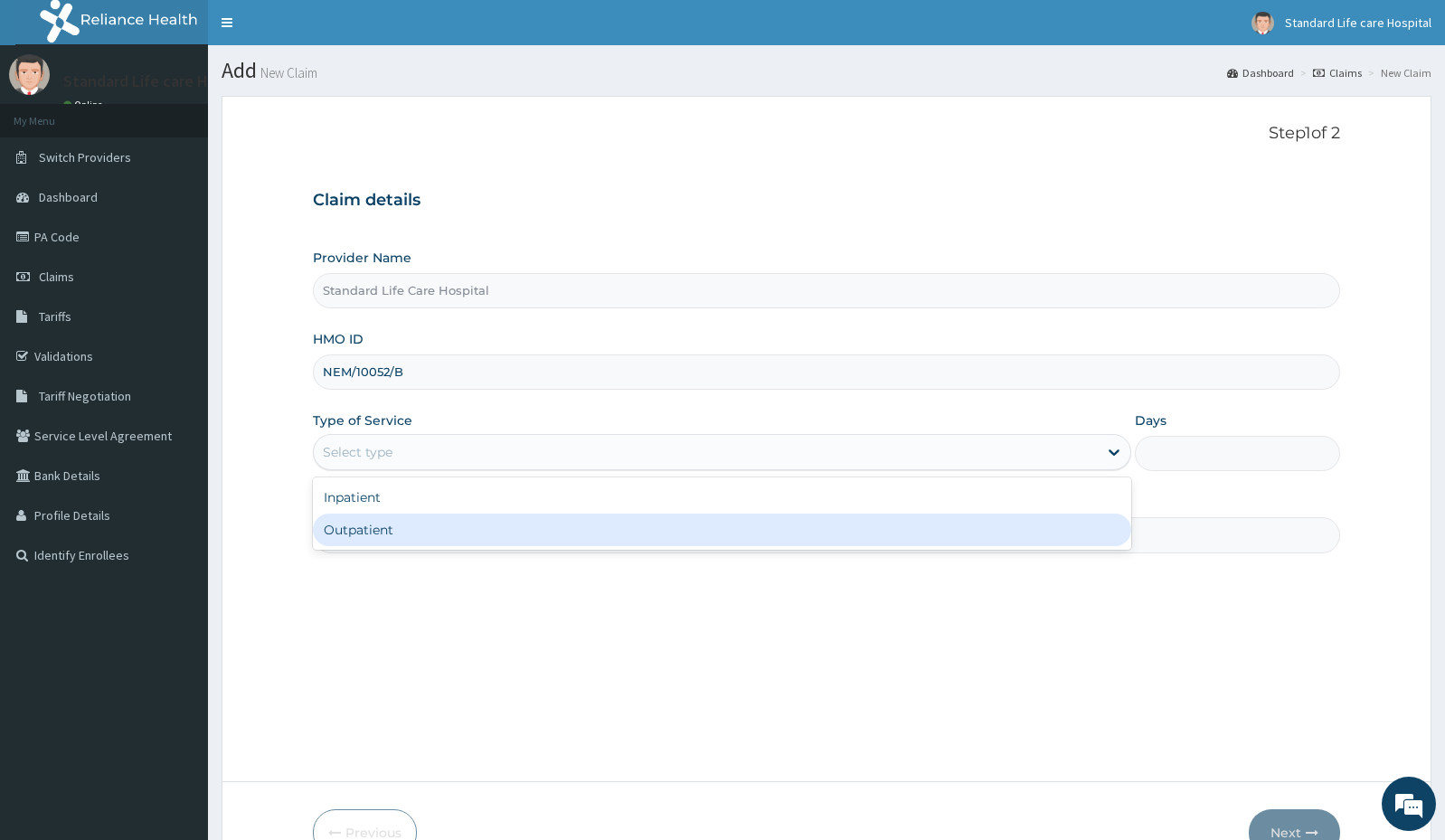
click at [393, 530] on div "Outpatient" at bounding box center [722, 530] width 819 height 33
type input "1"
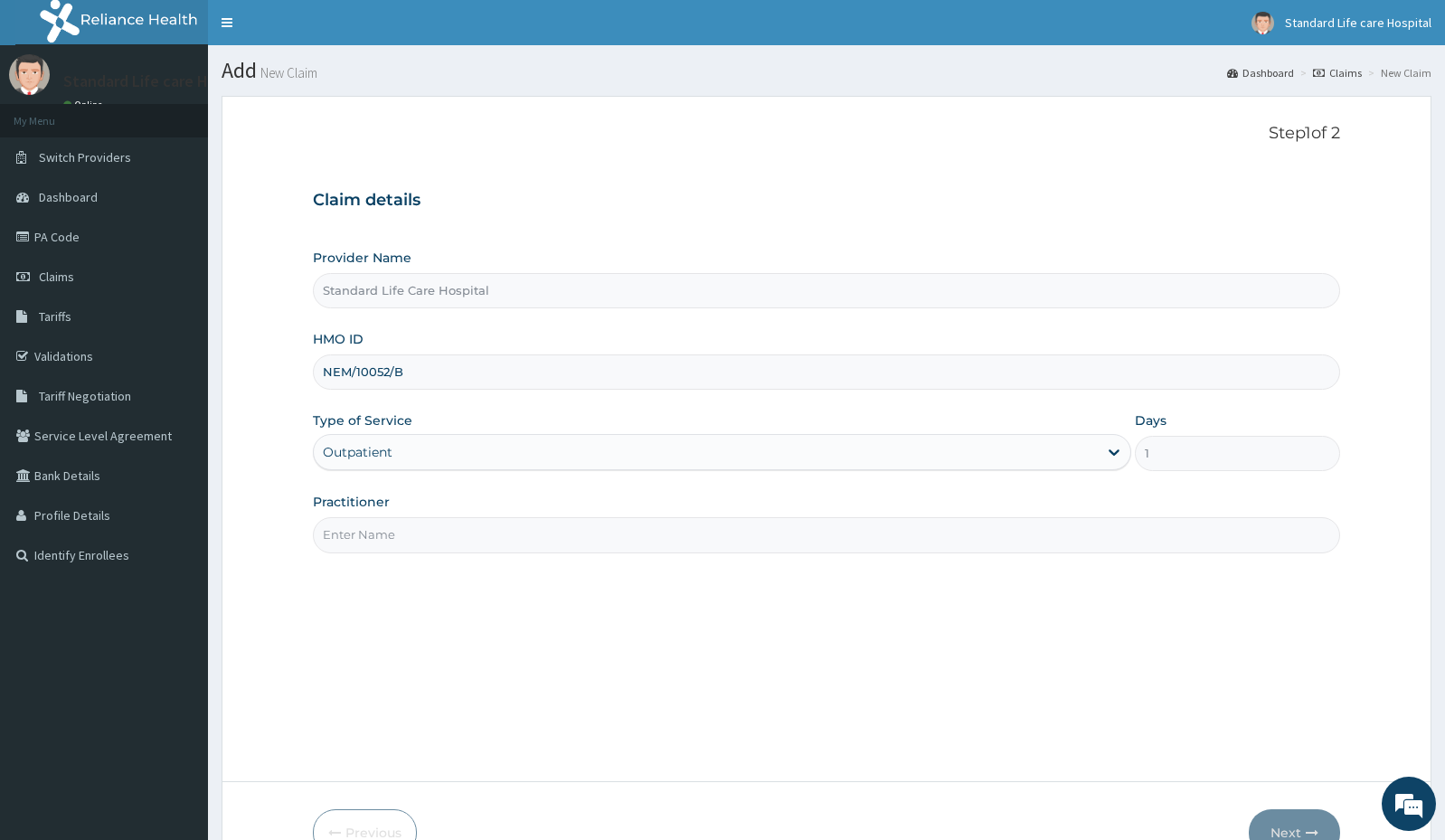
click at [393, 530] on input "Practitioner" at bounding box center [826, 535] width 1027 height 35
type input "DR ADEWALE"
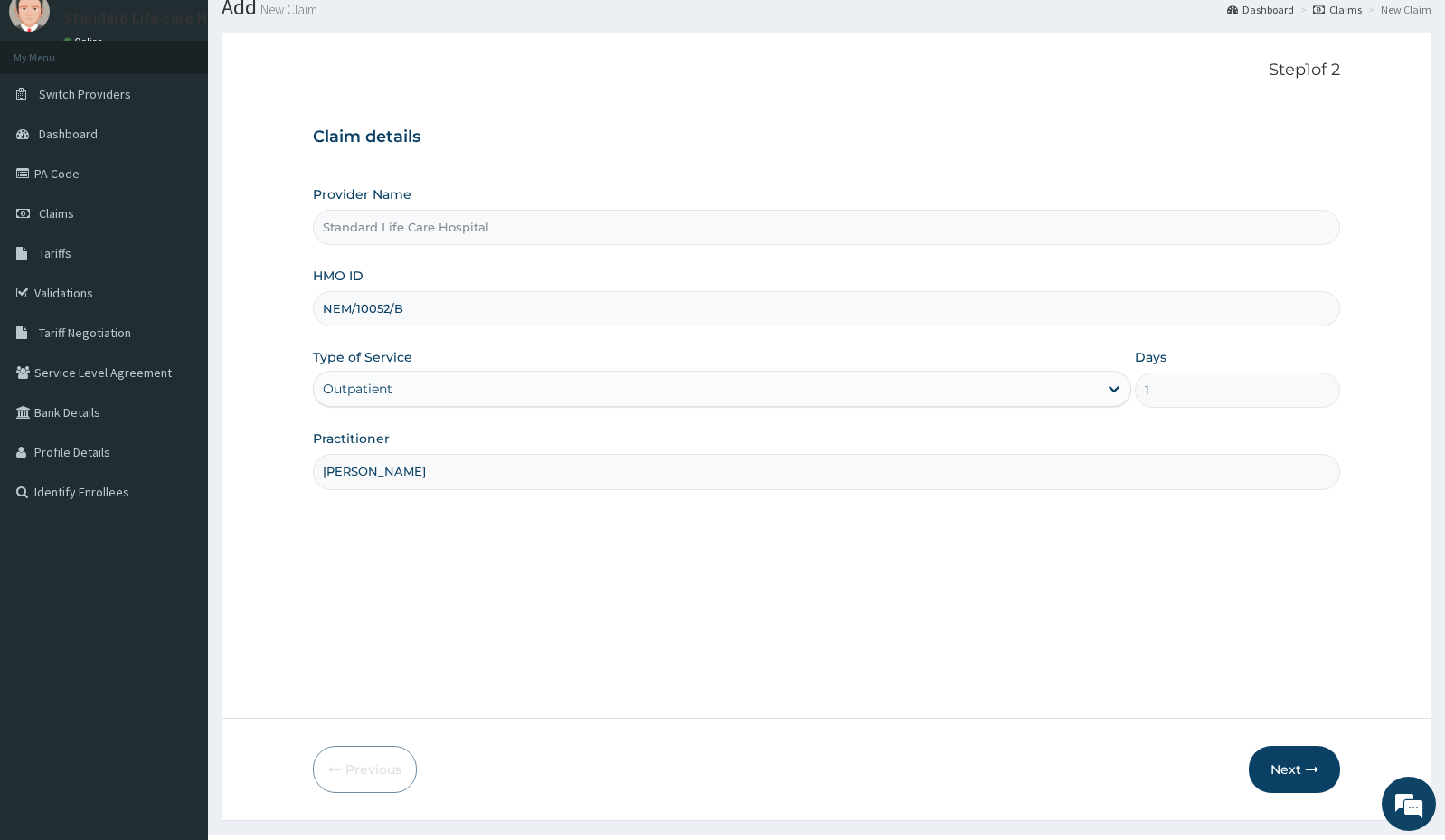
scroll to position [104, 0]
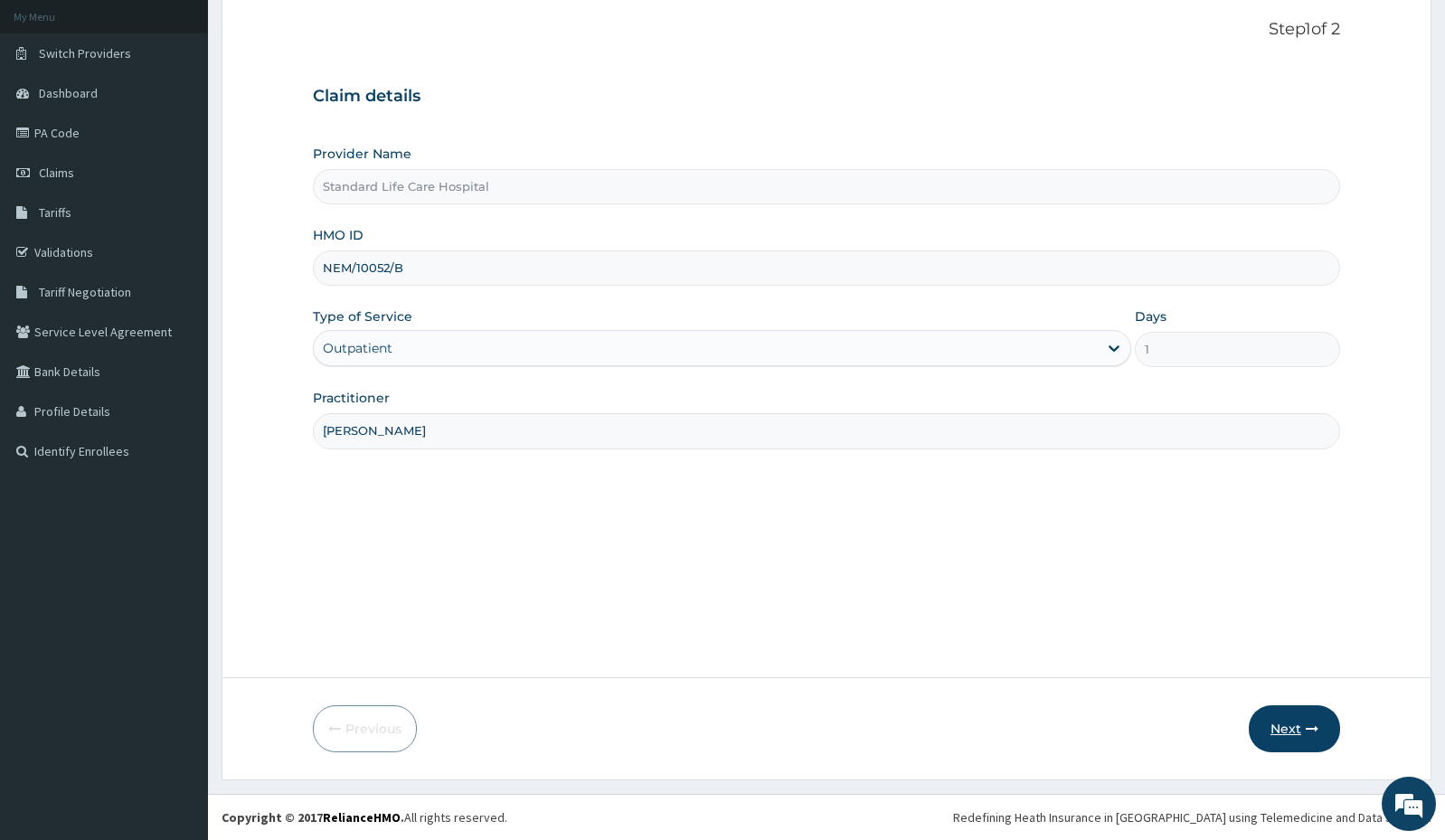
click at [1312, 726] on icon "button" at bounding box center [1312, 729] width 13 height 13
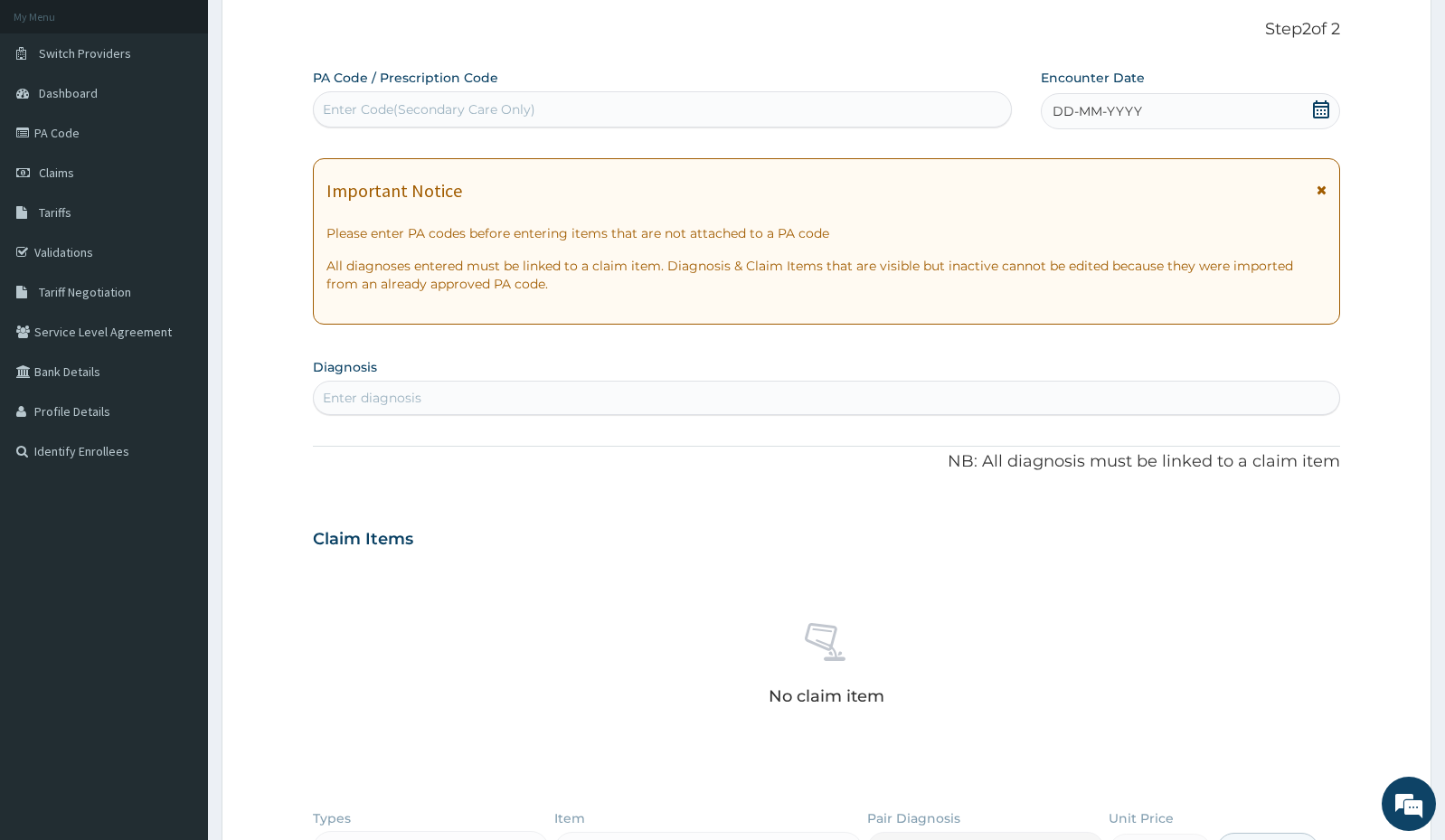
click at [1315, 98] on div "DD-MM-YYYY" at bounding box center [1190, 111] width 299 height 36
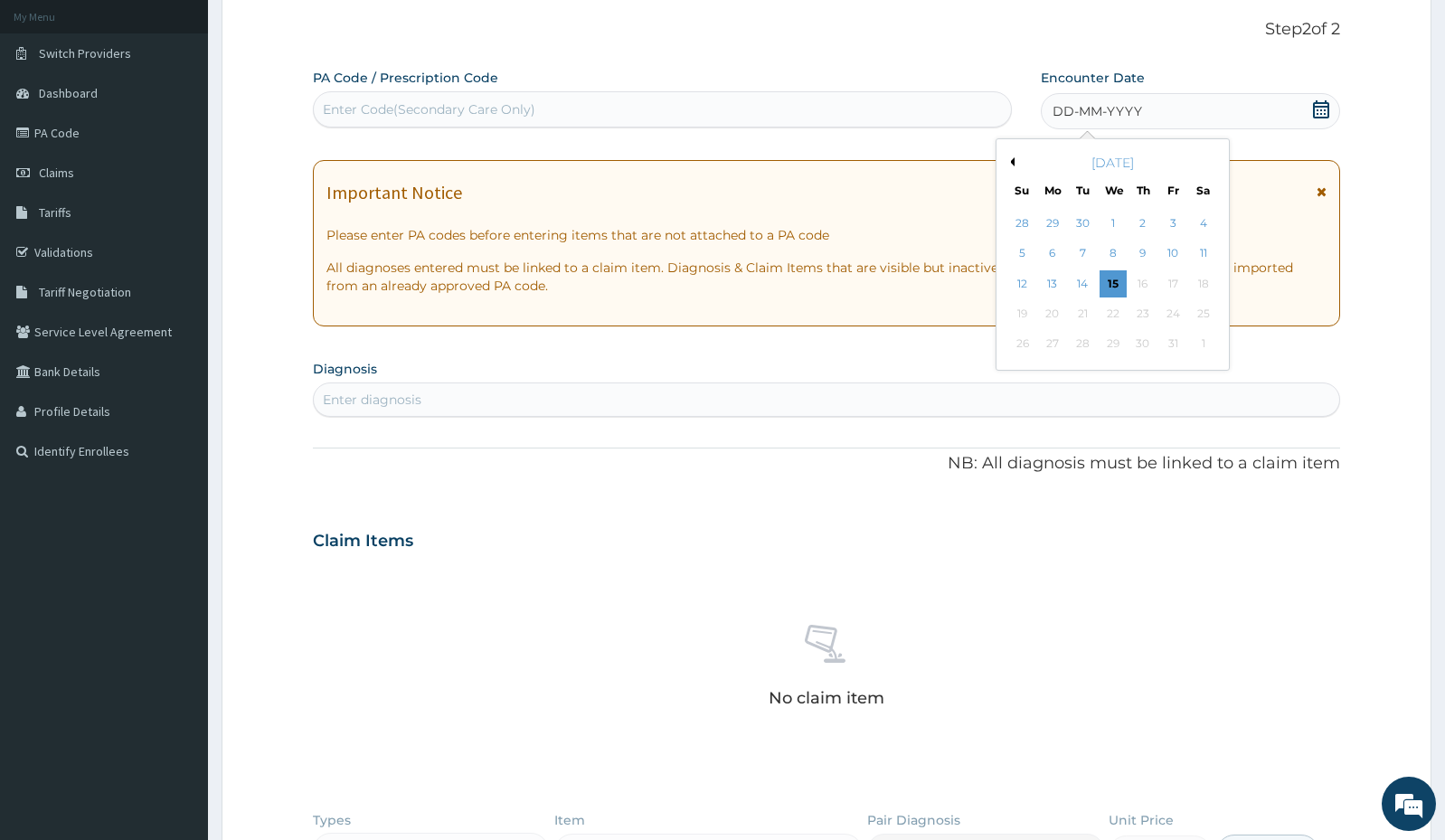
click at [1315, 98] on div "DD-MM-YYYY" at bounding box center [1190, 111] width 299 height 36
click at [1112, 287] on div "15" at bounding box center [1111, 283] width 27 height 27
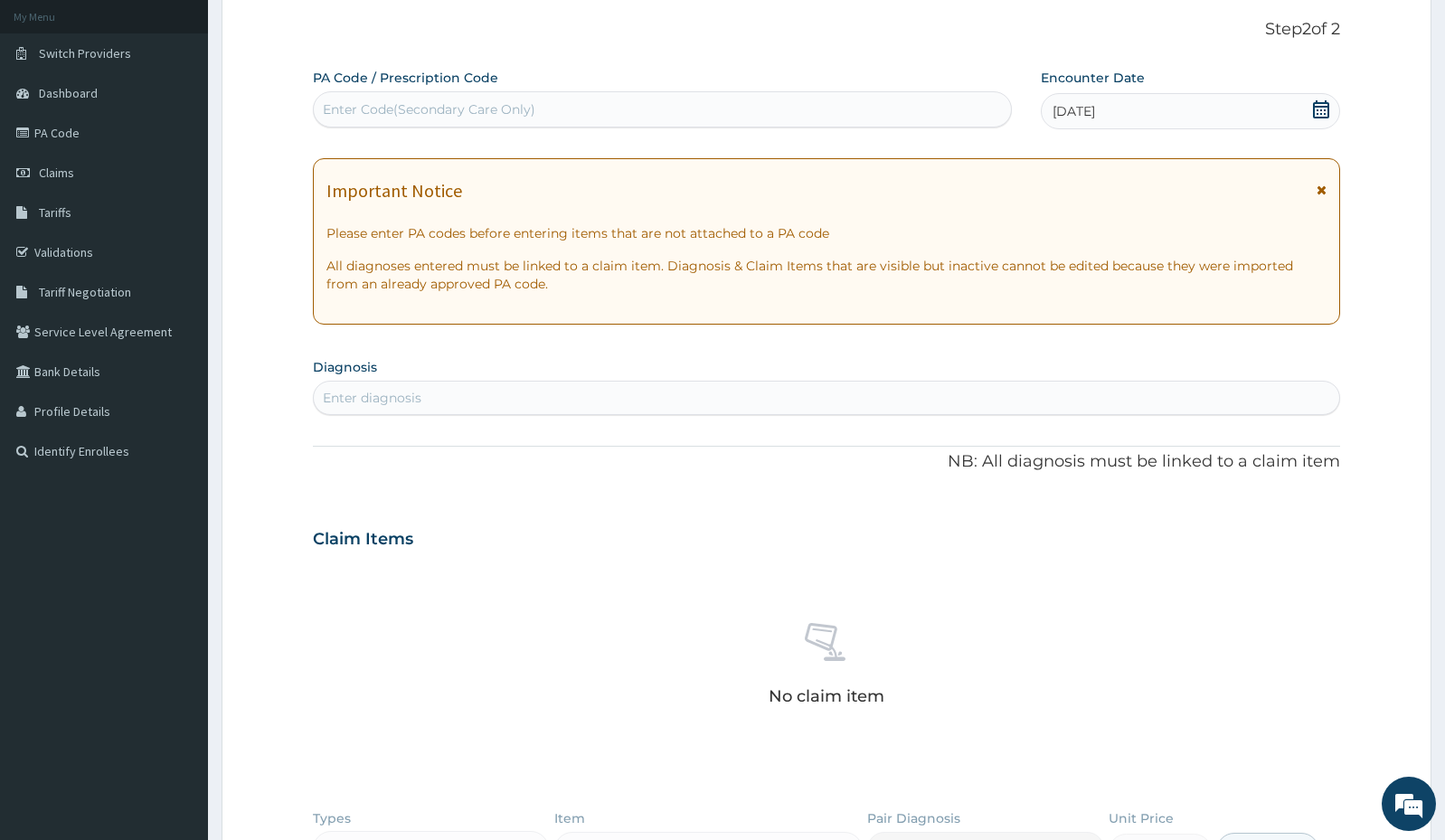
click at [952, 395] on div "Enter diagnosis" at bounding box center [827, 398] width 1026 height 29
type input "A"
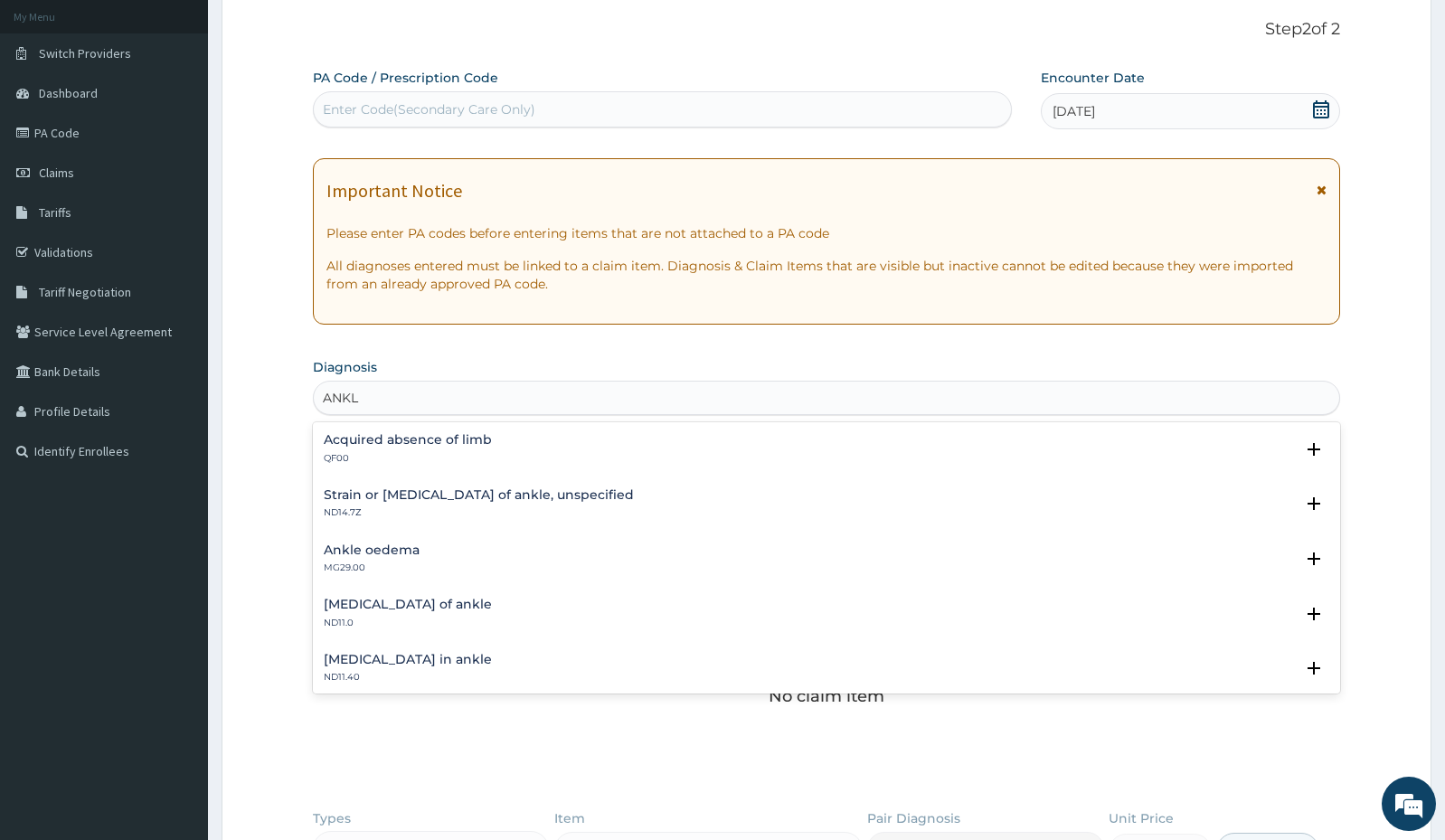
type input "ANKLE"
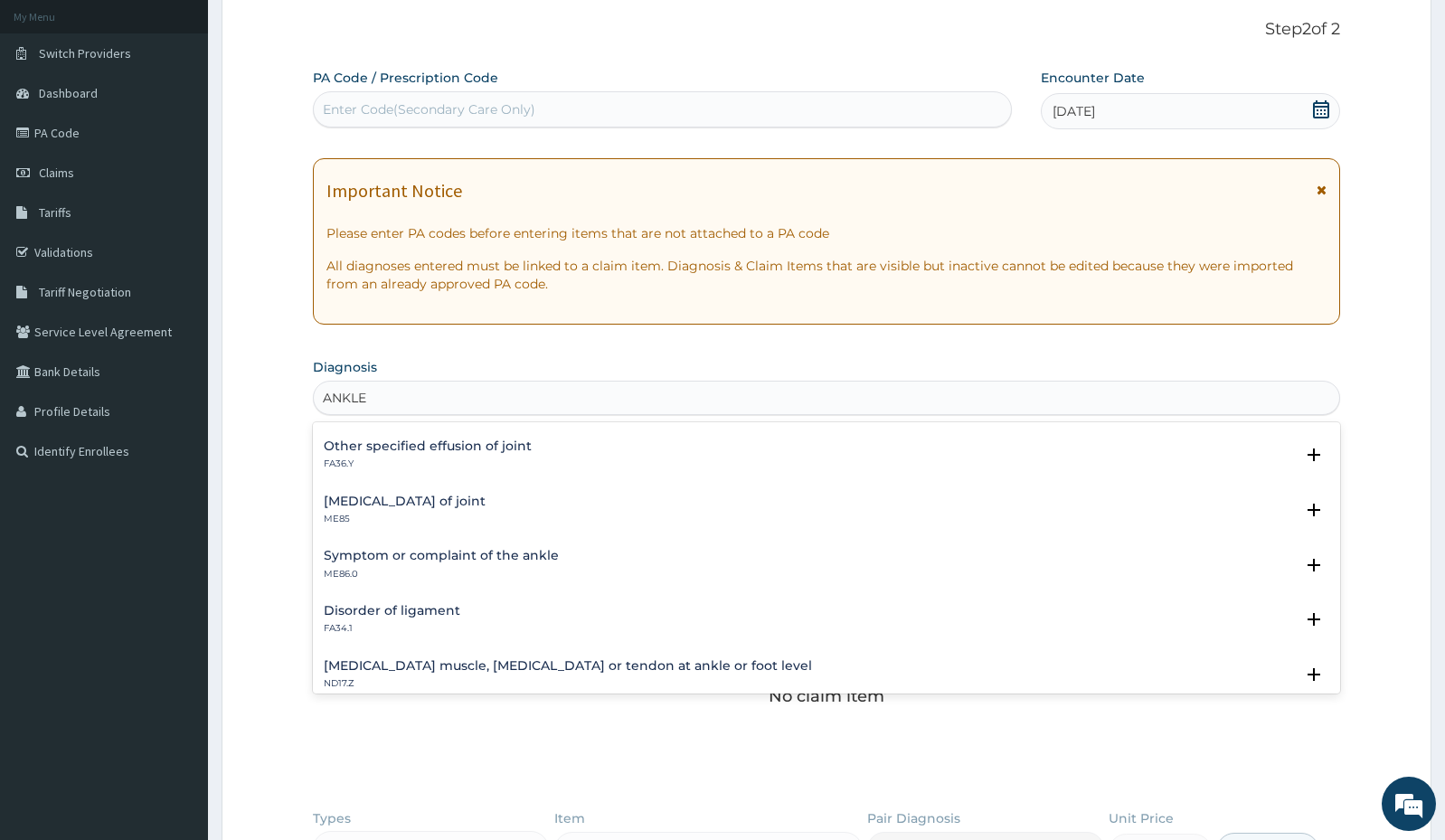
scroll to position [0, 0]
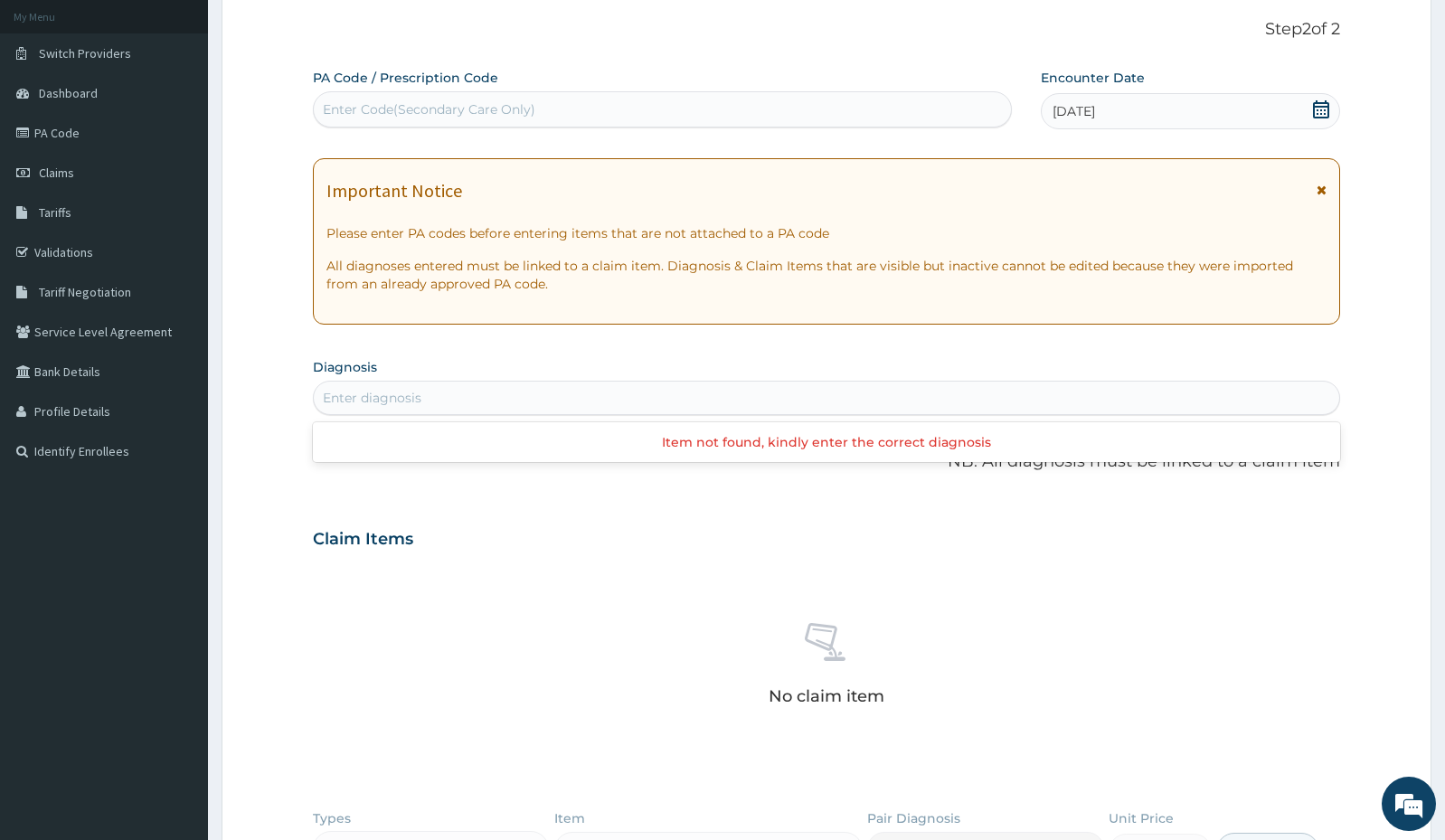
click at [404, 403] on div "Enter diagnosis" at bounding box center [827, 398] width 1026 height 29
type input "ARTHRITIS OF THE ANKLE"
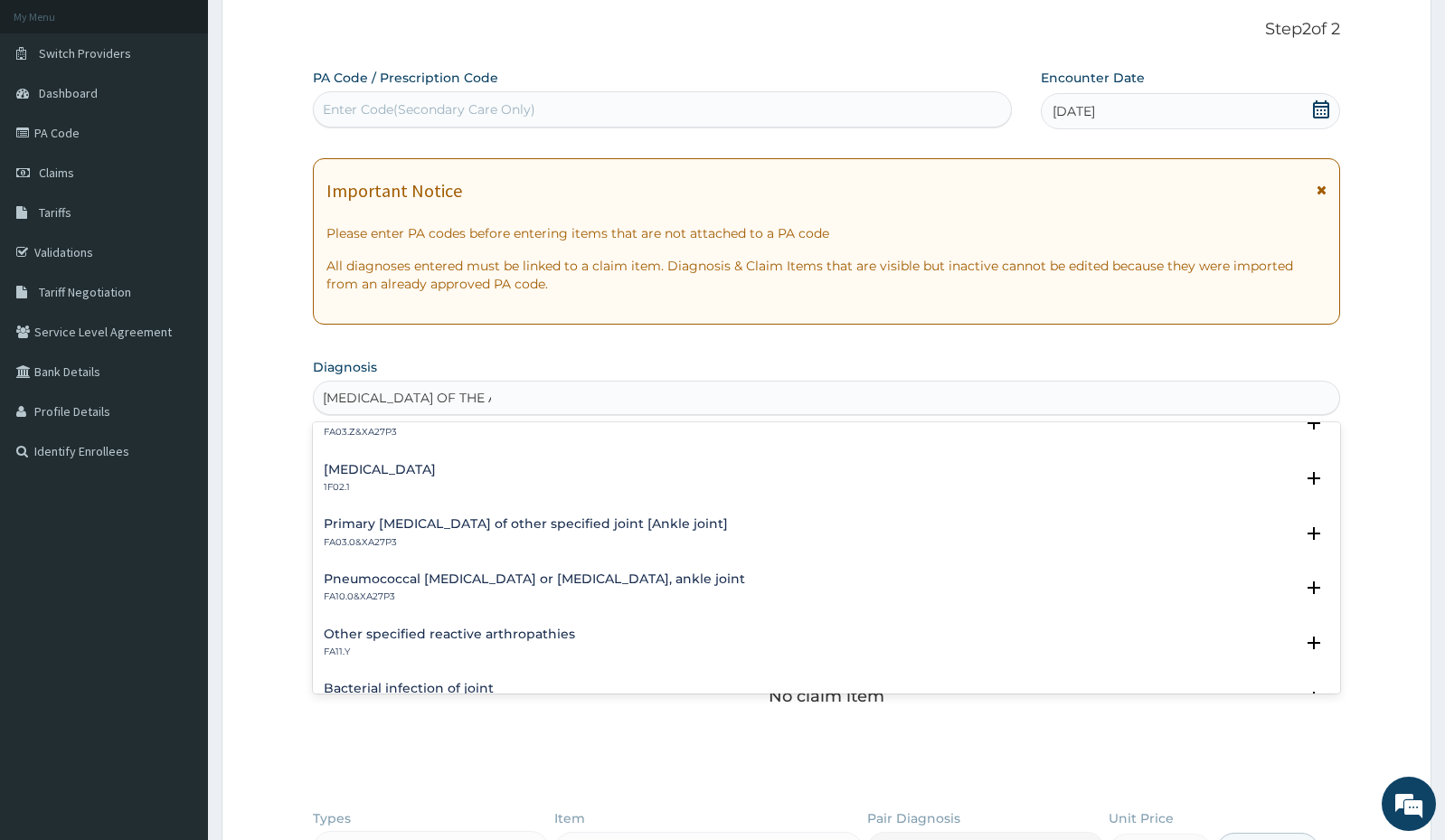
scroll to position [365, 0]
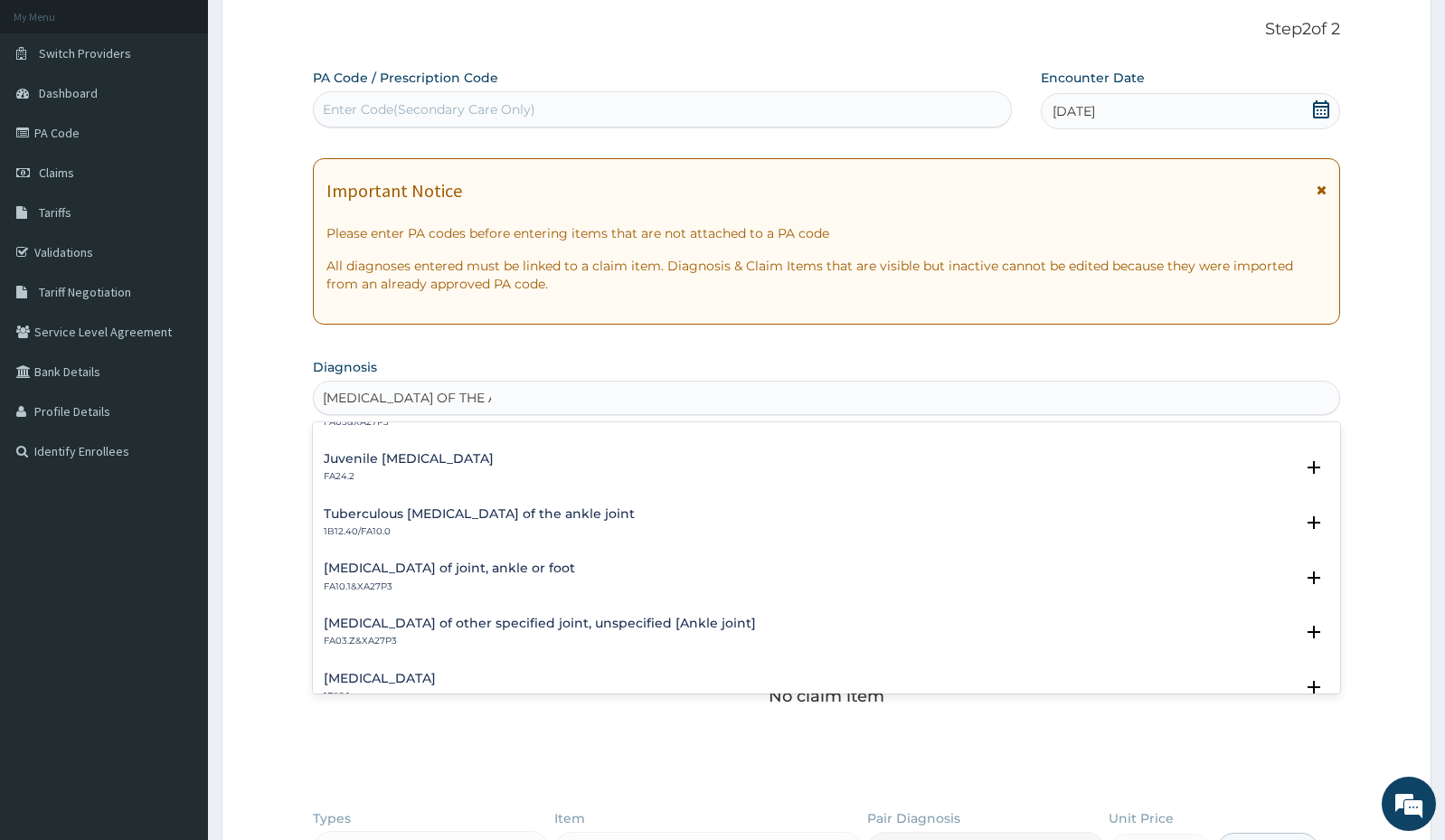
click at [510, 627] on h4 "Osteoarthritis of other specified joint, unspecified [Ankle joint]" at bounding box center [539, 623] width 432 height 14
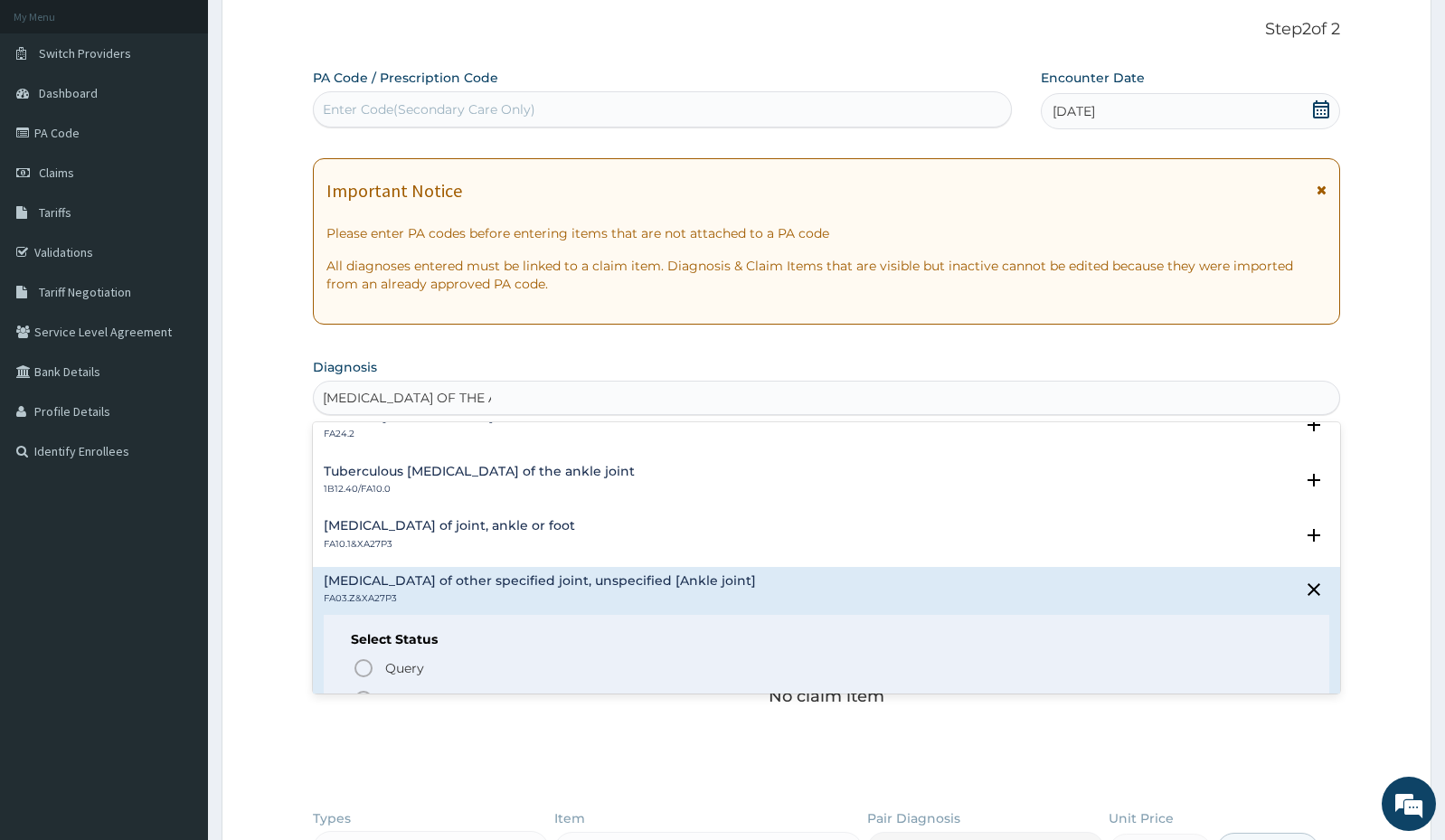
scroll to position [455, 0]
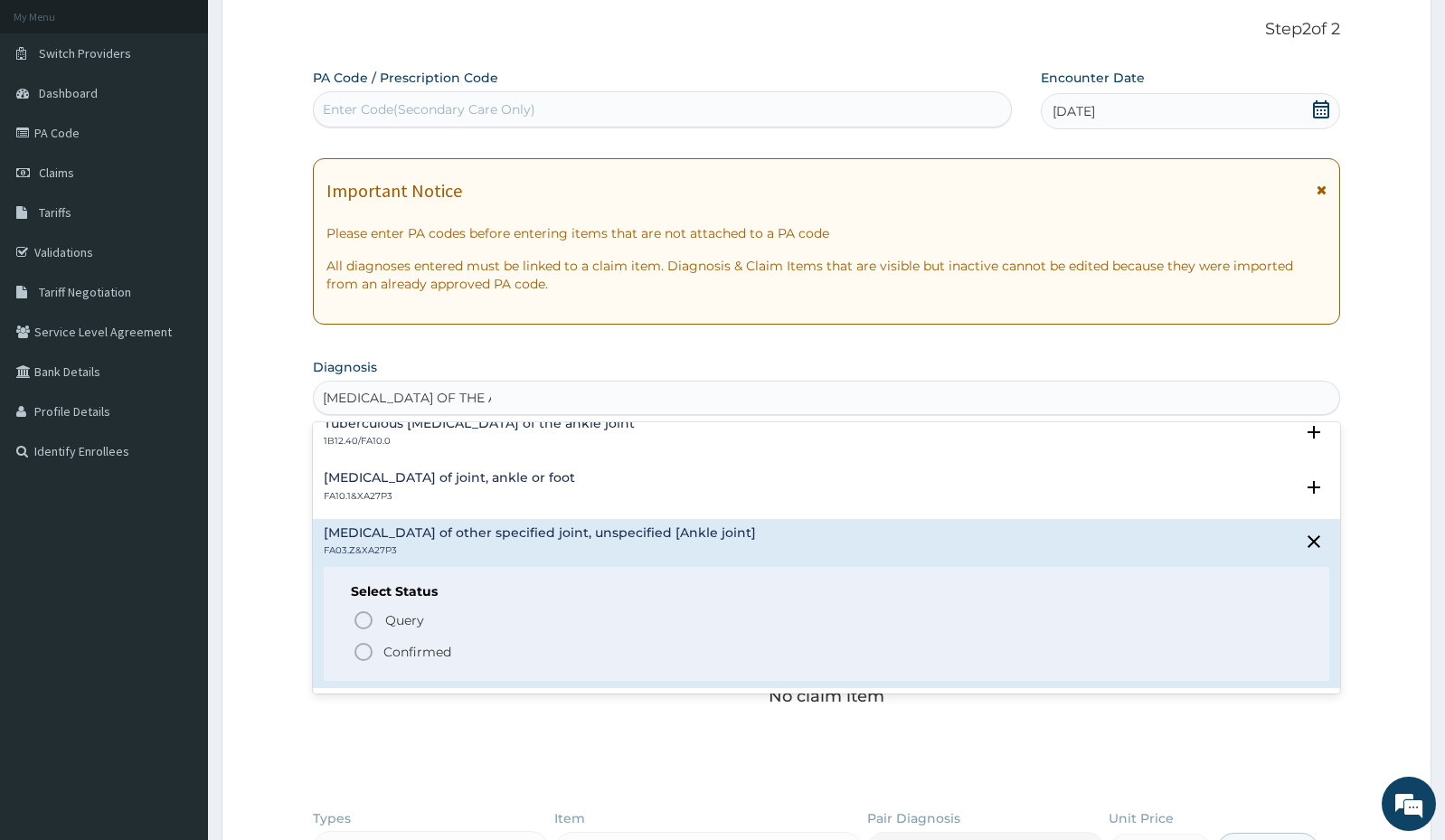
click at [485, 657] on span "Confirmed" at bounding box center [828, 651] width 950 height 21
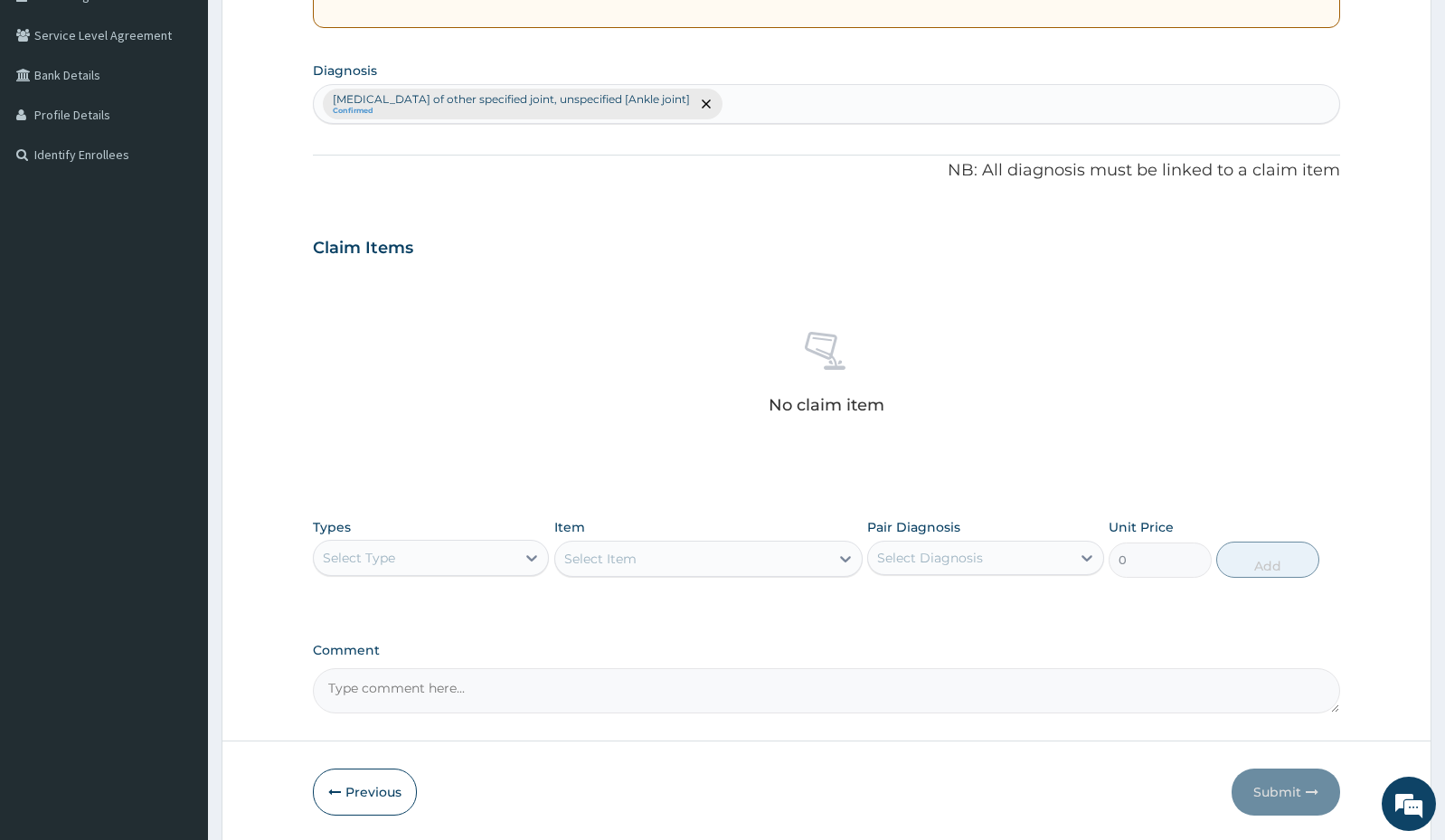
scroll to position [464, 0]
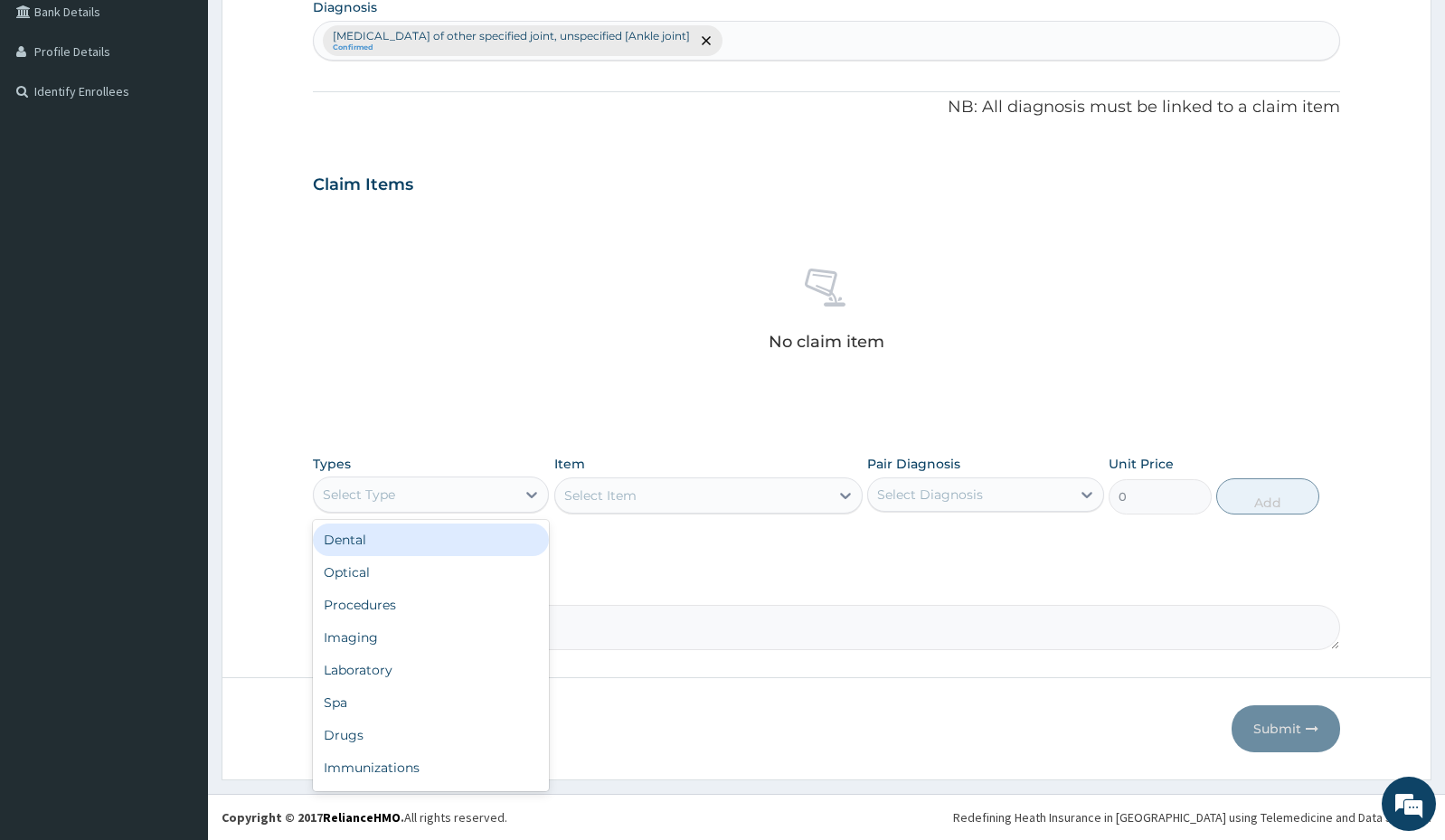
click at [422, 503] on div "Select Type" at bounding box center [414, 494] width 202 height 29
drag, startPoint x: 423, startPoint y: 742, endPoint x: 523, endPoint y: 650, distance: 135.9
click at [424, 740] on div "Drugs" at bounding box center [431, 735] width 236 height 33
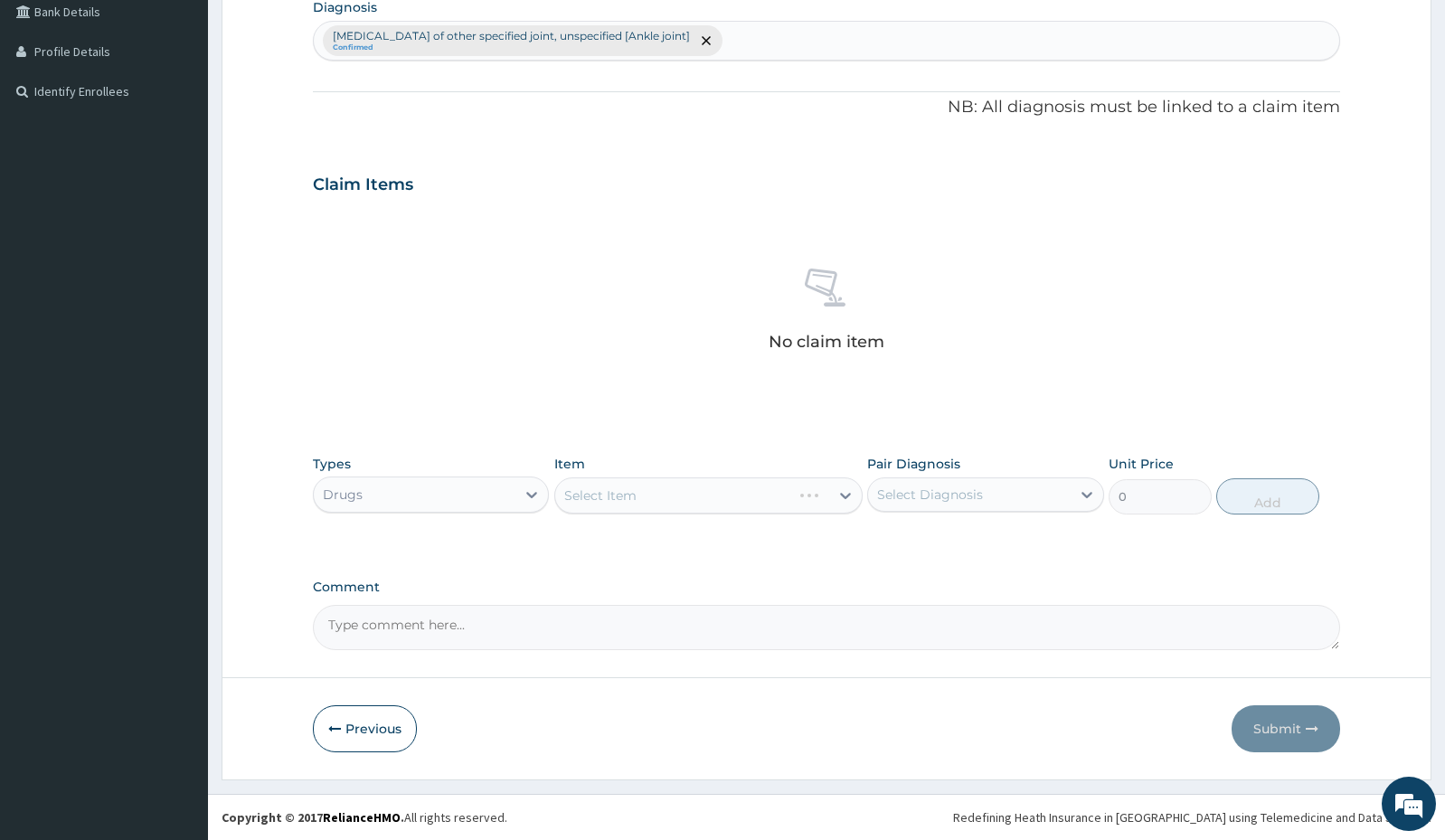
click at [608, 497] on div "Select Item" at bounding box center [709, 495] width 309 height 36
click at [753, 493] on div "Select Item" at bounding box center [691, 495] width 274 height 29
type input "ACE"
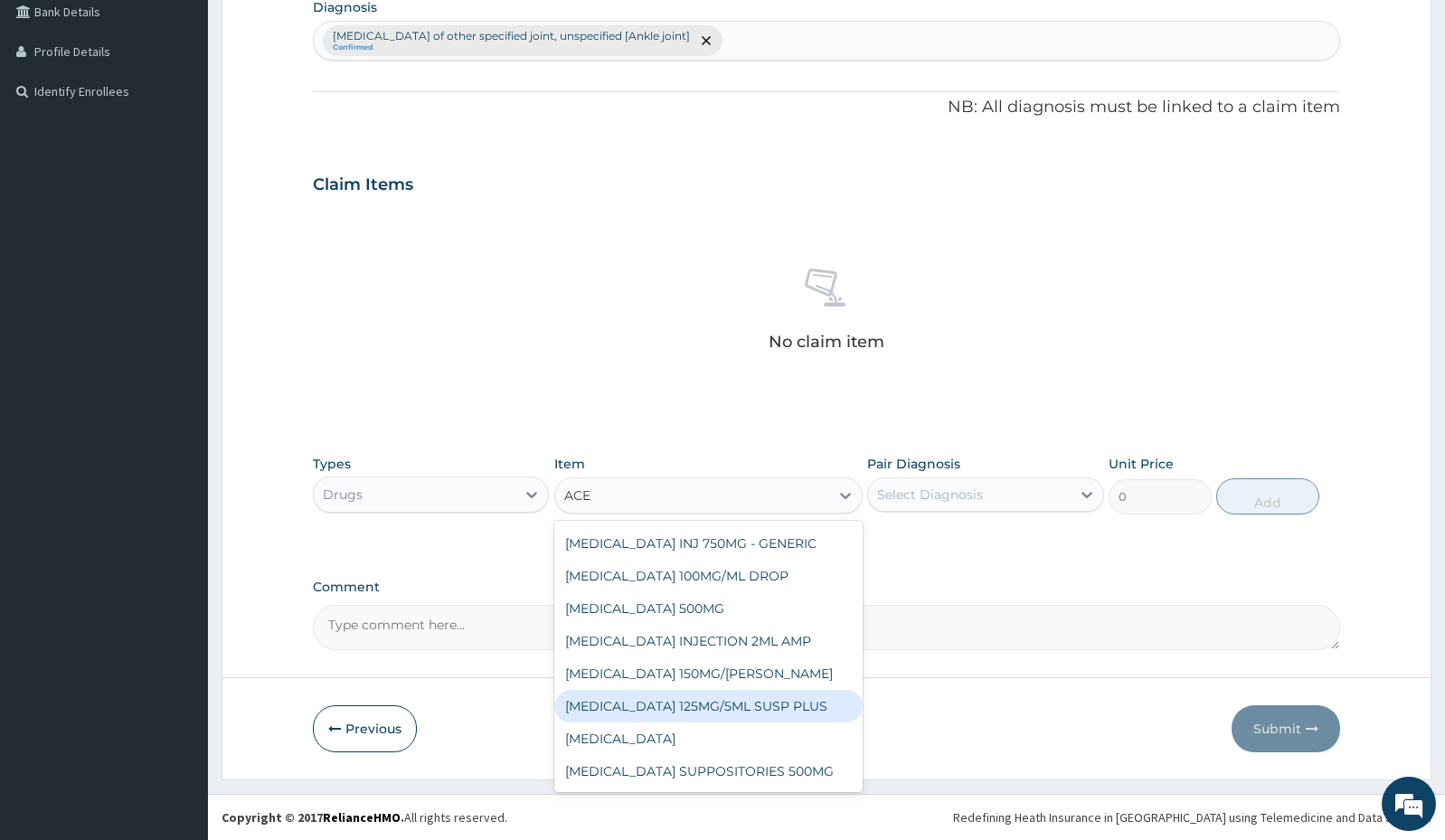
scroll to position [112, 0]
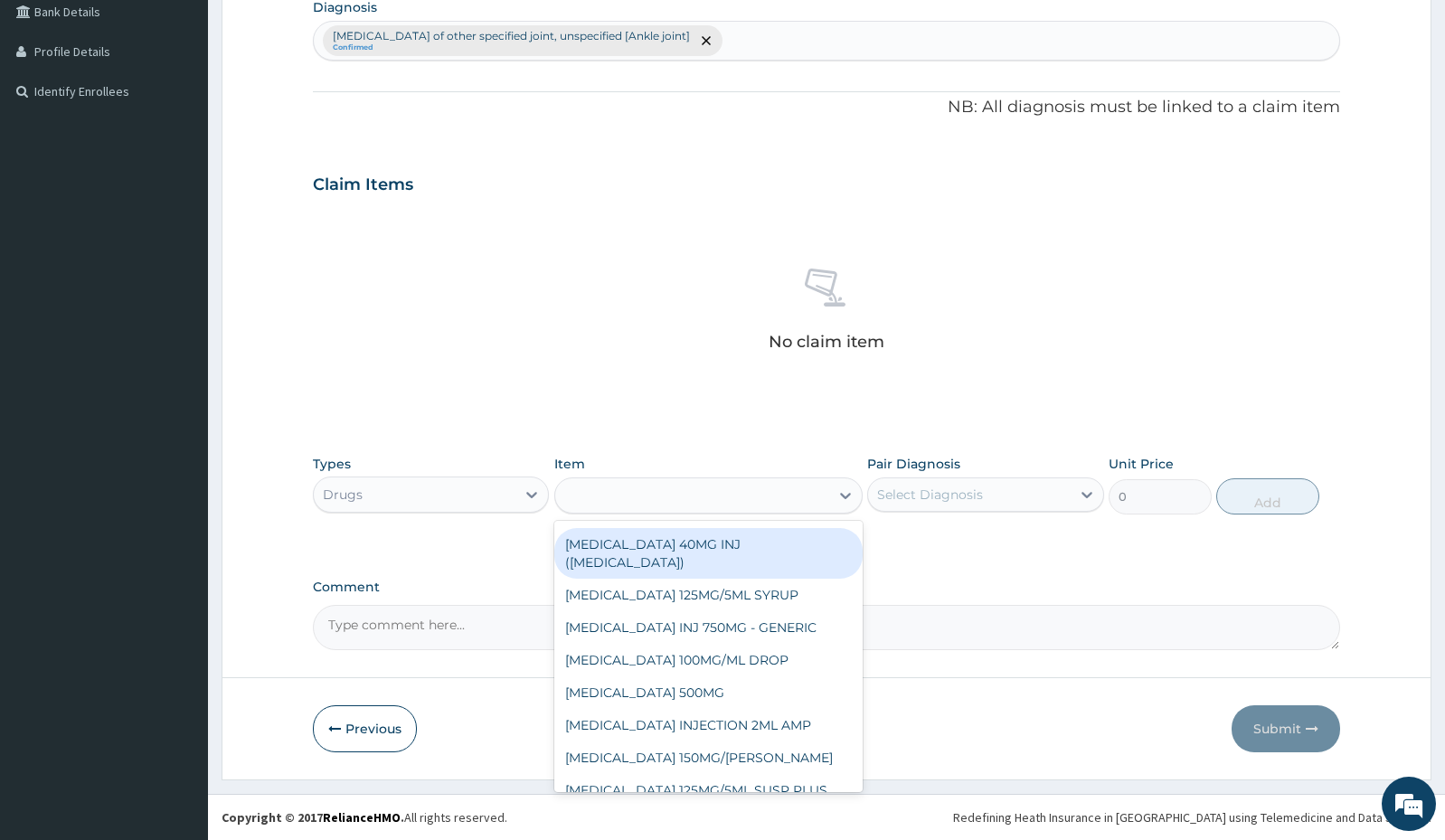
click at [644, 503] on div "ACE" at bounding box center [691, 495] width 274 height 29
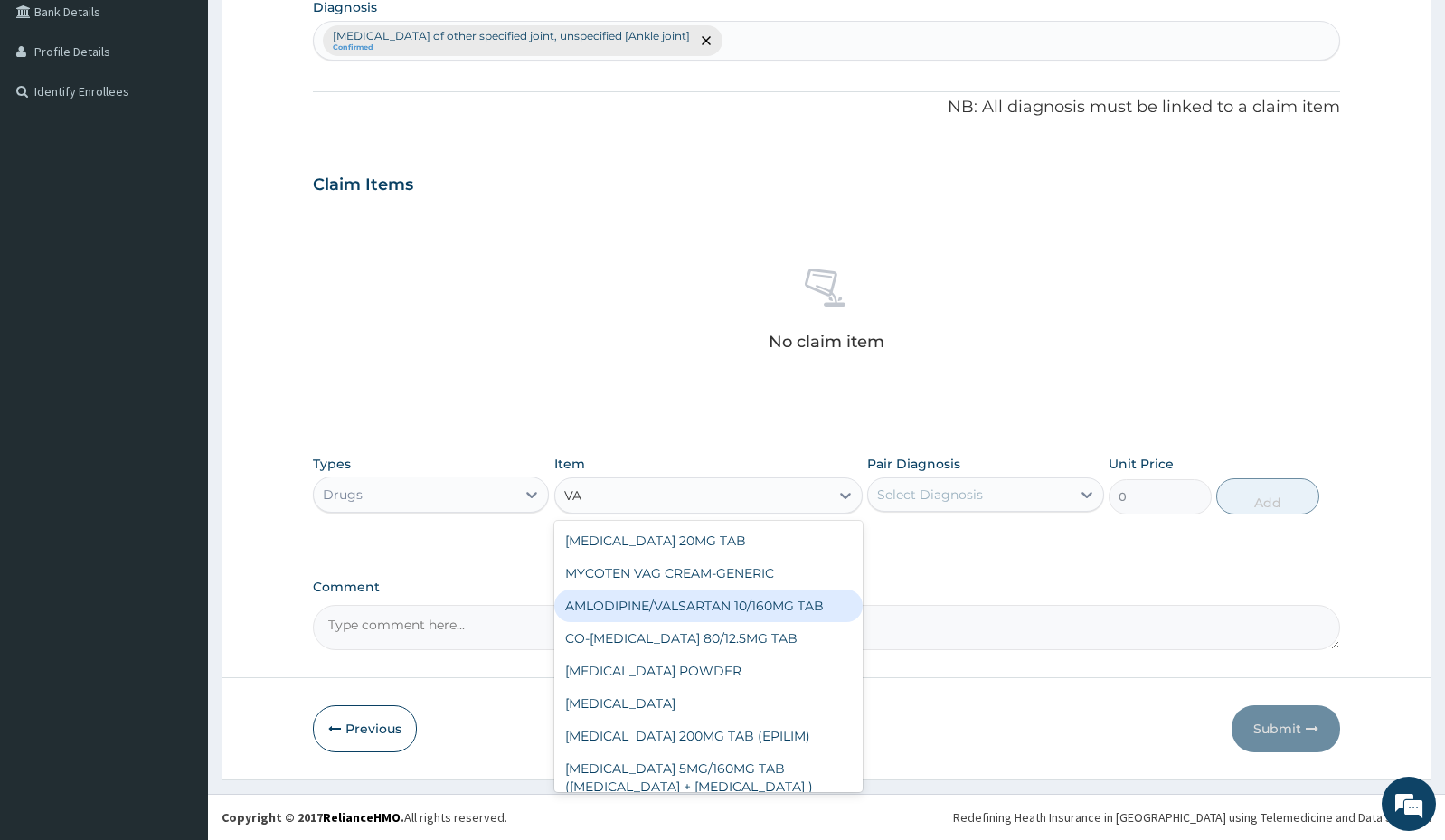
type input "V"
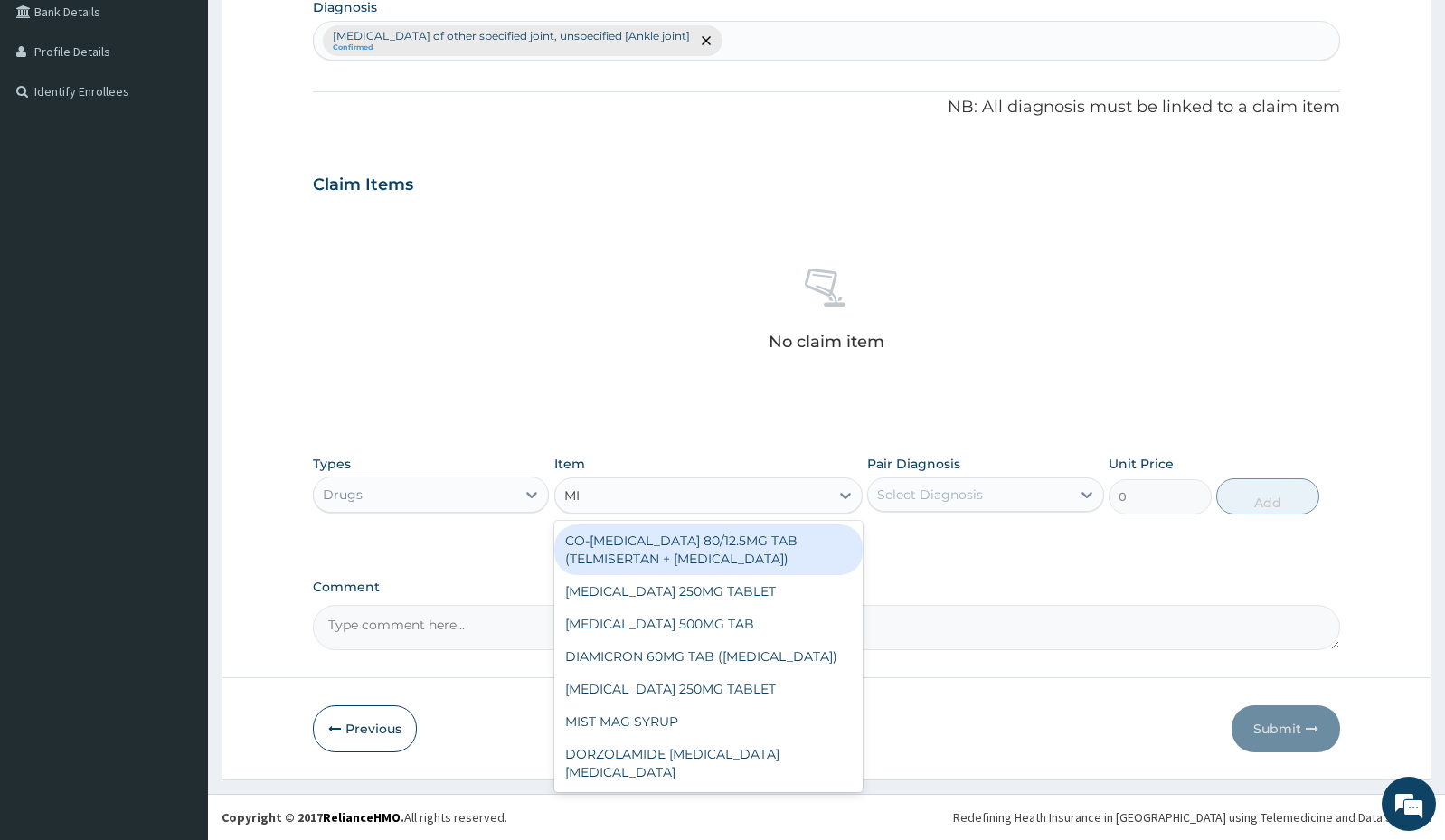
type input "M"
type input "DIC"
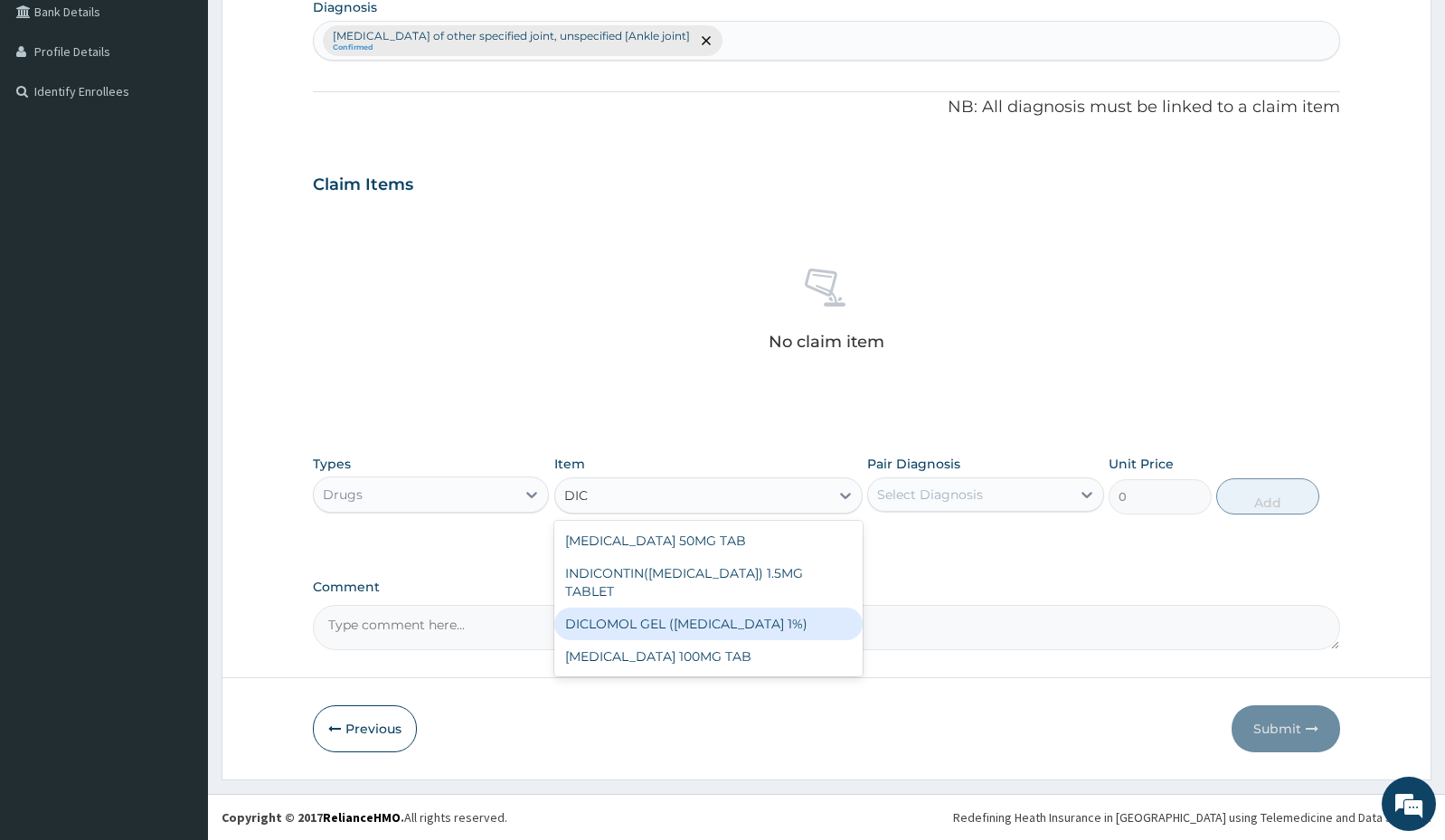
click at [711, 609] on div "DICLOMOL GEL (DICLOFENAC 1%)" at bounding box center [709, 623] width 309 height 33
type input "630"
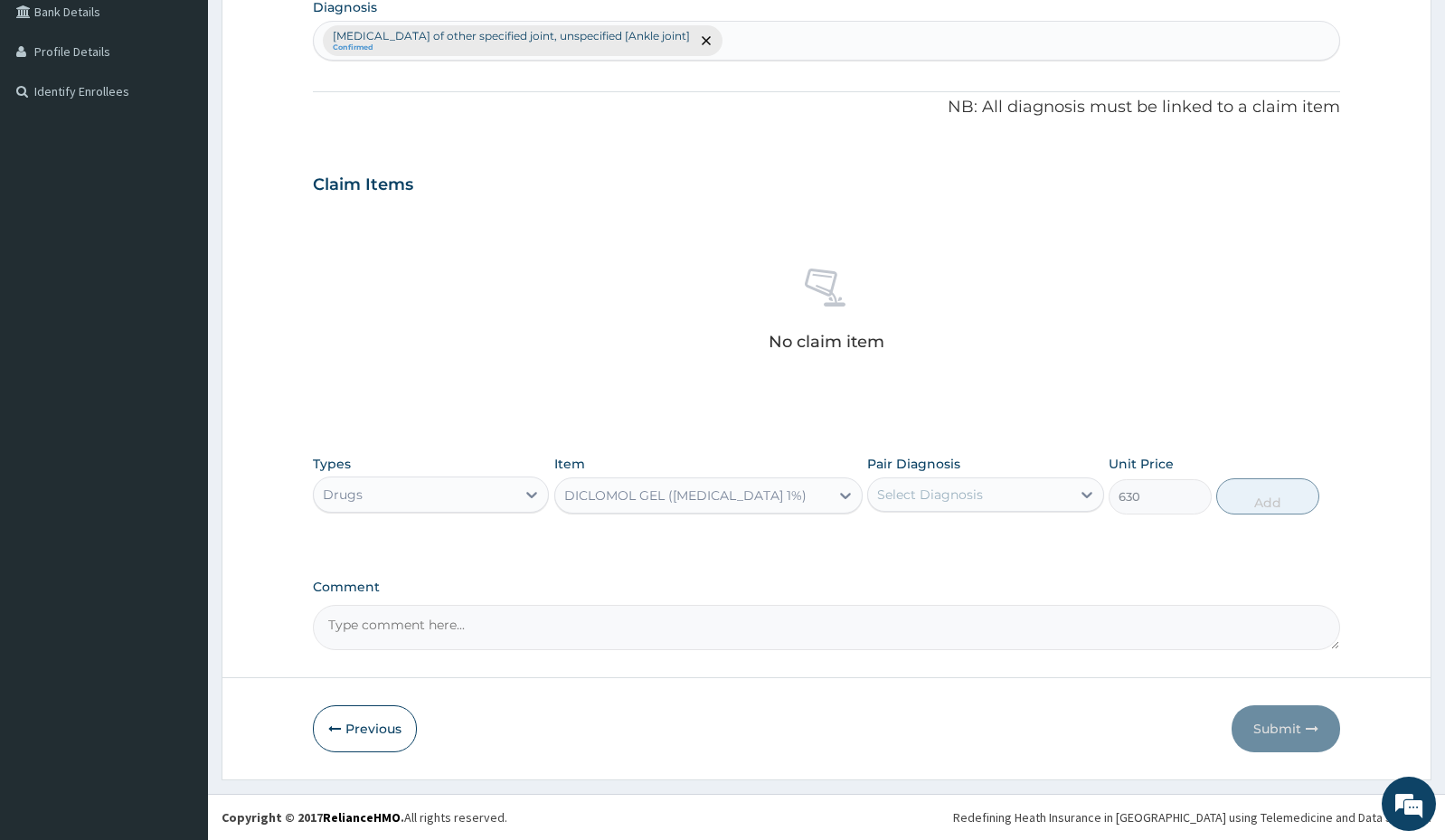
click at [958, 494] on div "Select Diagnosis" at bounding box center [930, 494] width 106 height 18
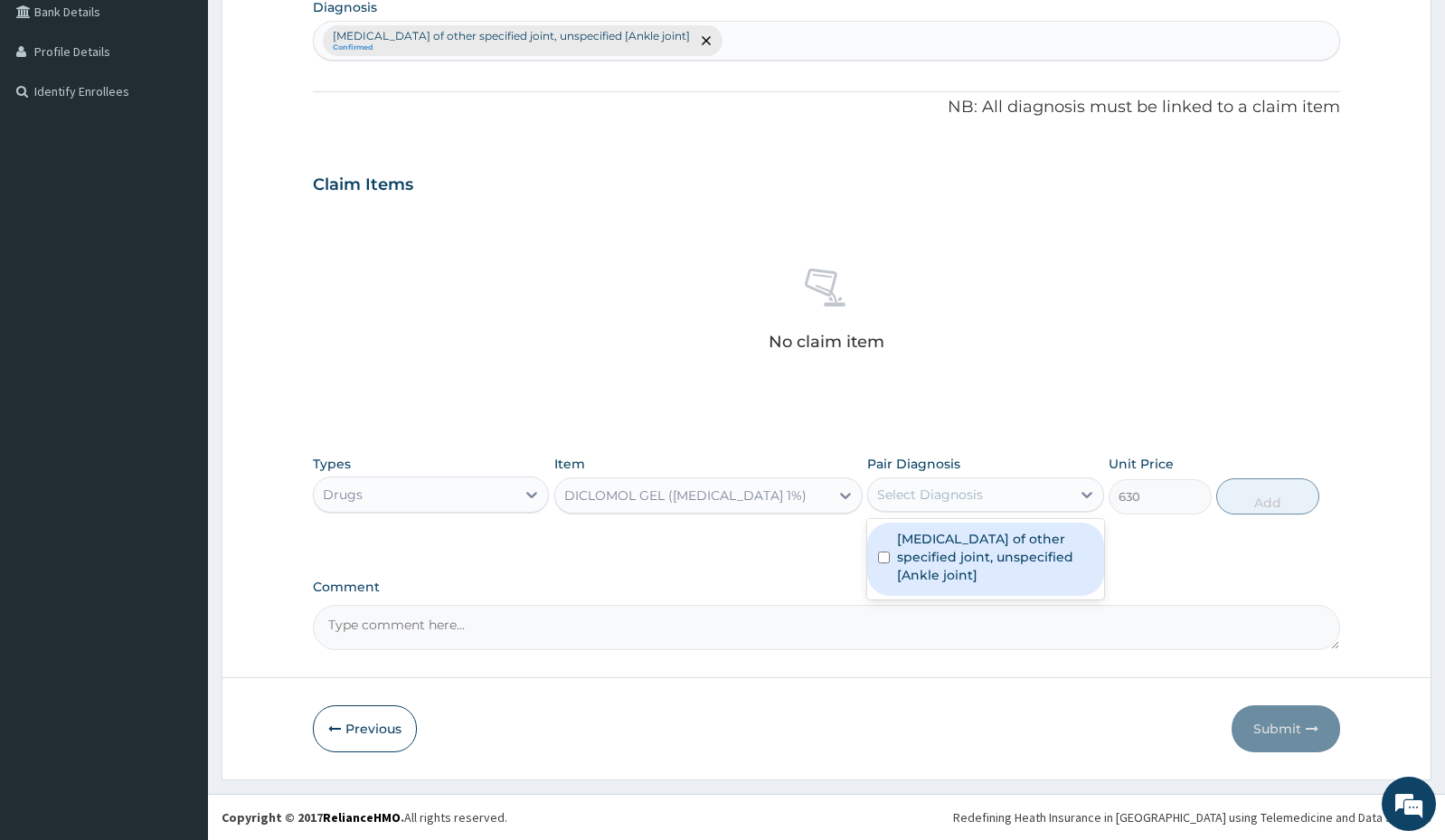
click at [876, 558] on div "Osteoarthritis of other specified joint, unspecified [Ankle joint]" at bounding box center [985, 558] width 236 height 73
checkbox input "true"
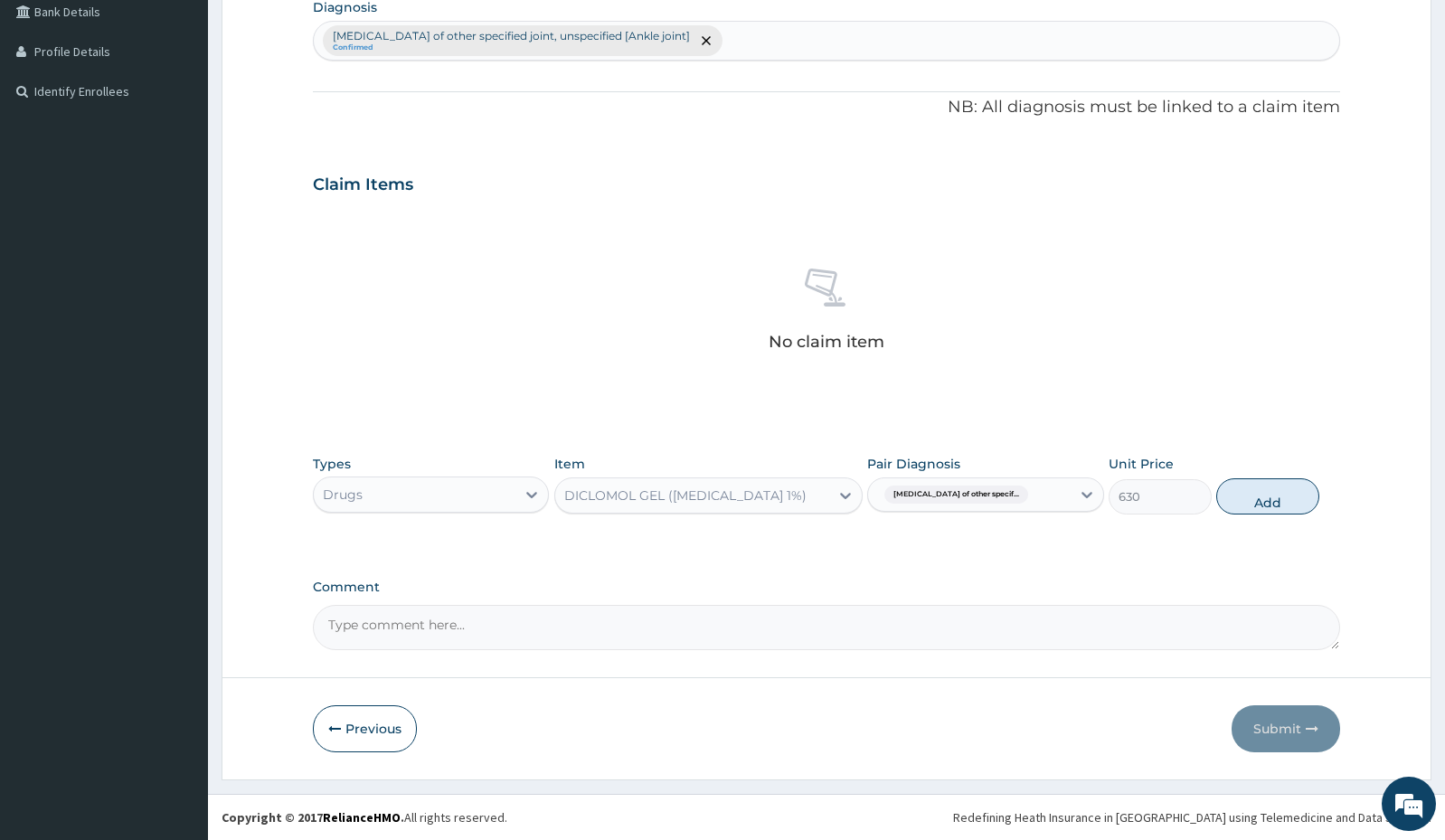
click at [1265, 515] on div "Types Drugs Item DICLOMOL GEL (DICLOFENAC 1%) Pair Diagnosis Osteoarthritis of …" at bounding box center [826, 485] width 1027 height 78
click at [1258, 504] on button "Add" at bounding box center [1268, 496] width 103 height 36
type input "0"
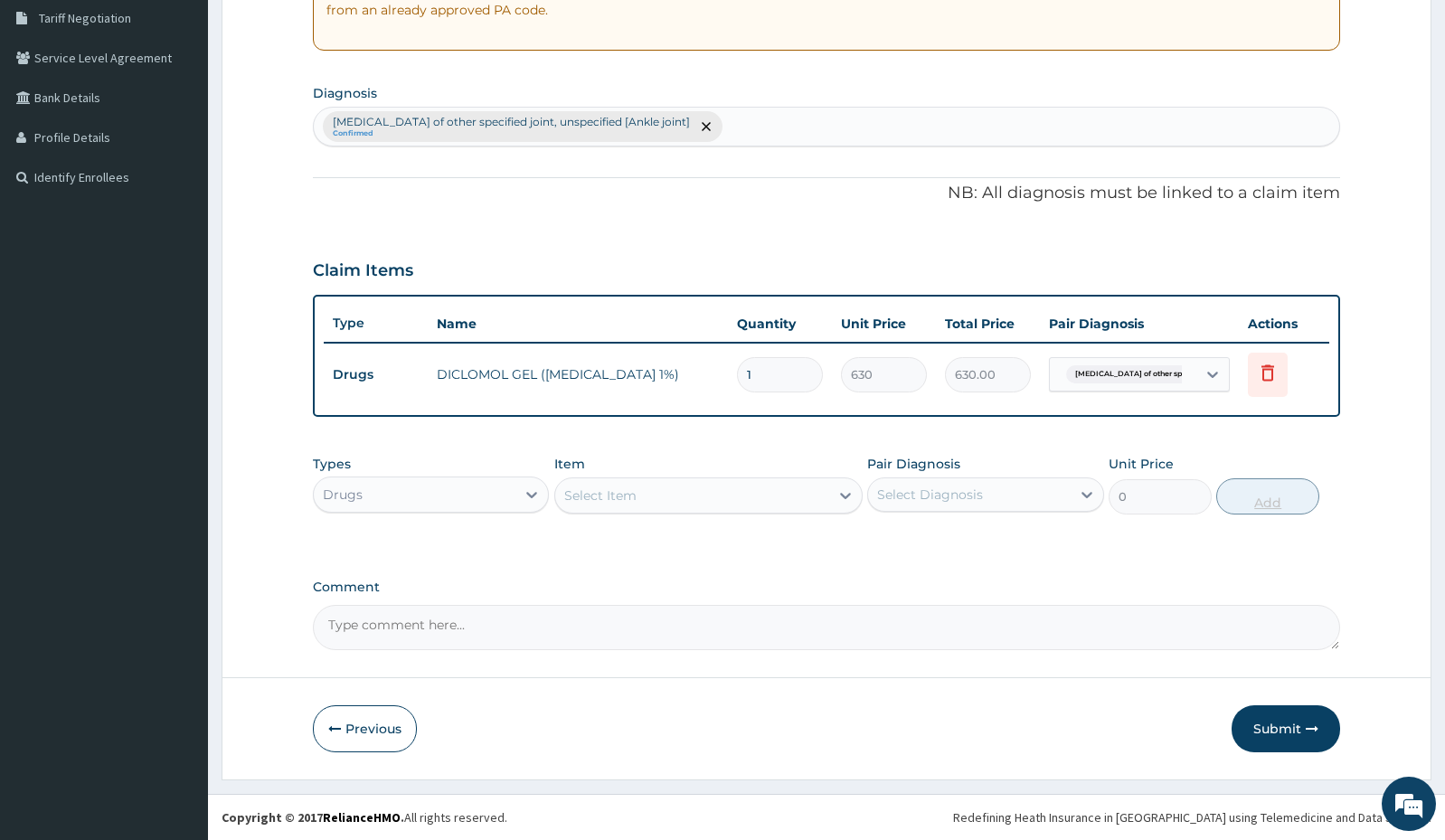
scroll to position [378, 0]
click at [483, 488] on div "Drugs" at bounding box center [414, 494] width 202 height 29
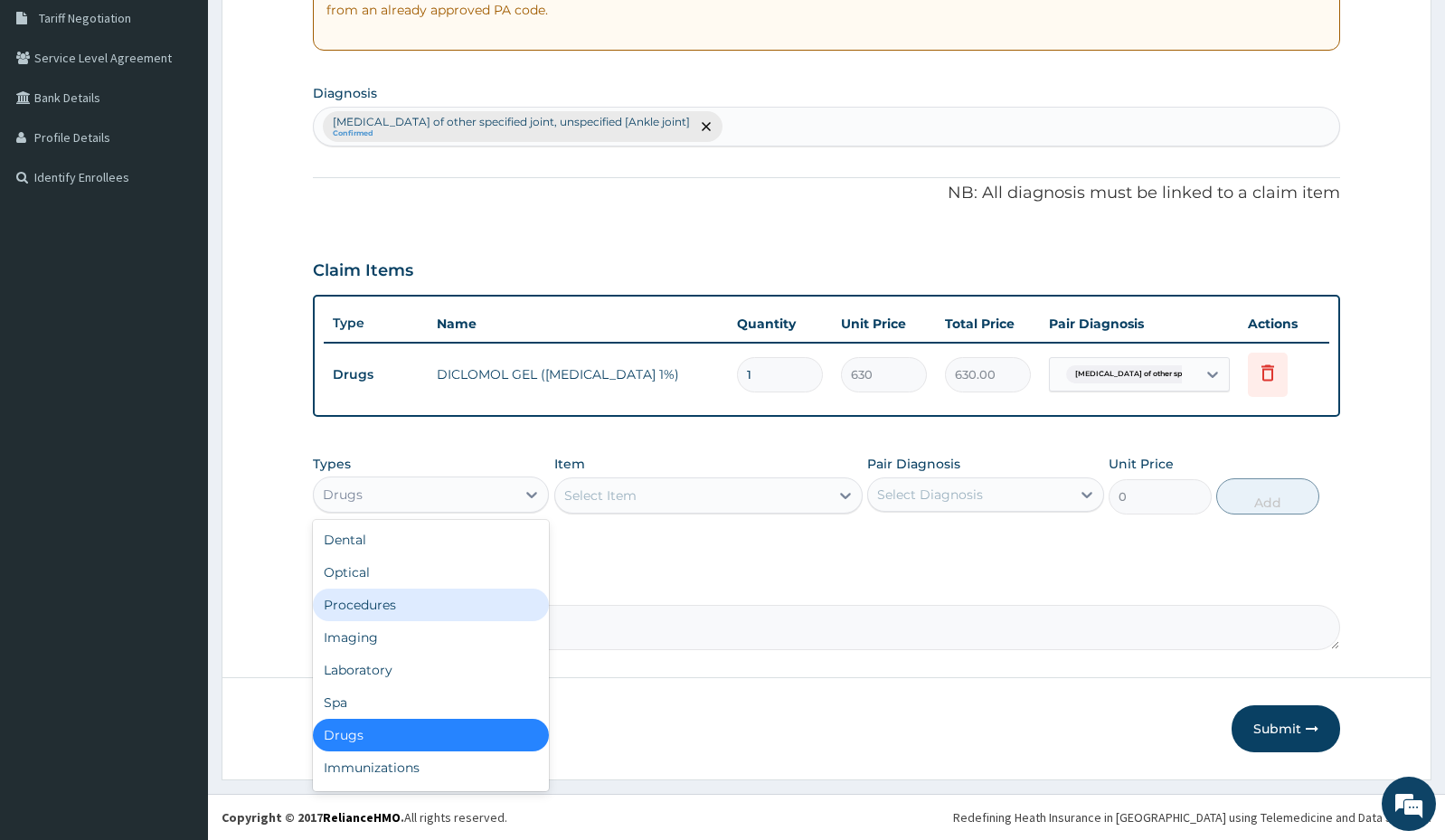
click at [451, 606] on div "Procedures" at bounding box center [431, 604] width 236 height 33
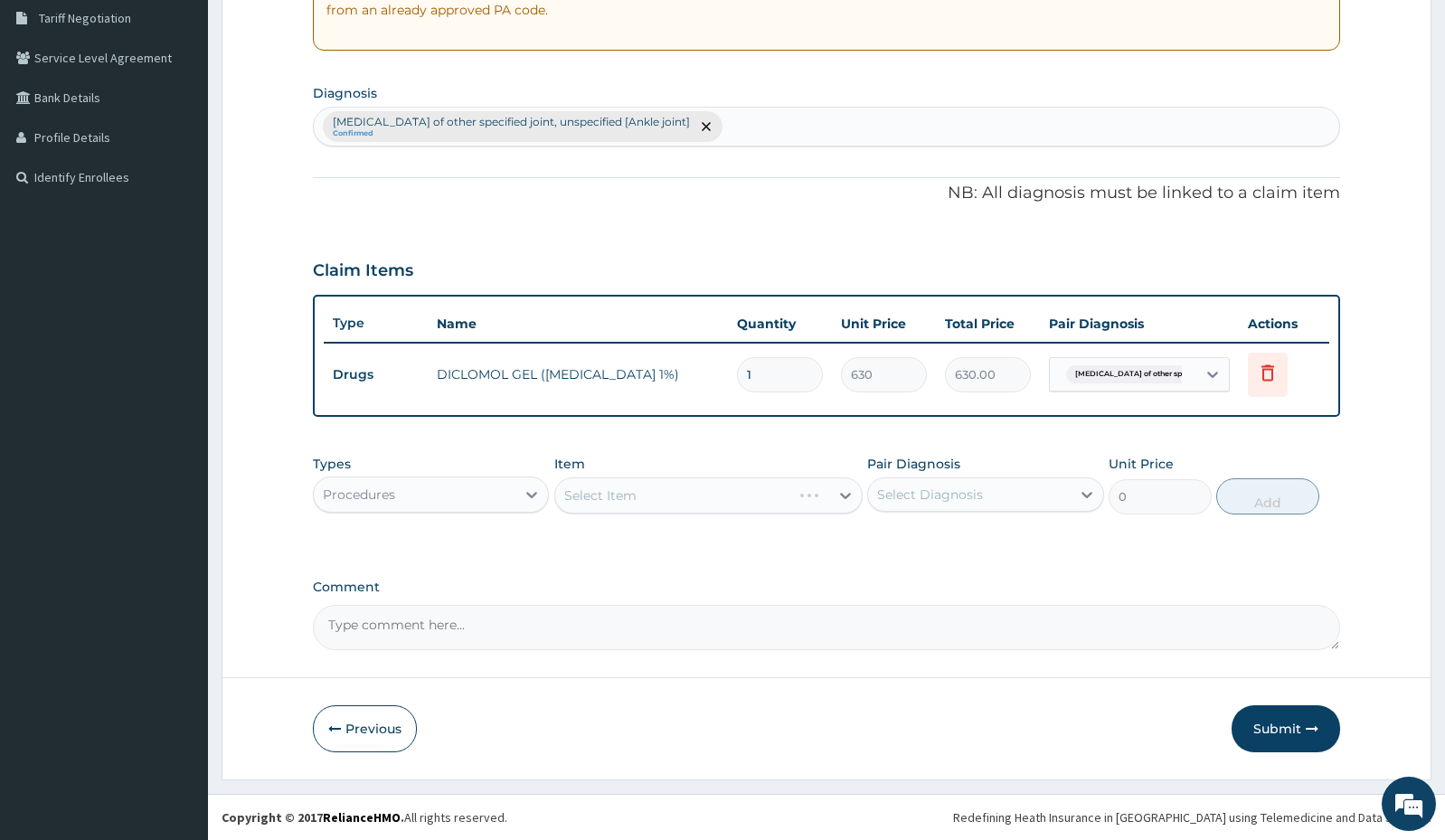
click at [675, 495] on div "Select Item" at bounding box center [709, 495] width 309 height 36
click at [675, 495] on div "Select Item" at bounding box center [691, 495] width 274 height 29
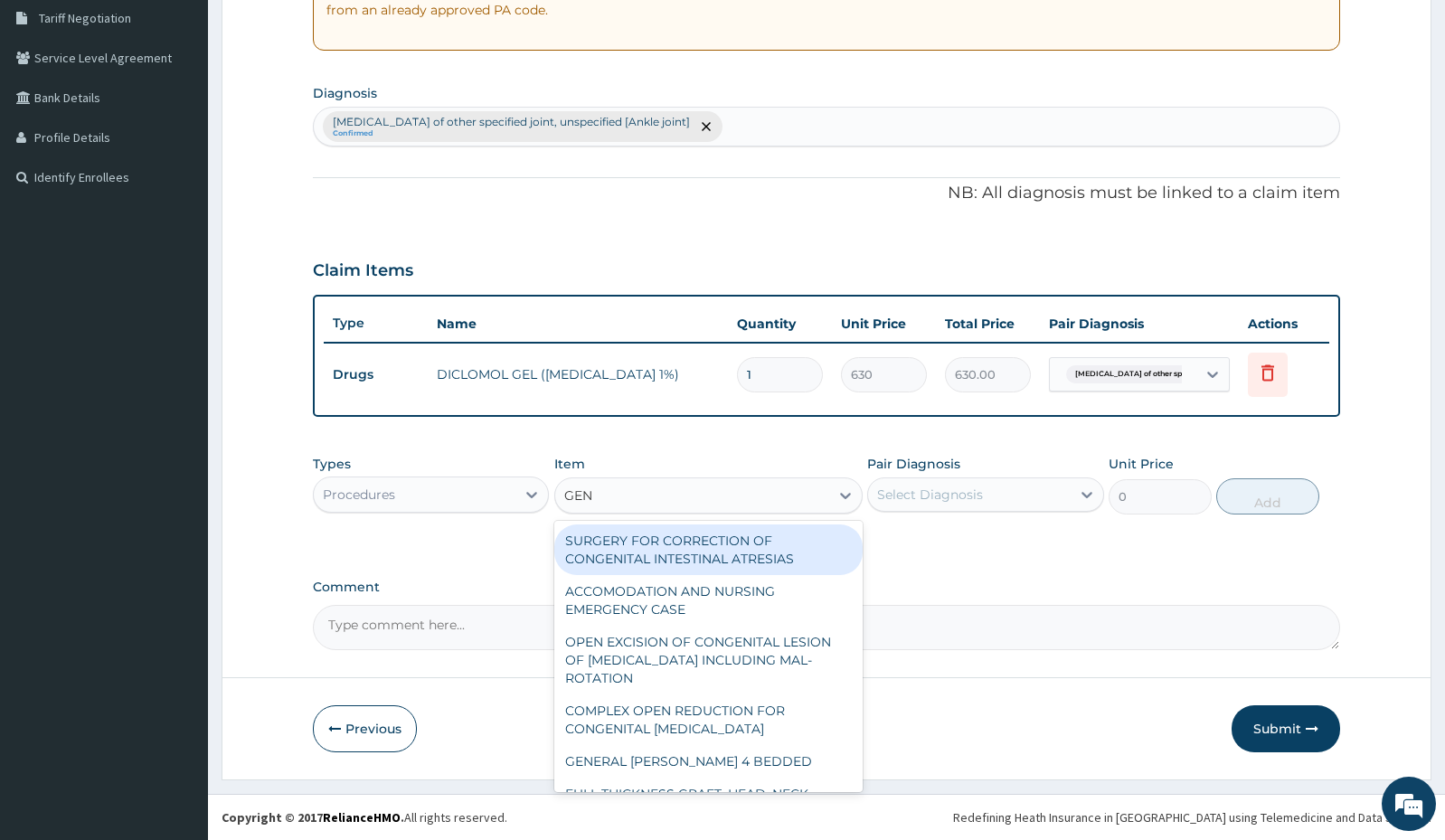
type input "GENE"
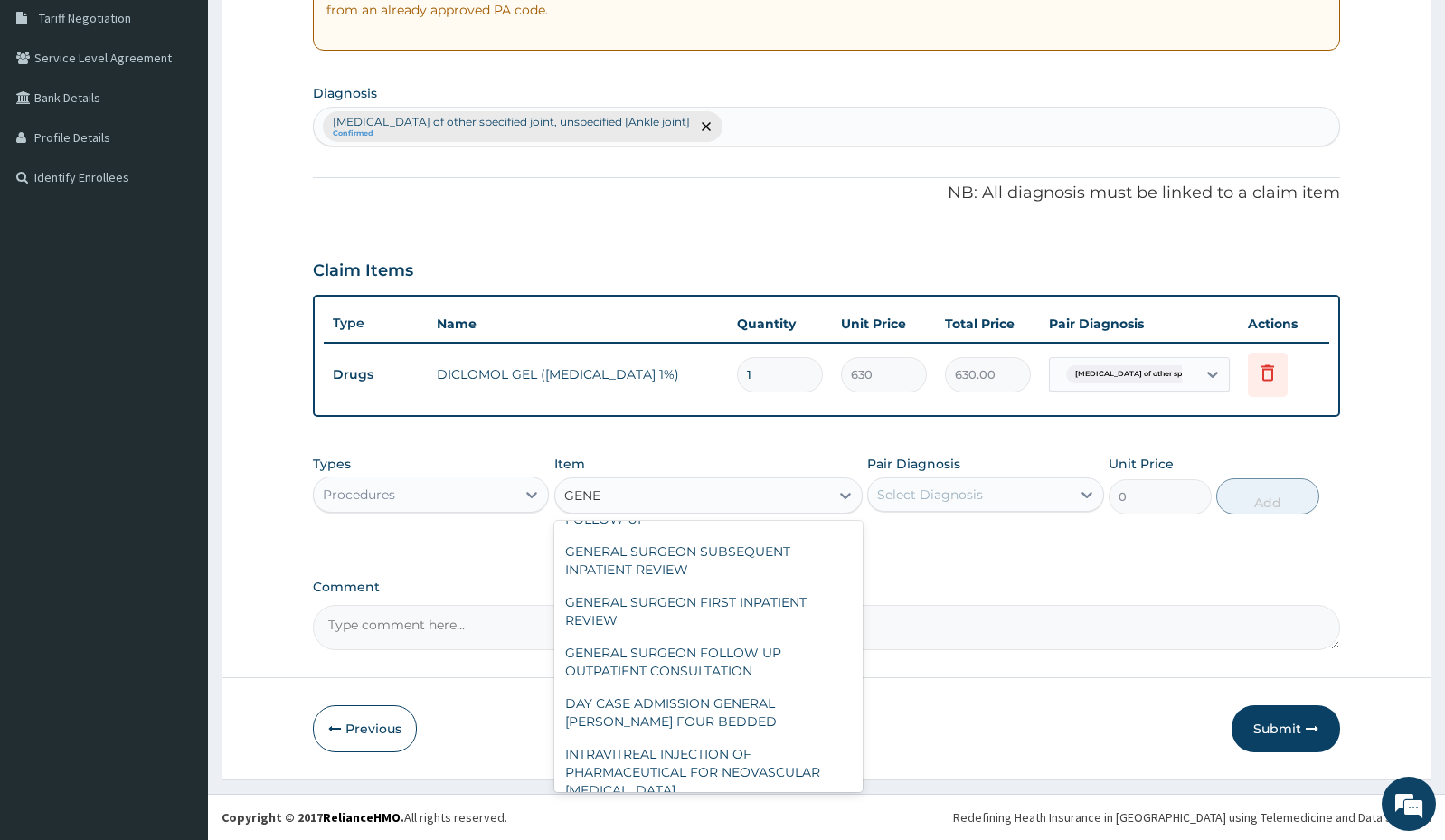
scroll to position [293, 0]
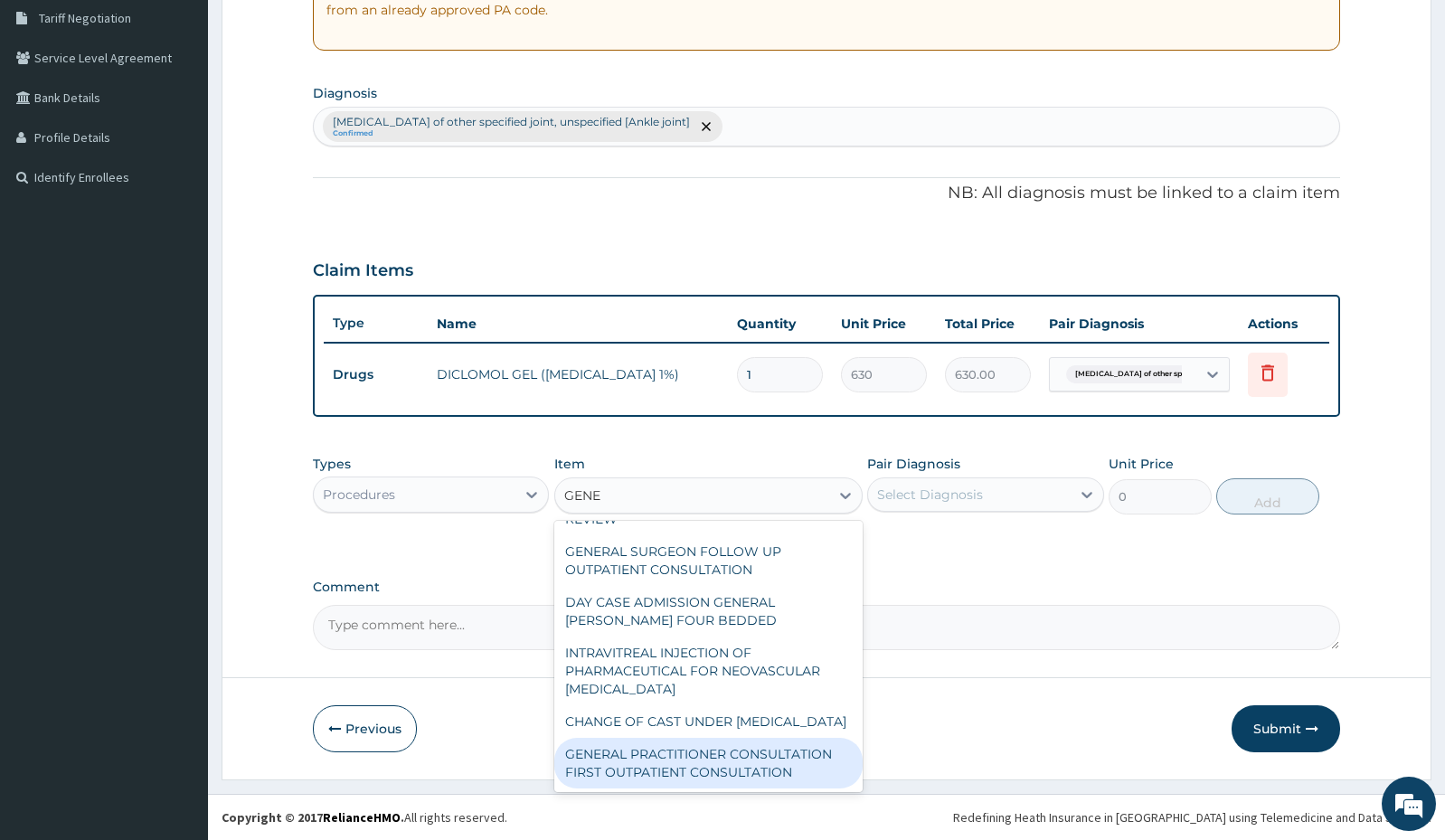
click at [729, 761] on div "GENERAL PRACTITIONER CONSULTATION FIRST OUTPATIENT CONSULTATION" at bounding box center [709, 763] width 309 height 50
type input "3000"
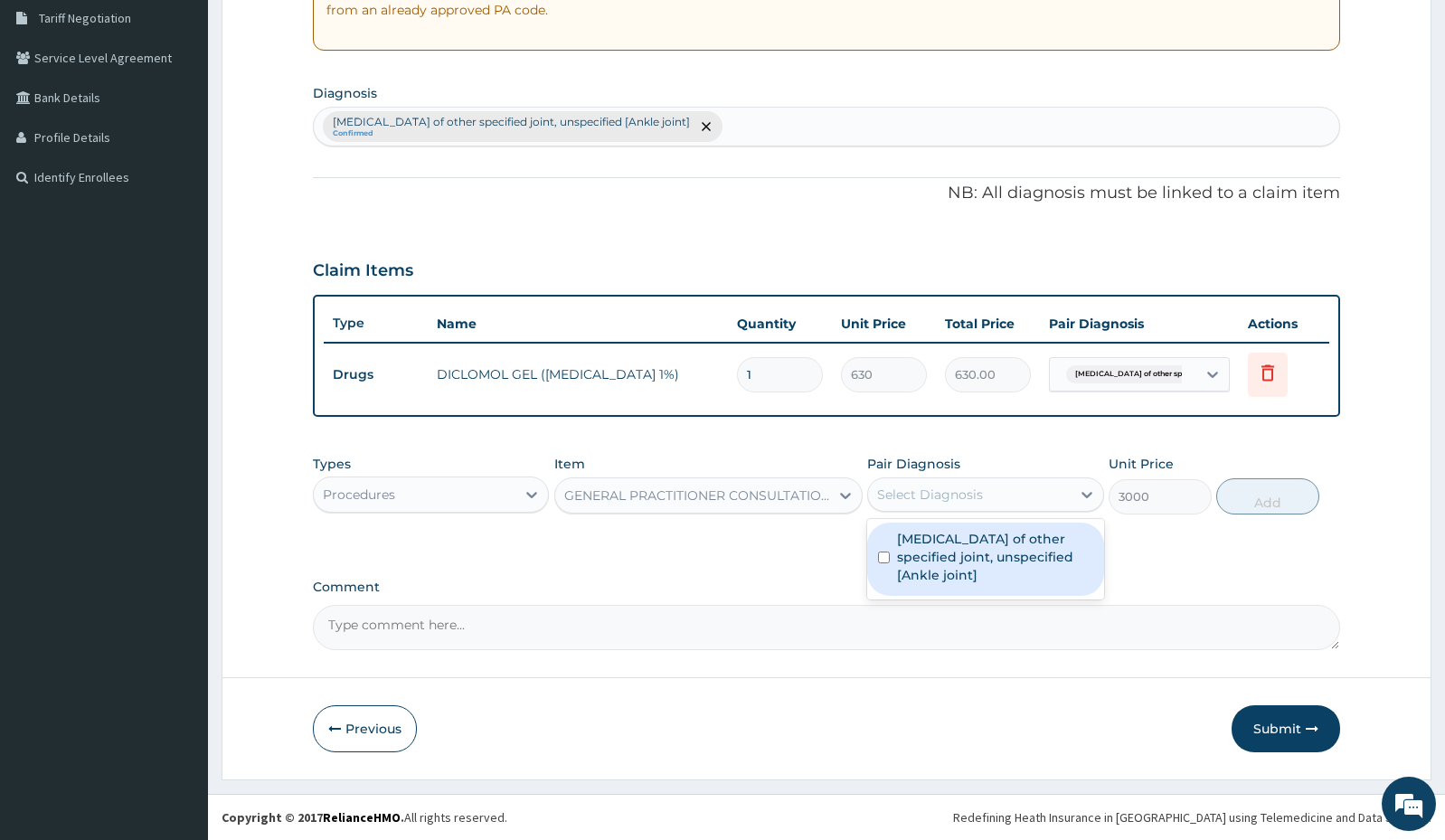
drag, startPoint x: 921, startPoint y: 491, endPoint x: 913, endPoint y: 513, distance: 23.4
click at [921, 497] on div "Select Diagnosis" at bounding box center [930, 494] width 106 height 18
click at [891, 551] on div "Osteoarthritis of other specified joint, unspecified [Ankle joint]" at bounding box center [985, 558] width 236 height 73
checkbox input "true"
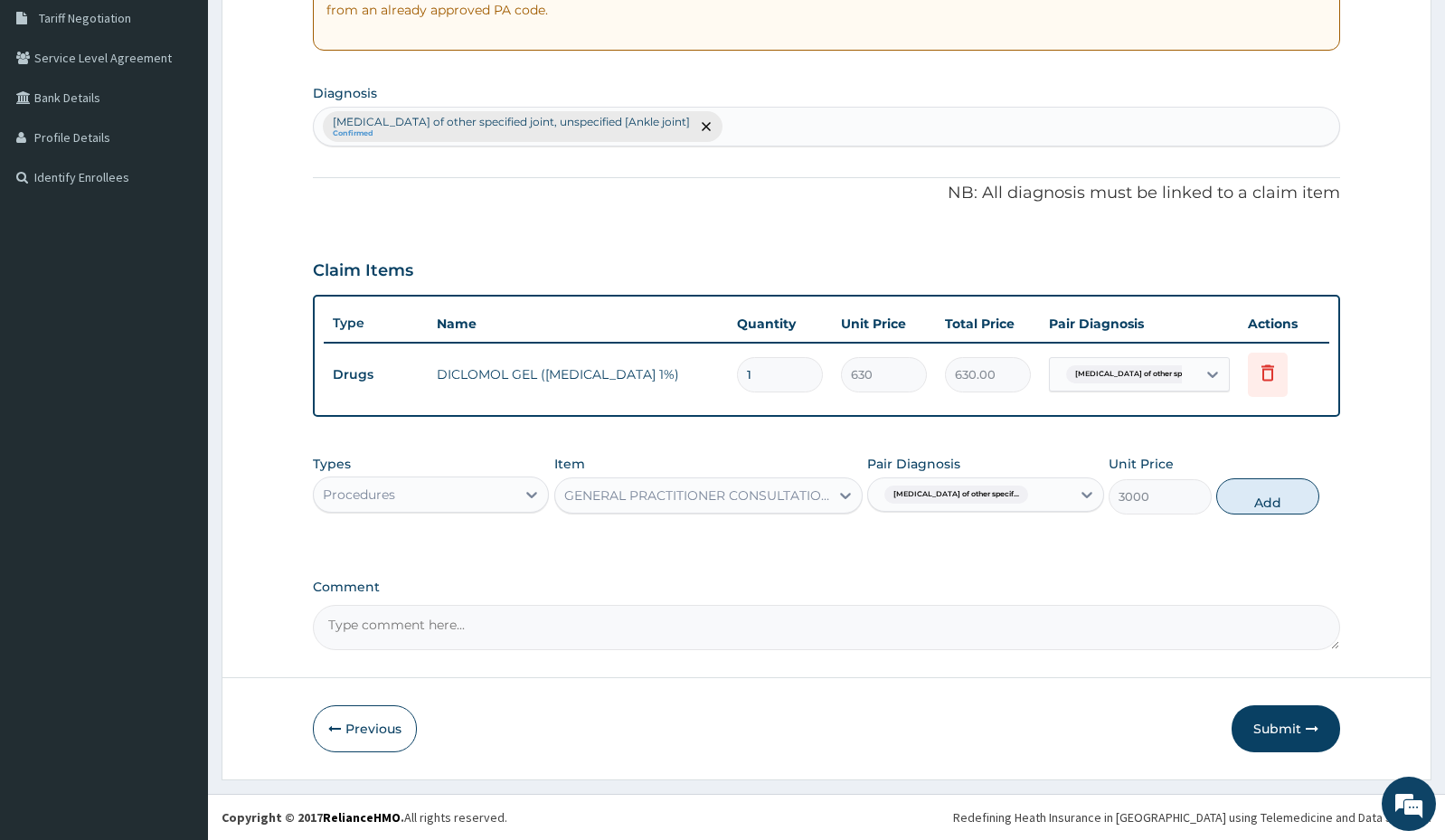
drag, startPoint x: 1268, startPoint y: 498, endPoint x: 1260, endPoint y: 501, distance: 8.5
click at [1267, 498] on button "Add" at bounding box center [1268, 496] width 103 height 36
type input "0"
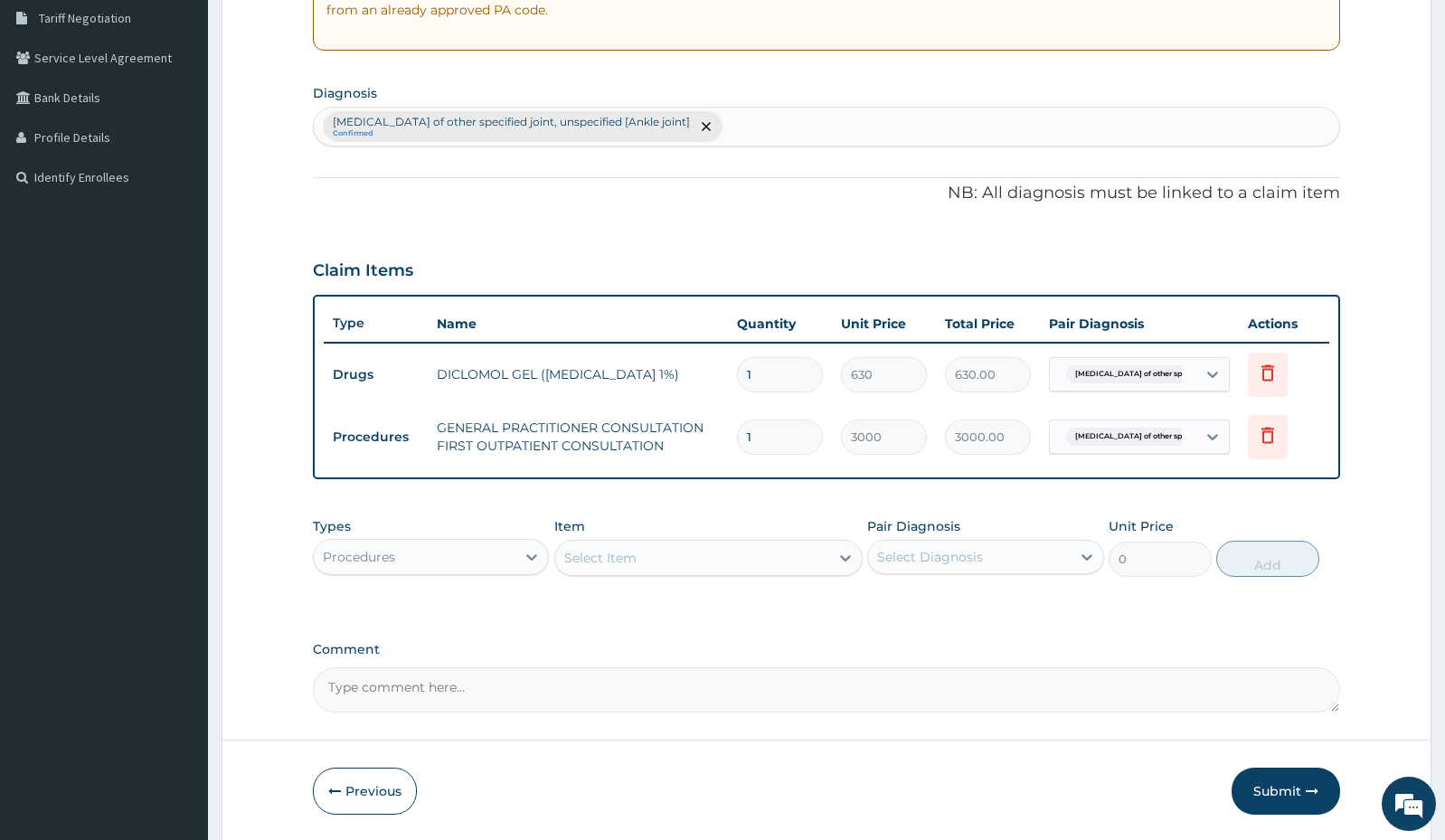
click at [415, 540] on div "Procedures" at bounding box center [431, 557] width 236 height 36
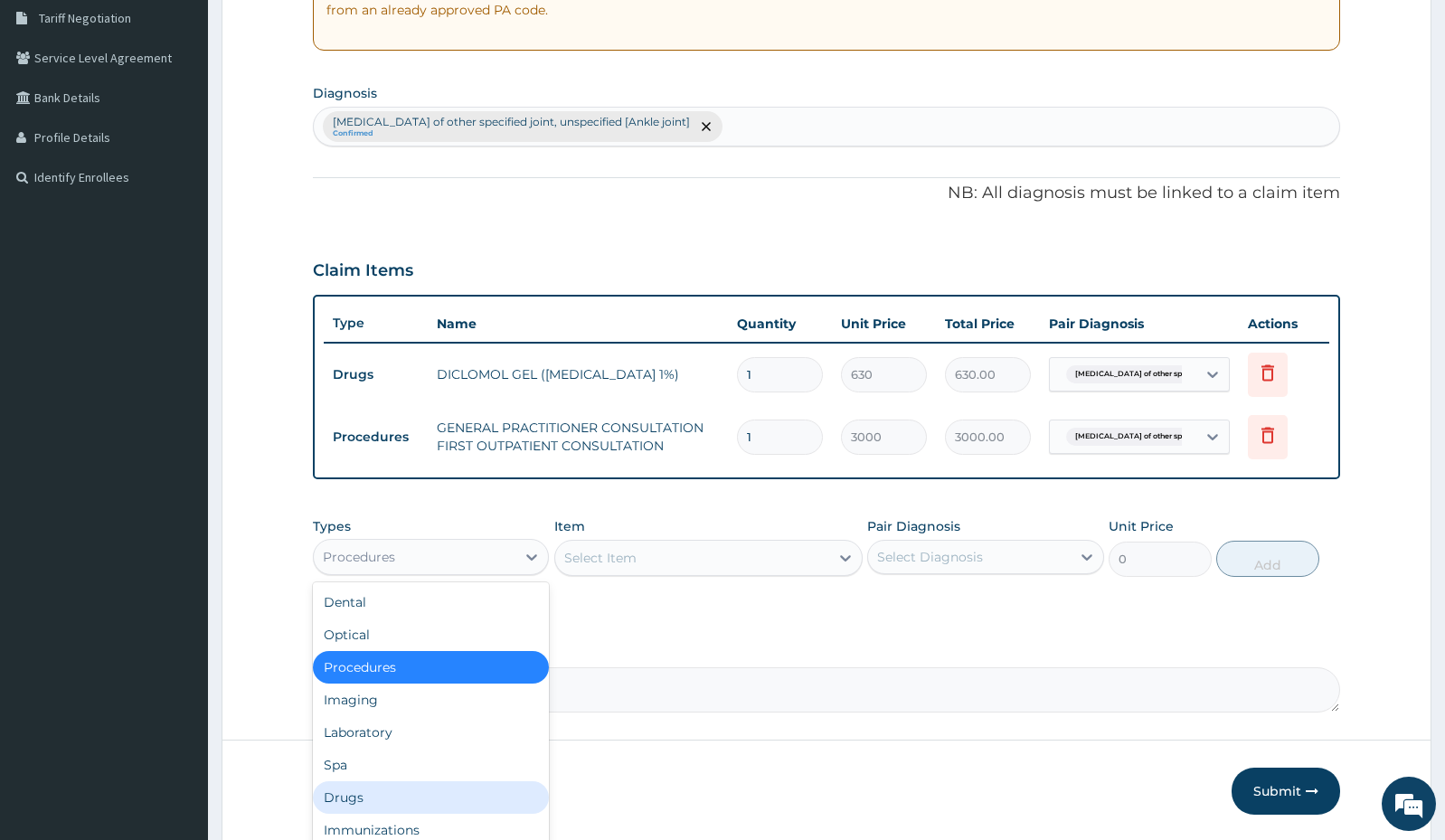
drag, startPoint x: 402, startPoint y: 794, endPoint x: 506, endPoint y: 772, distance: 106.3
click at [402, 795] on div "Drugs" at bounding box center [431, 797] width 236 height 33
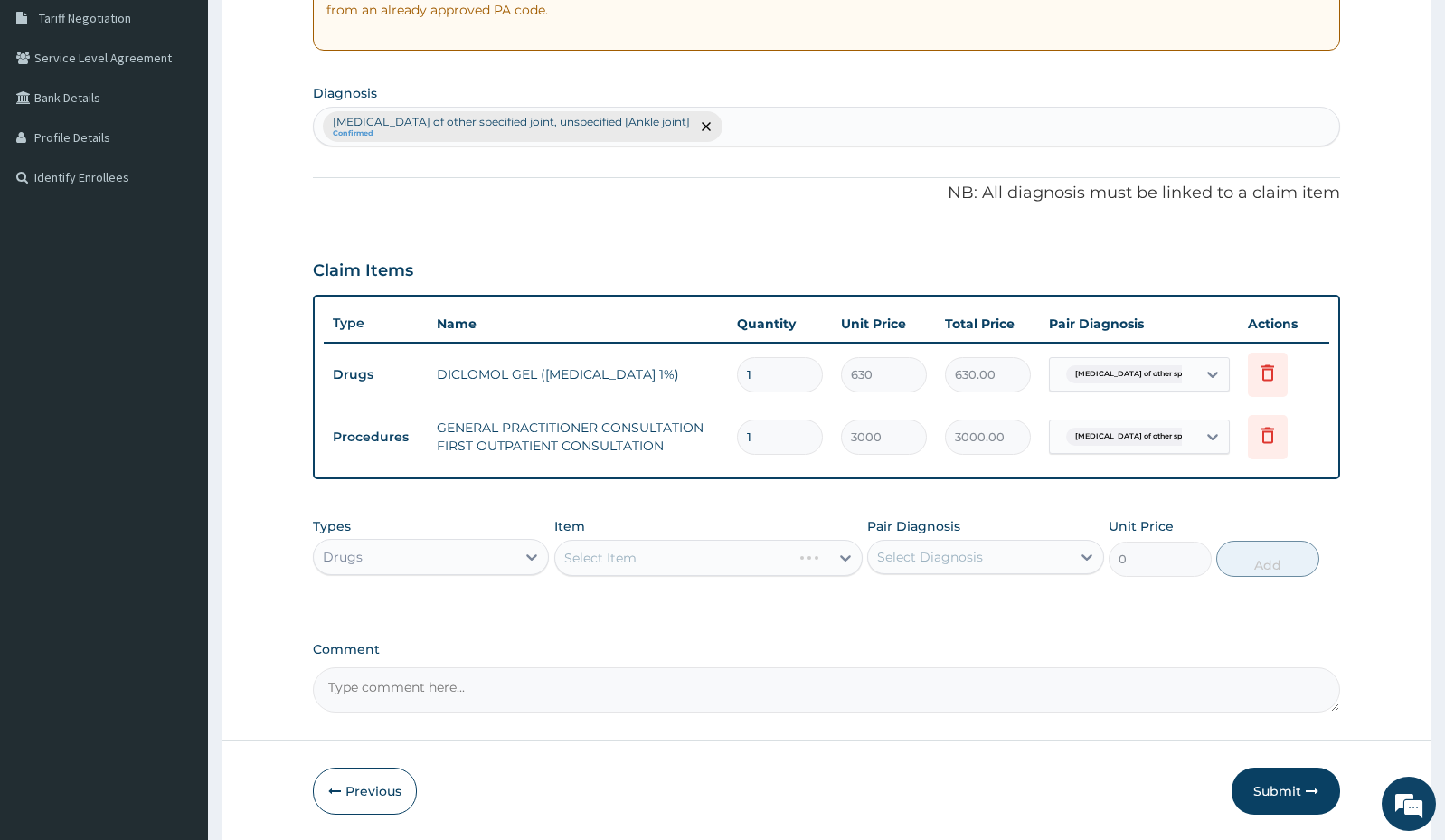
click at [779, 562] on div "Select Item" at bounding box center [709, 558] width 309 height 36
click at [663, 569] on div "Select Item" at bounding box center [691, 558] width 274 height 29
click at [663, 568] on div "Select Item" at bounding box center [691, 558] width 274 height 29
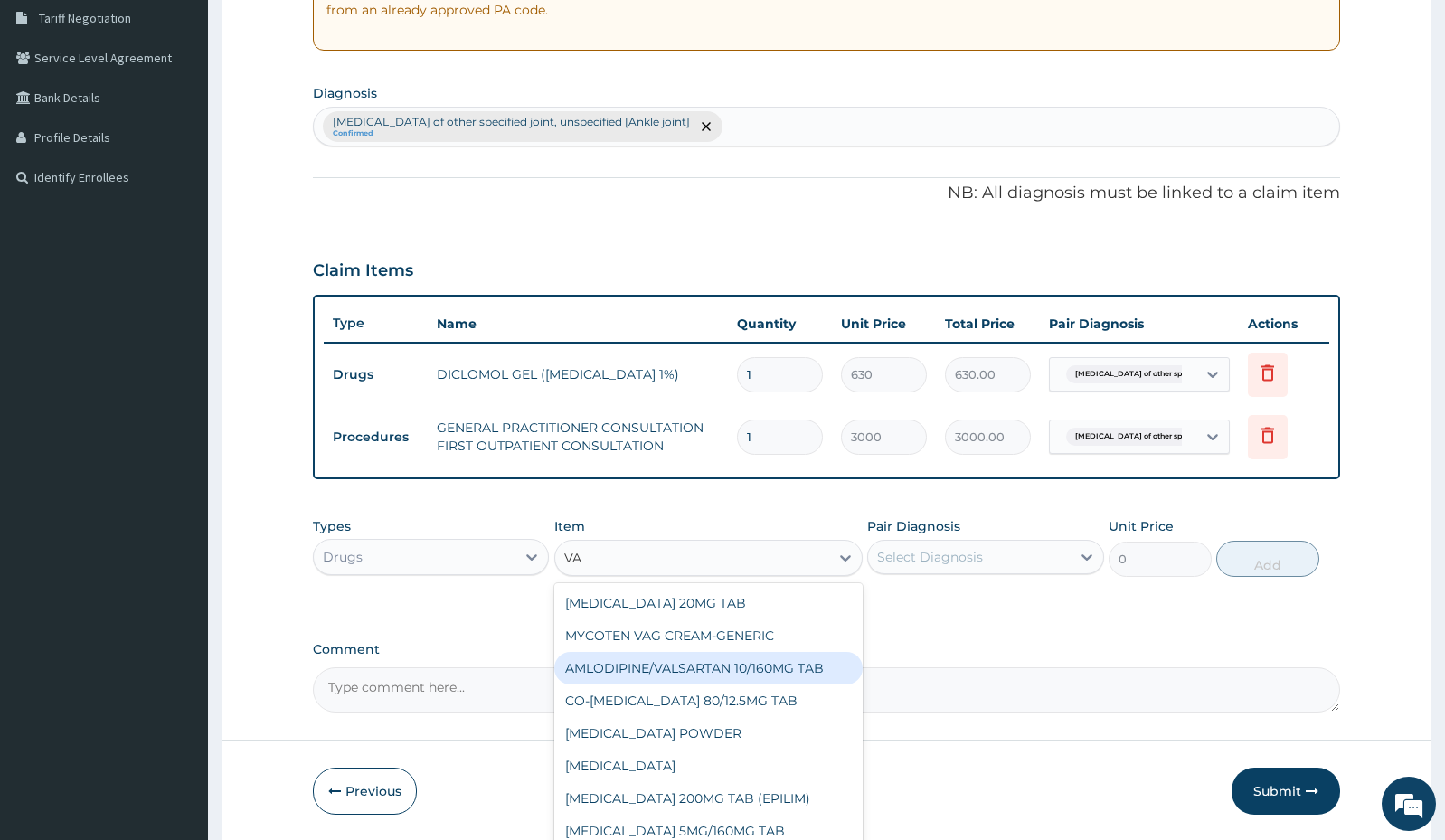
type input "V"
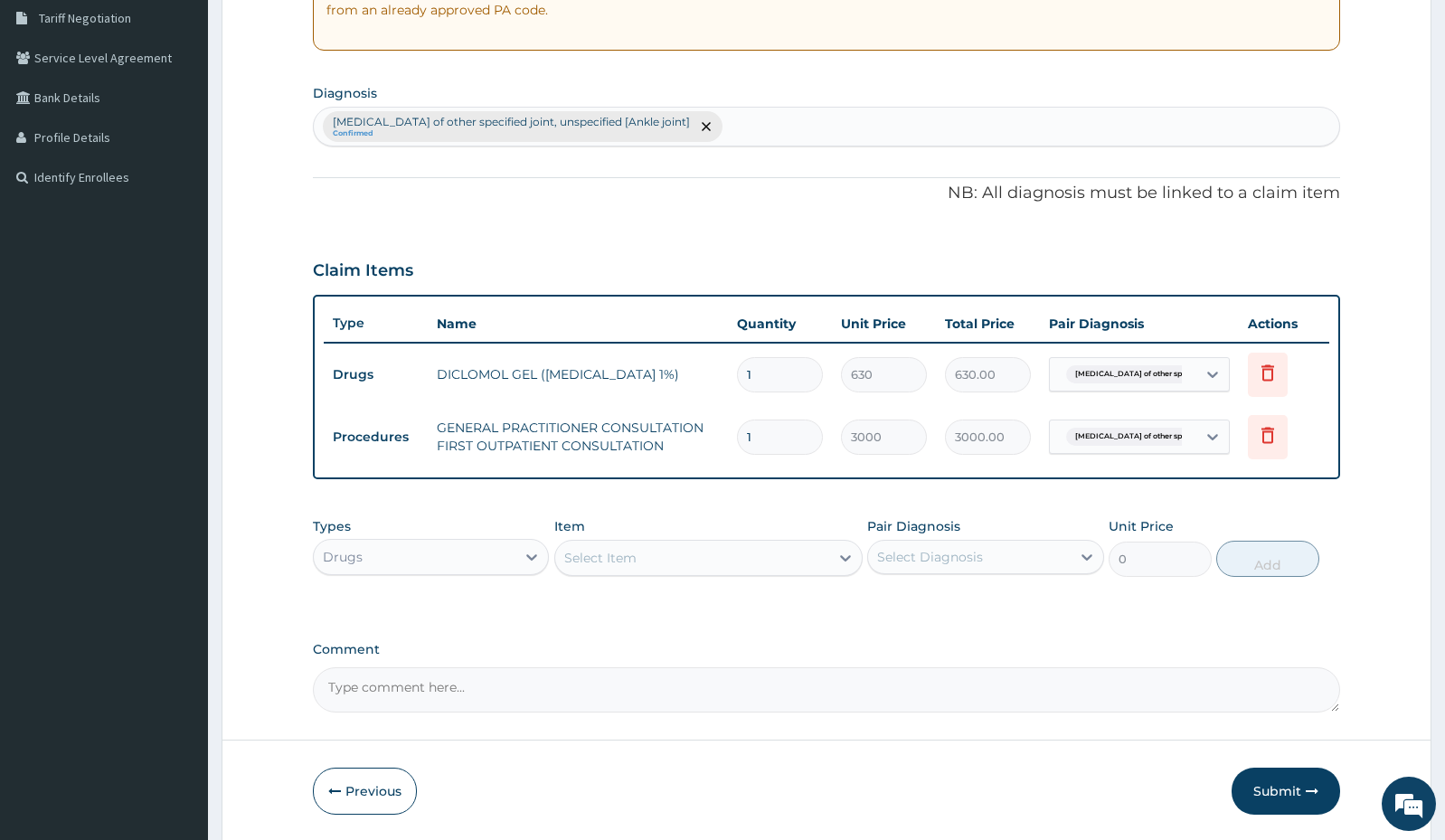
click at [776, 559] on div "Select Item" at bounding box center [691, 558] width 274 height 29
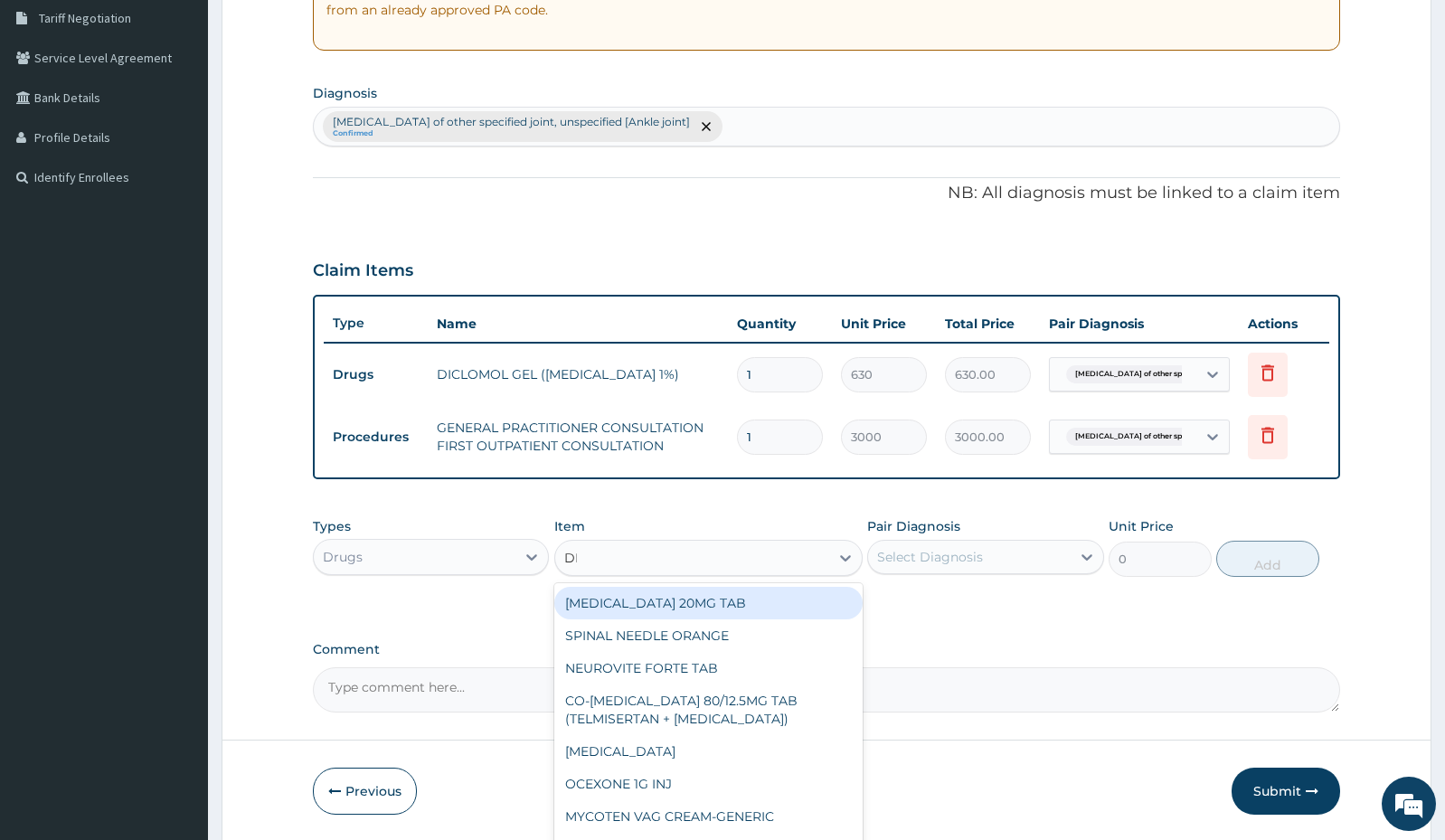
type input "DIA"
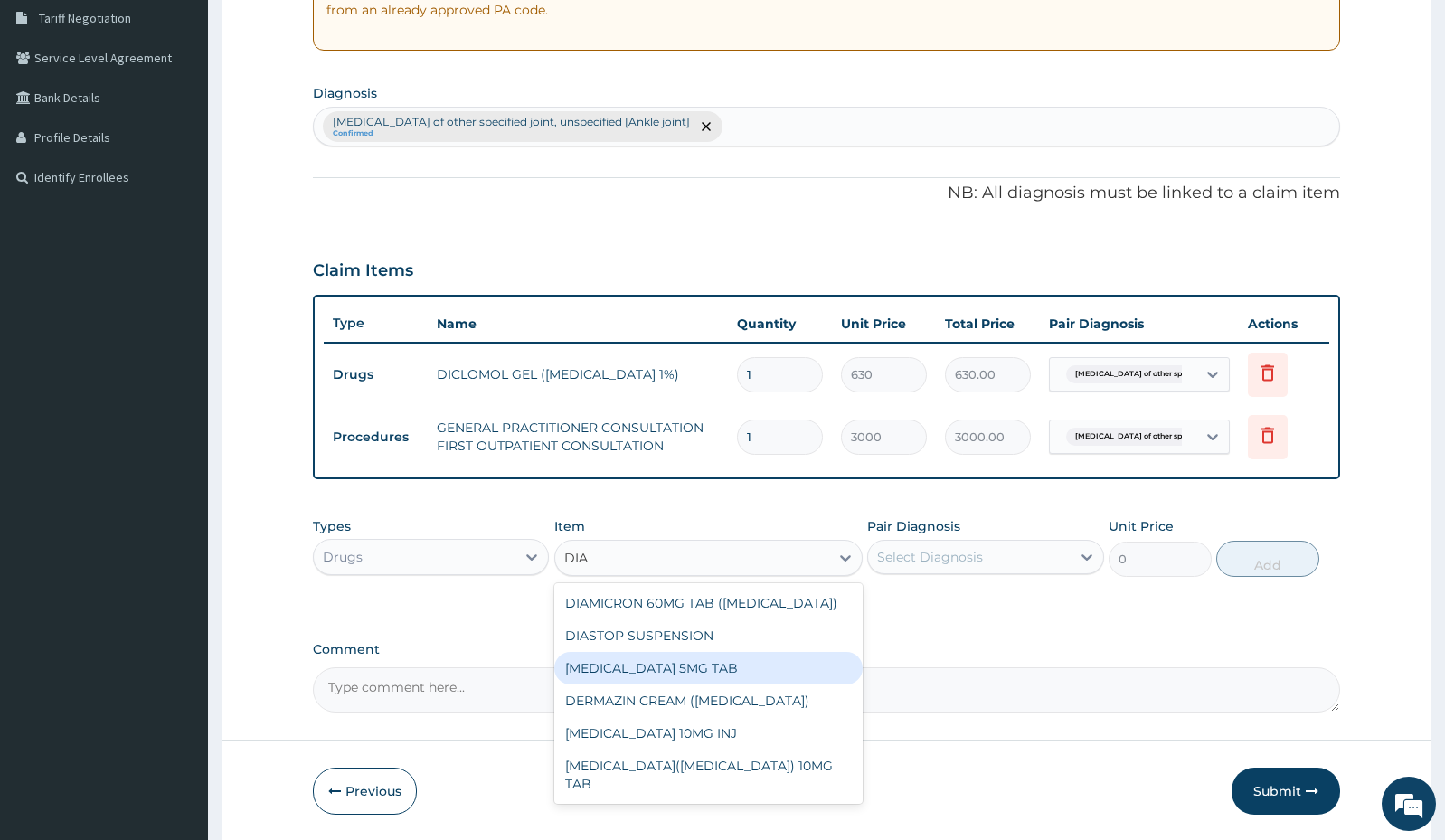
click at [661, 664] on div "DIAZEPAM 5MG TAB" at bounding box center [709, 668] width 309 height 33
type input "52.5"
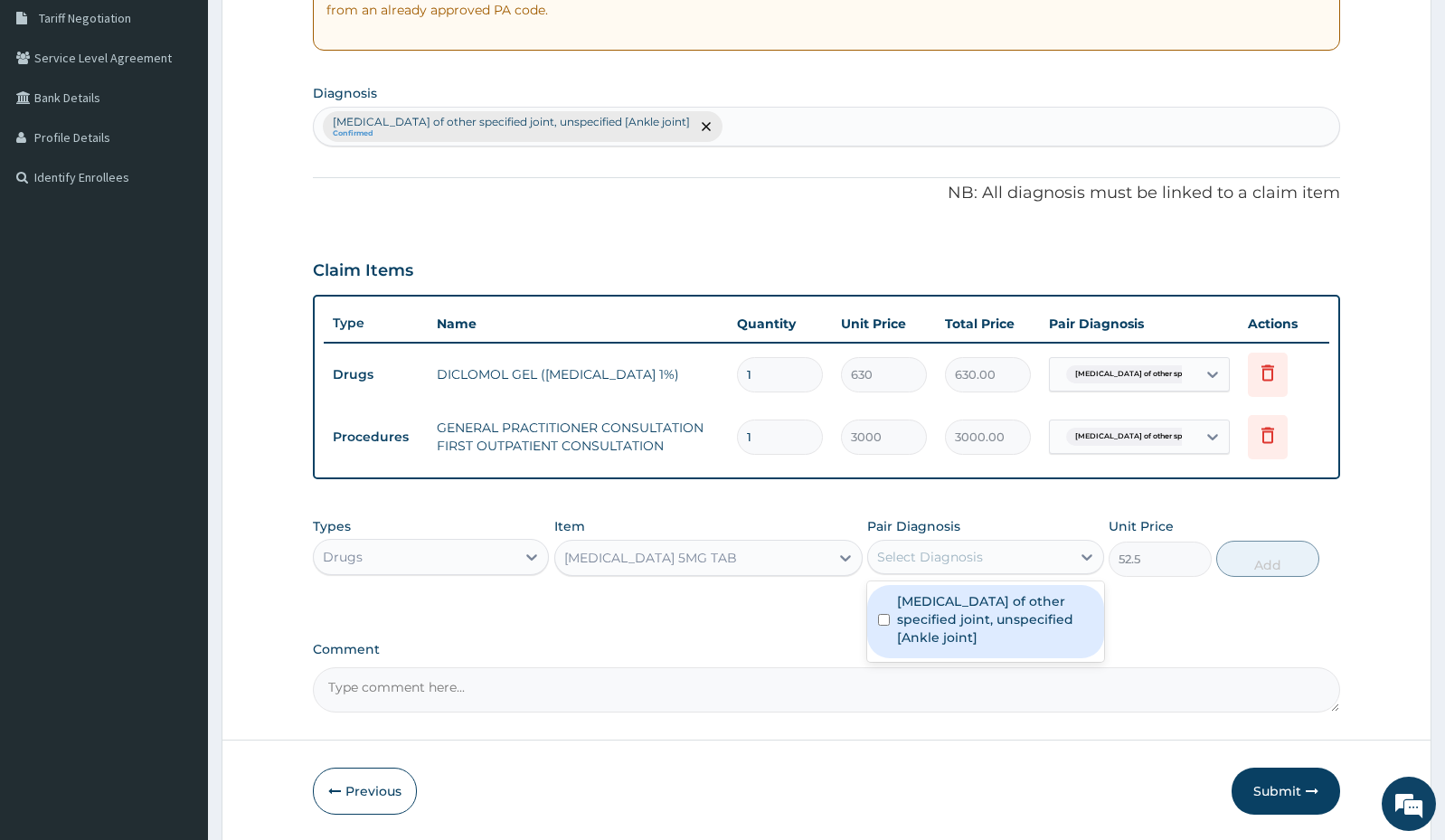
click at [913, 559] on div "Select Diagnosis" at bounding box center [930, 557] width 106 height 18
click at [881, 622] on input "checkbox" at bounding box center [884, 620] width 12 height 12
checkbox input "true"
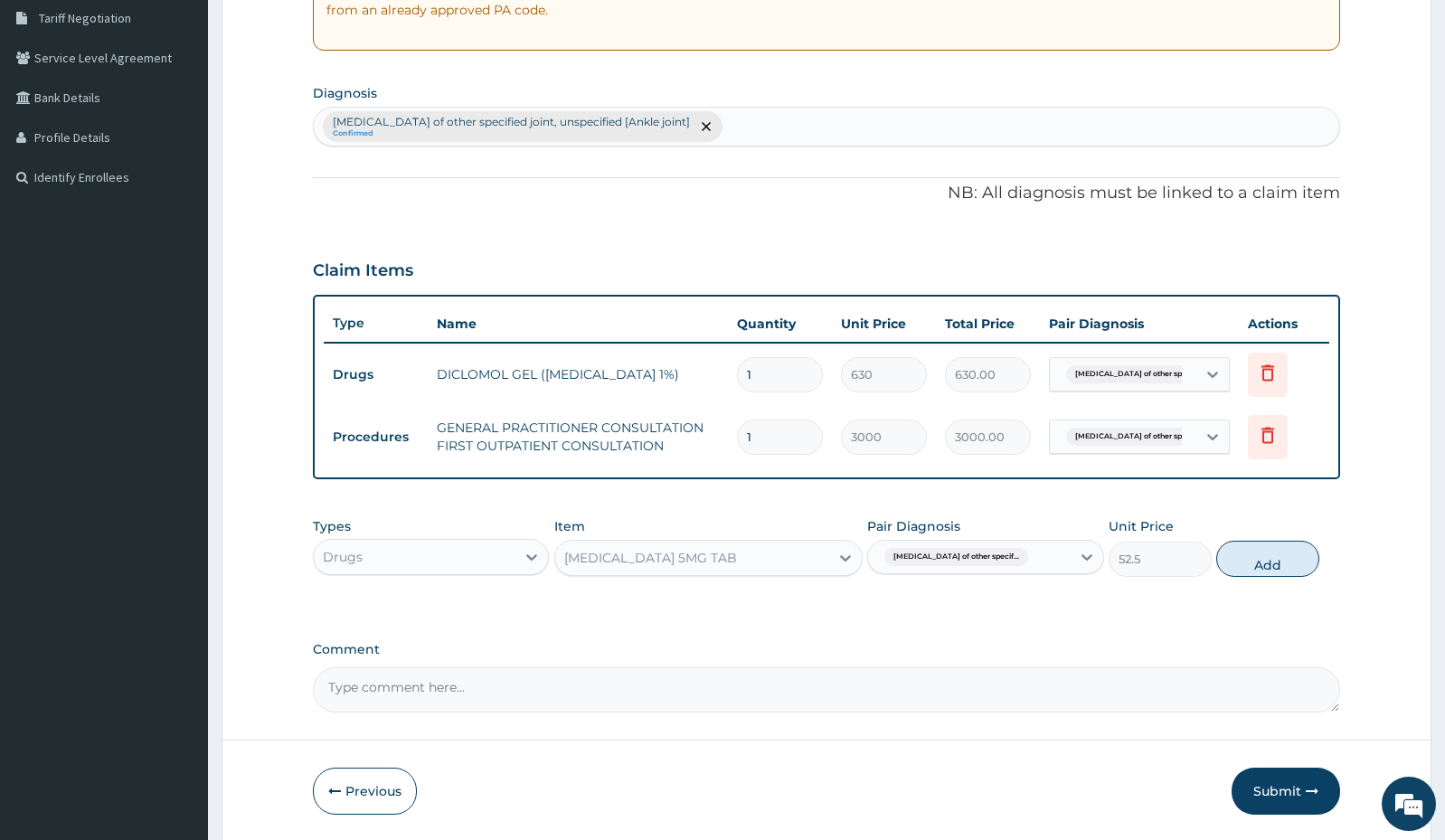
click at [1282, 566] on button "Add" at bounding box center [1268, 558] width 103 height 36
type input "0"
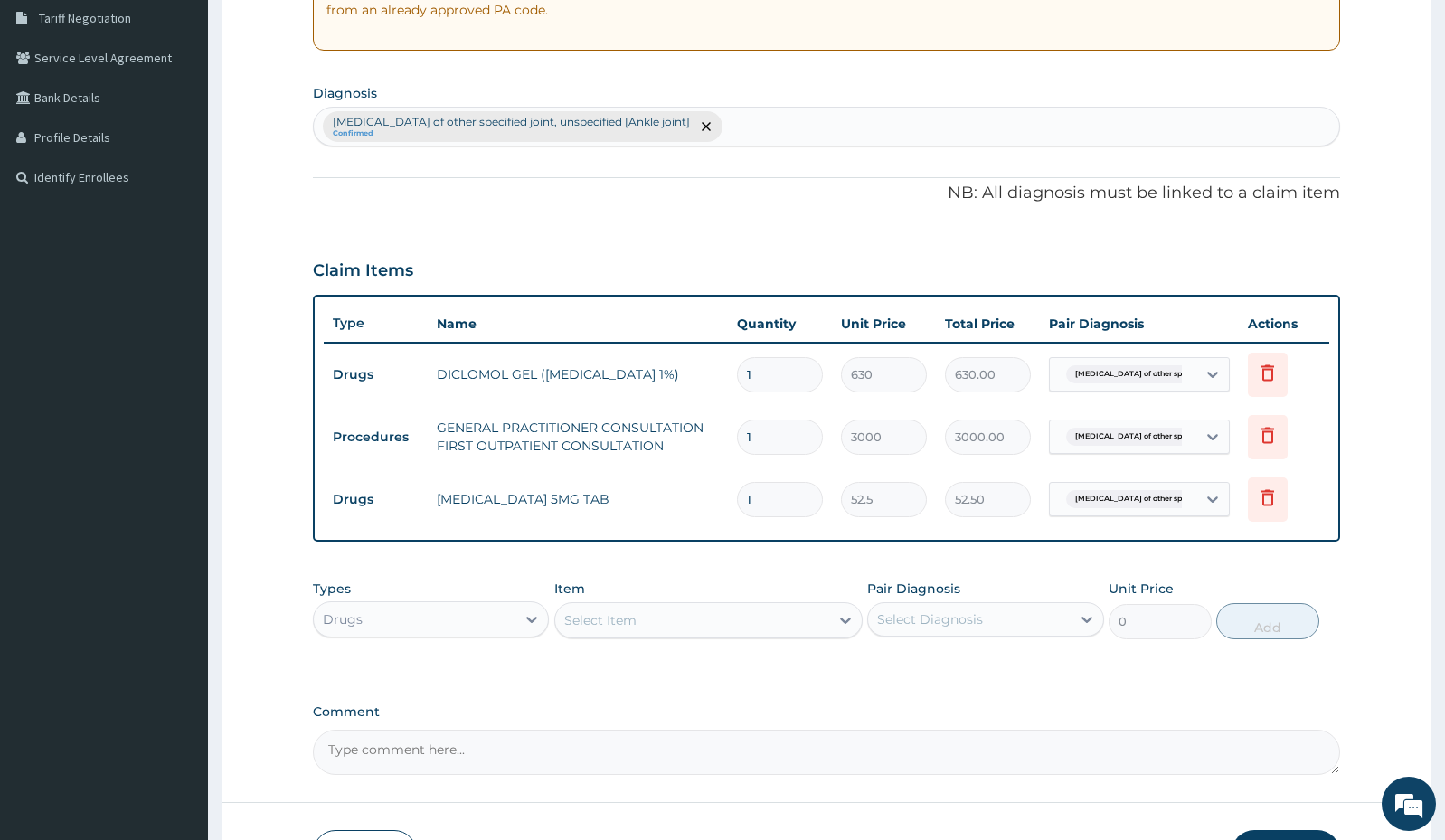
click at [778, 503] on input "1" at bounding box center [780, 500] width 85 height 35
type input "10"
type input "525.00"
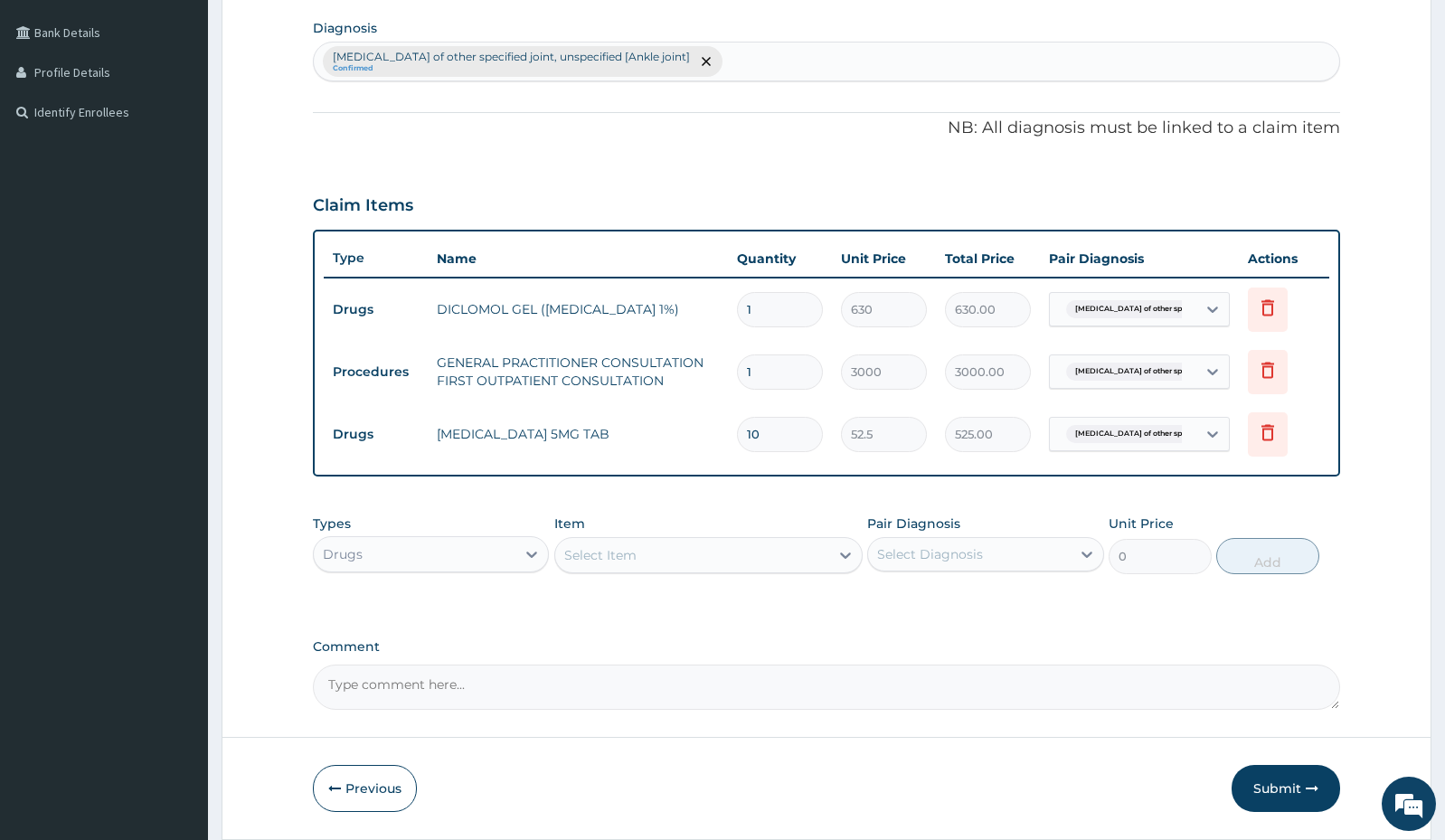
scroll to position [503, 0]
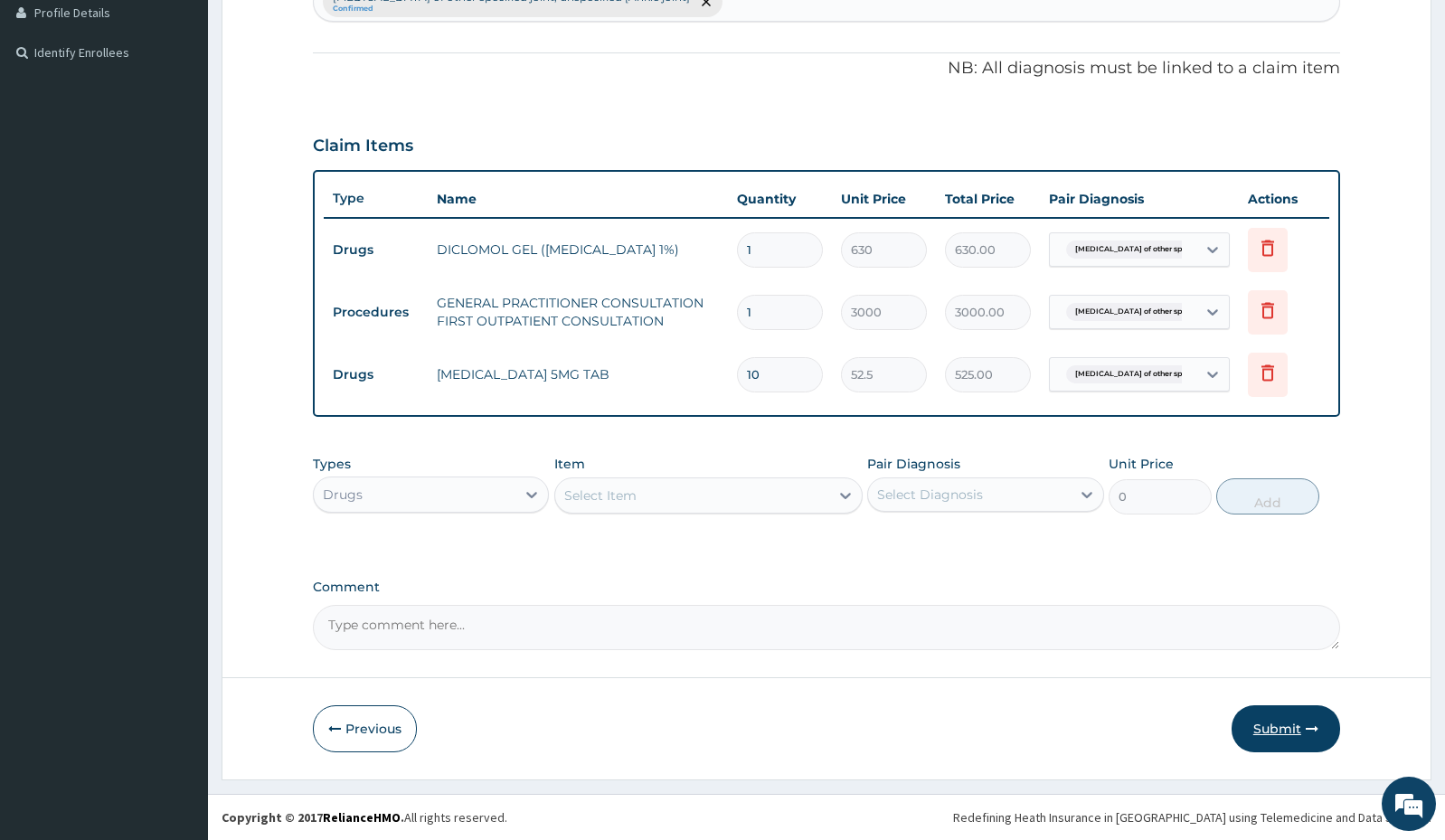
type input "10"
click at [1292, 737] on button "Submit" at bounding box center [1285, 728] width 109 height 47
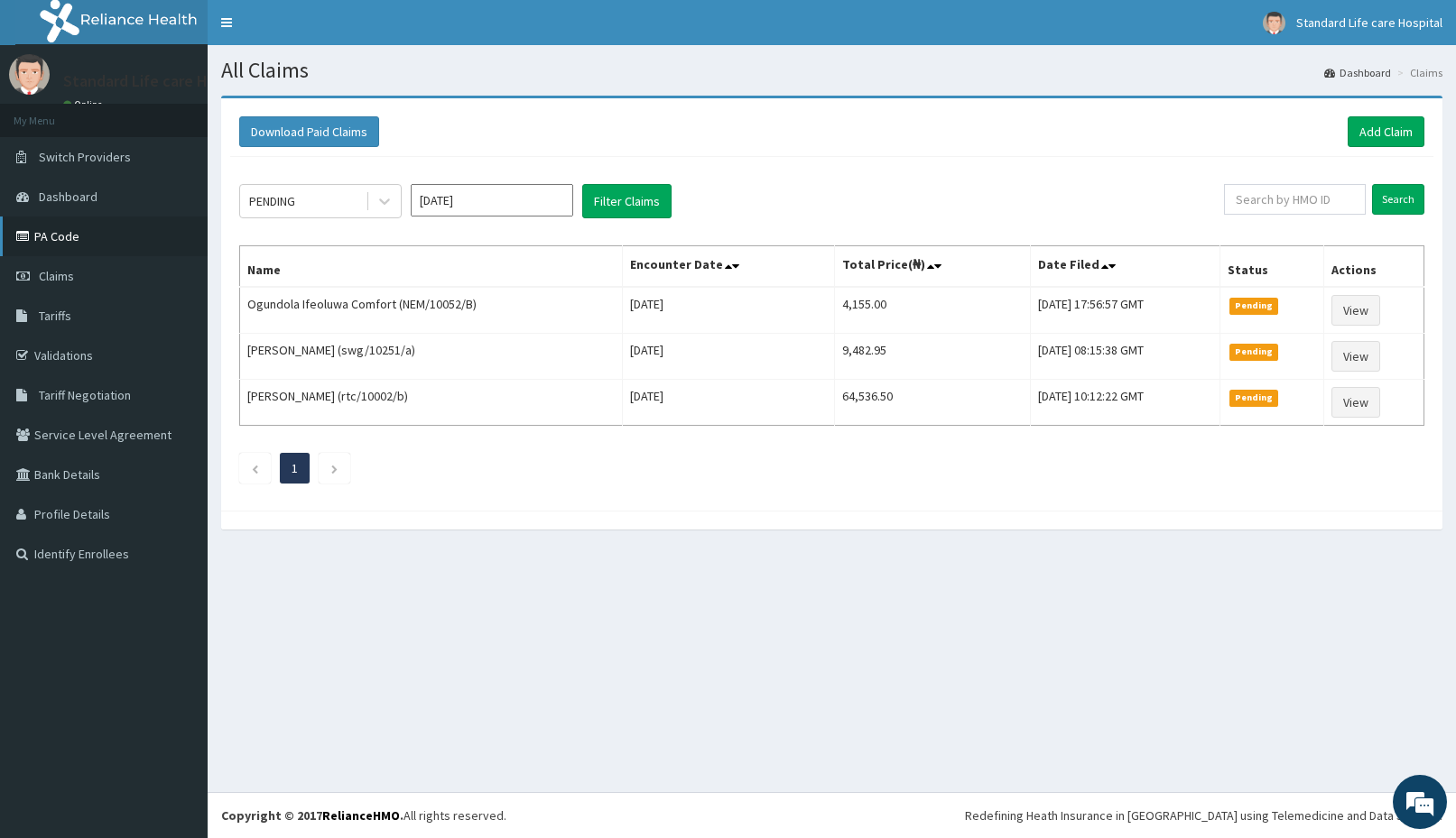
click at [67, 227] on link "PA Code" at bounding box center [104, 236] width 208 height 40
